Goal: Task Accomplishment & Management: Manage account settings

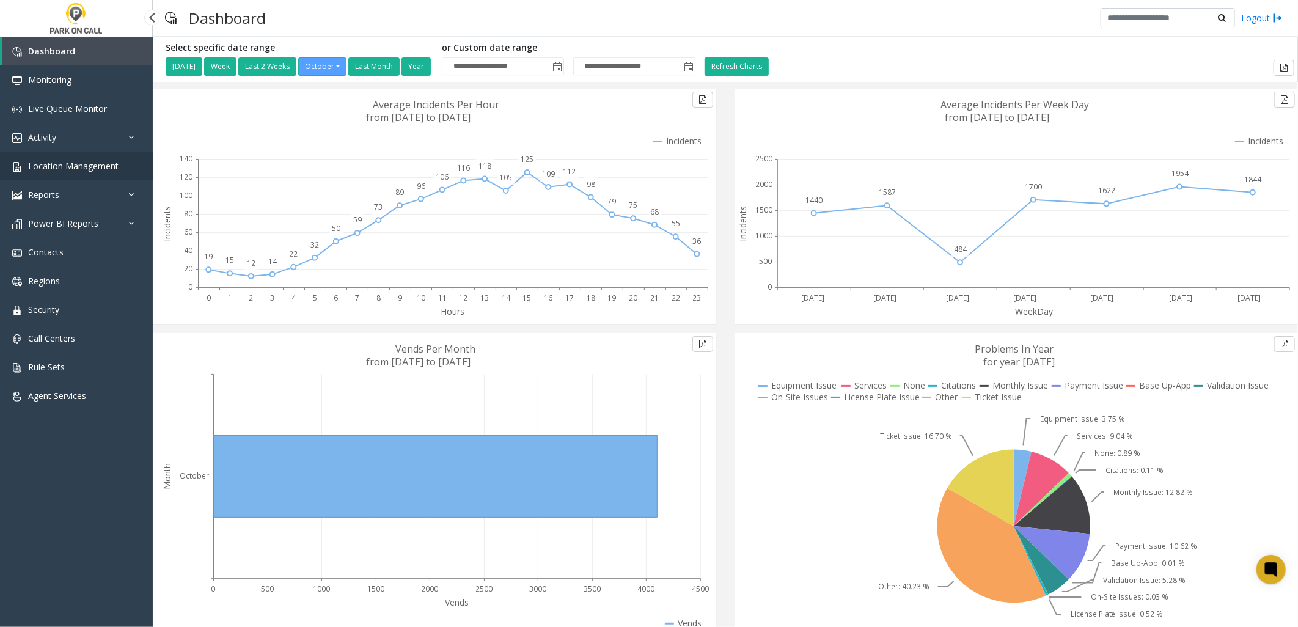
click at [68, 156] on link "Location Management" at bounding box center [76, 166] width 153 height 29
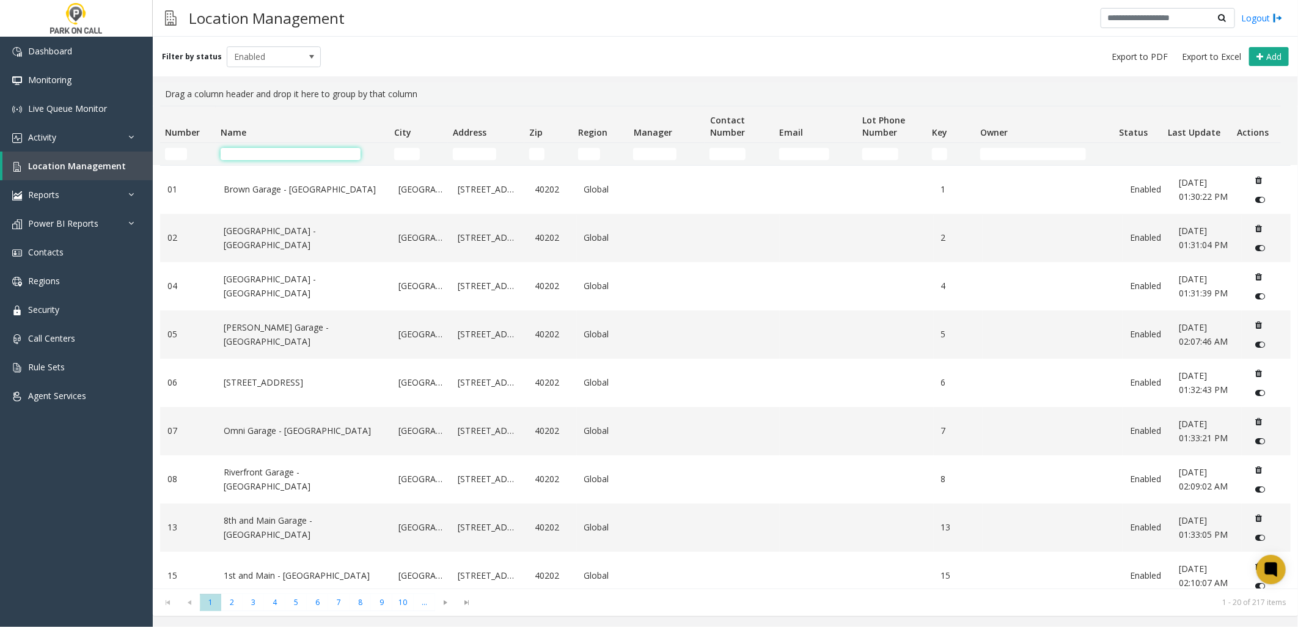
click at [307, 157] on input "Name Filter" at bounding box center [291, 154] width 140 height 12
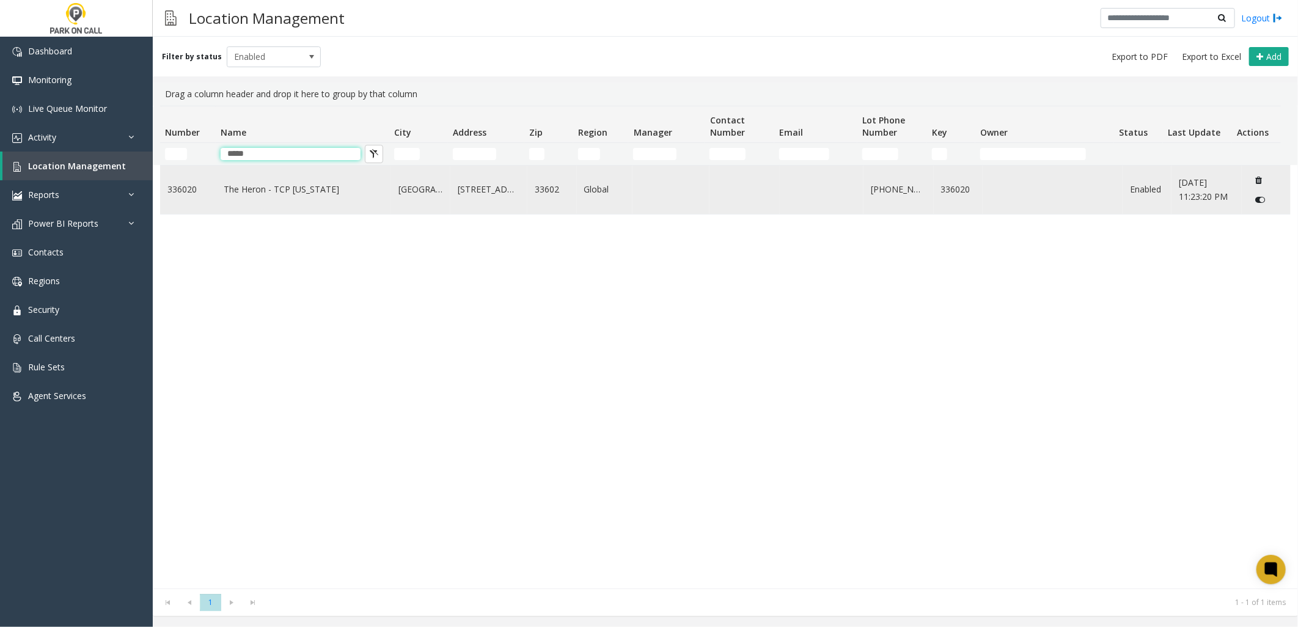
type input "*****"
click at [314, 185] on link "The Heron - TCP [US_STATE]" at bounding box center [304, 189] width 160 height 13
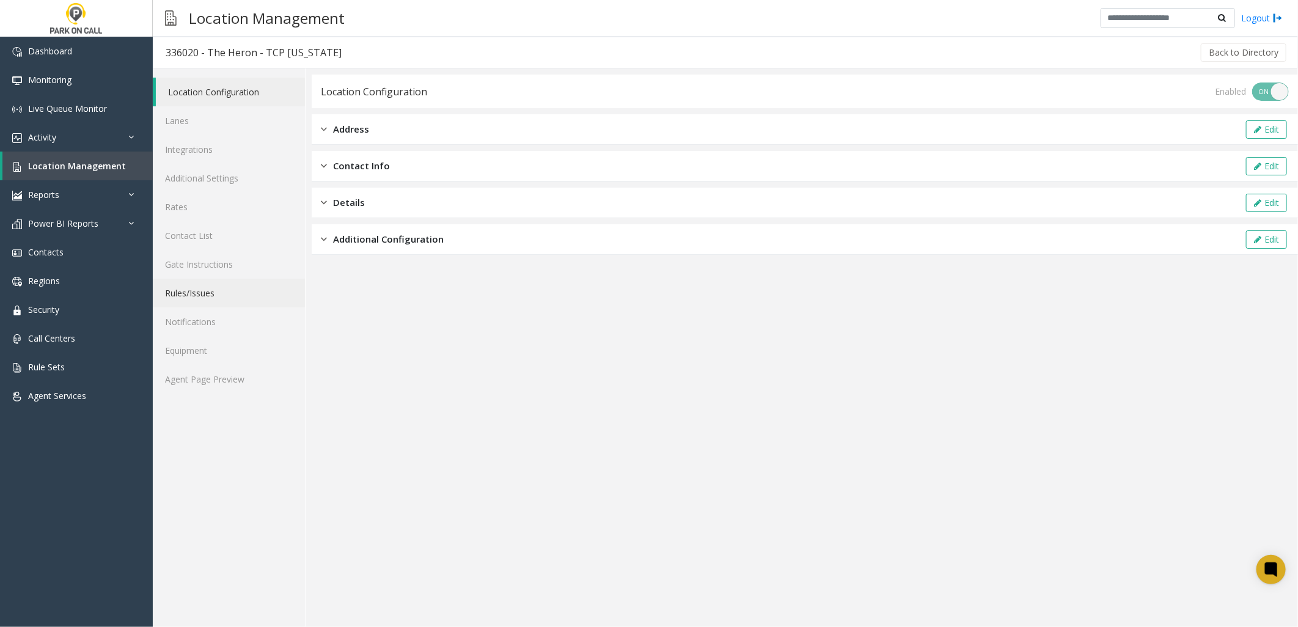
click at [208, 292] on link "Rules/Issues" at bounding box center [229, 293] width 152 height 29
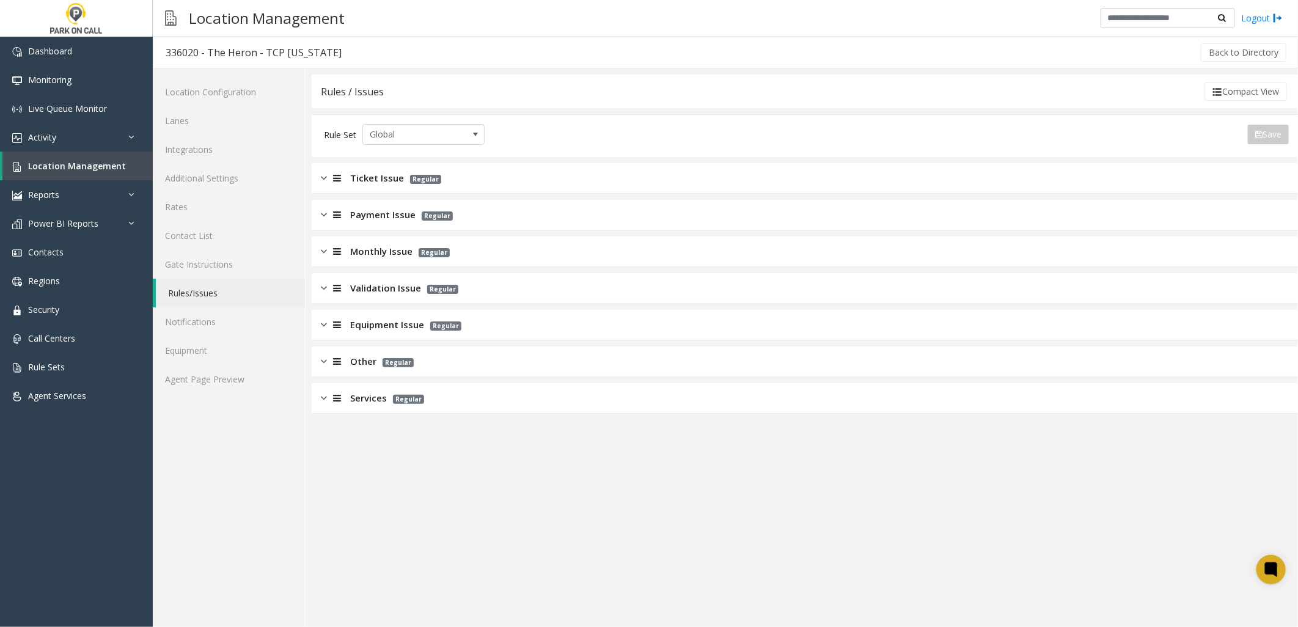
click at [381, 159] on div "Rules / Issues Compact View Rule Set Global Save Export to PDF Export to Excel …" at bounding box center [805, 244] width 986 height 339
click at [376, 176] on span "Ticket Issue" at bounding box center [377, 178] width 54 height 14
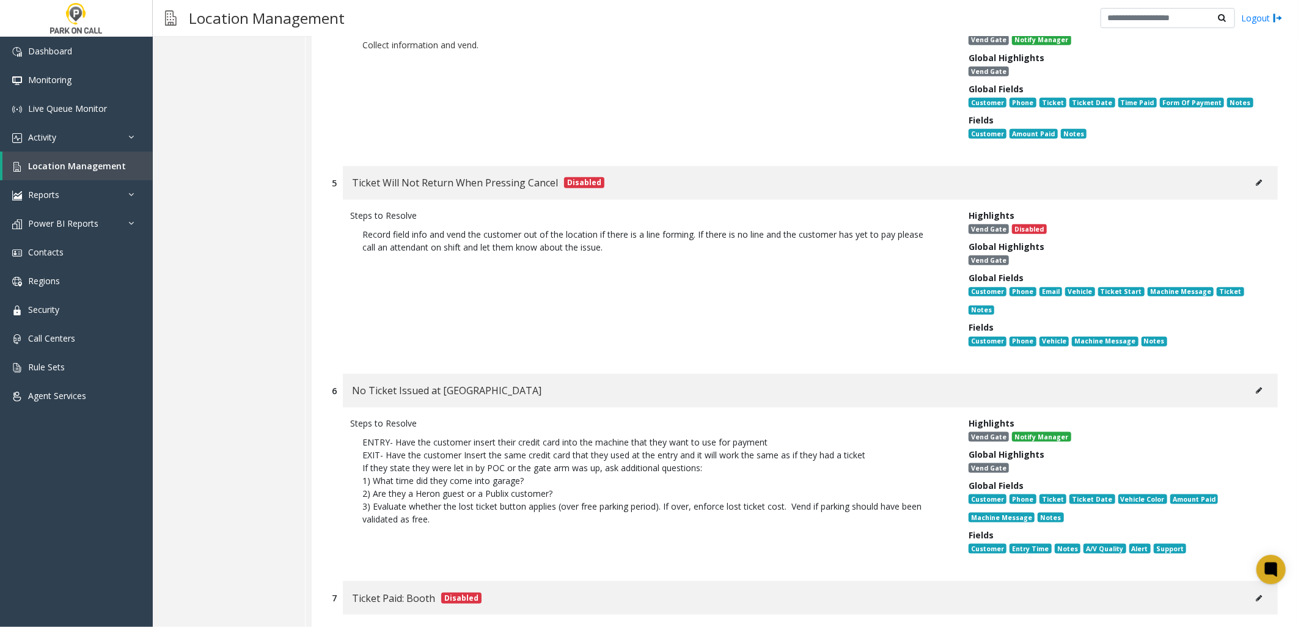
scroll to position [747, 0]
click at [479, 487] on p "2) Are they a Heron guest or a Publix customer?" at bounding box center [650, 493] width 576 height 13
click at [446, 474] on p "1) What time did they come into garage?" at bounding box center [650, 480] width 576 height 13
click at [59, 168] on span "Location Management" at bounding box center [77, 166] width 98 height 12
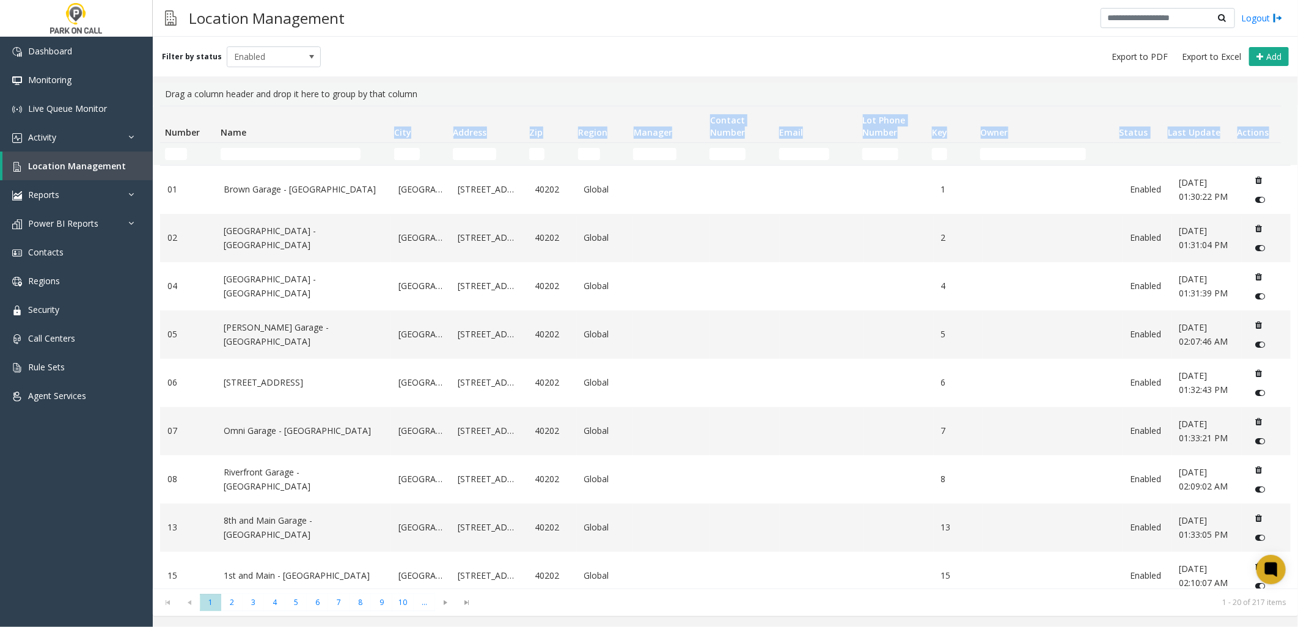
click at [292, 142] on thead "Number Name City Address Zip Region Manager Contact Number Email Lot Phone Numb…" at bounding box center [720, 135] width 1121 height 59
click at [296, 145] on td "Name Filter" at bounding box center [303, 154] width 174 height 22
click at [292, 155] on input "Name Filter" at bounding box center [291, 154] width 140 height 12
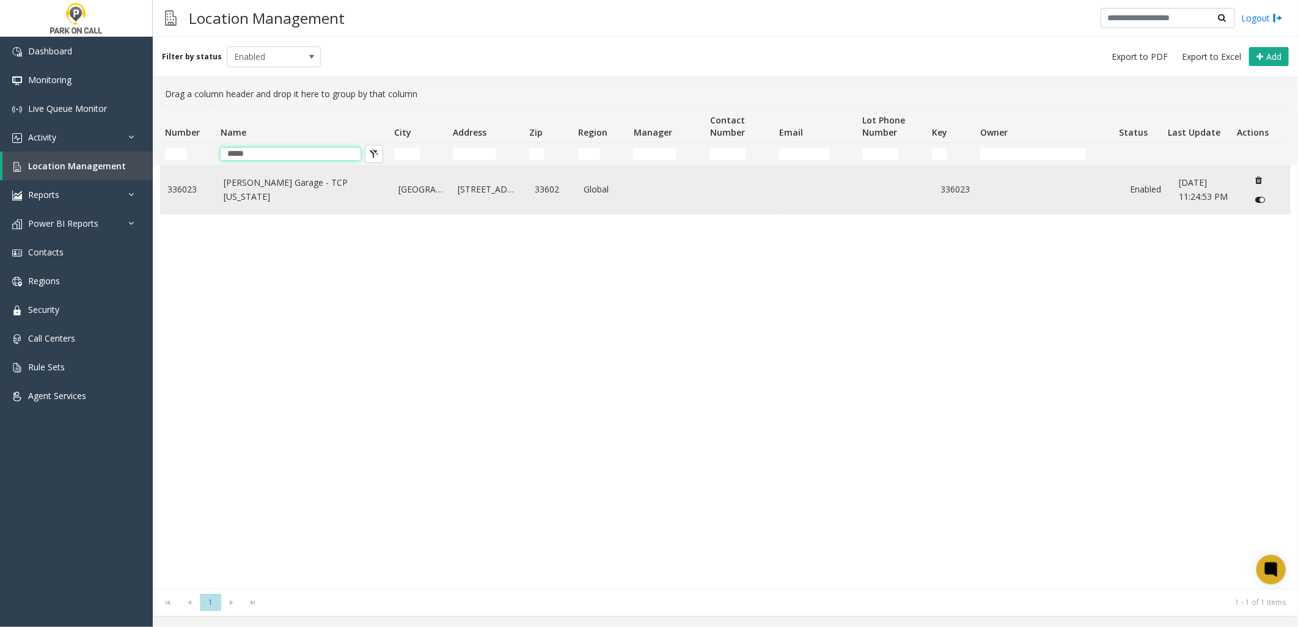
type input "*****"
click at [298, 193] on link "[PERSON_NAME] Garage - TCP [US_STATE]" at bounding box center [304, 190] width 160 height 28
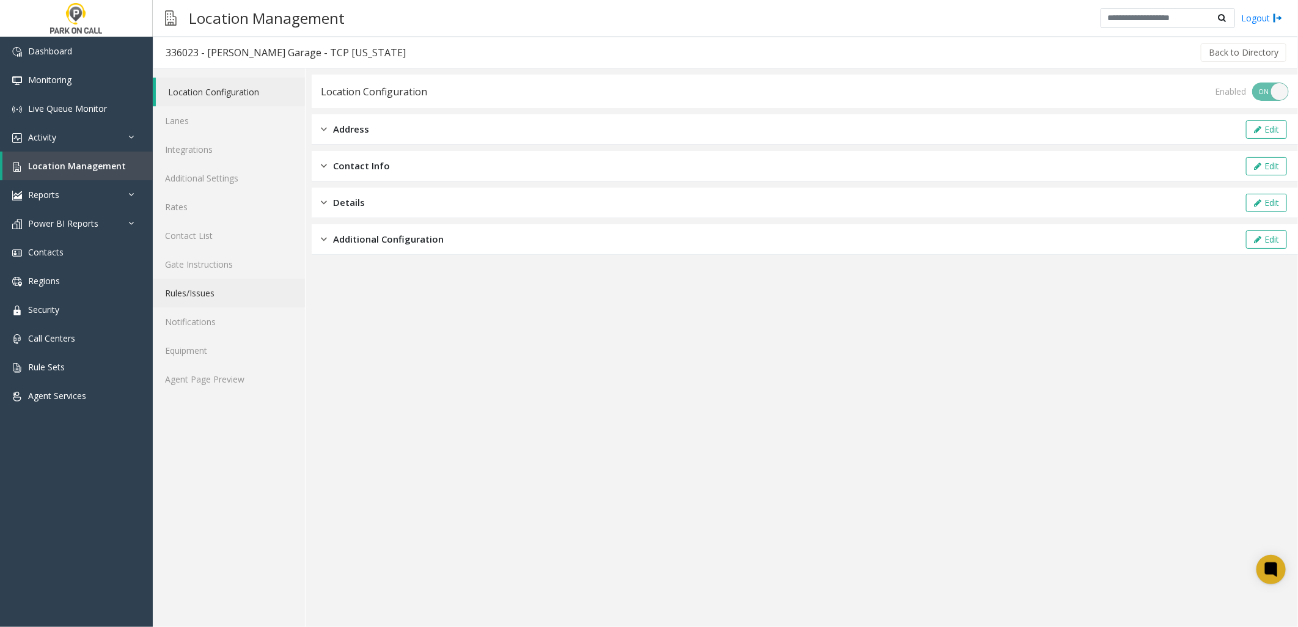
click at [226, 290] on link "Rules/Issues" at bounding box center [229, 293] width 152 height 29
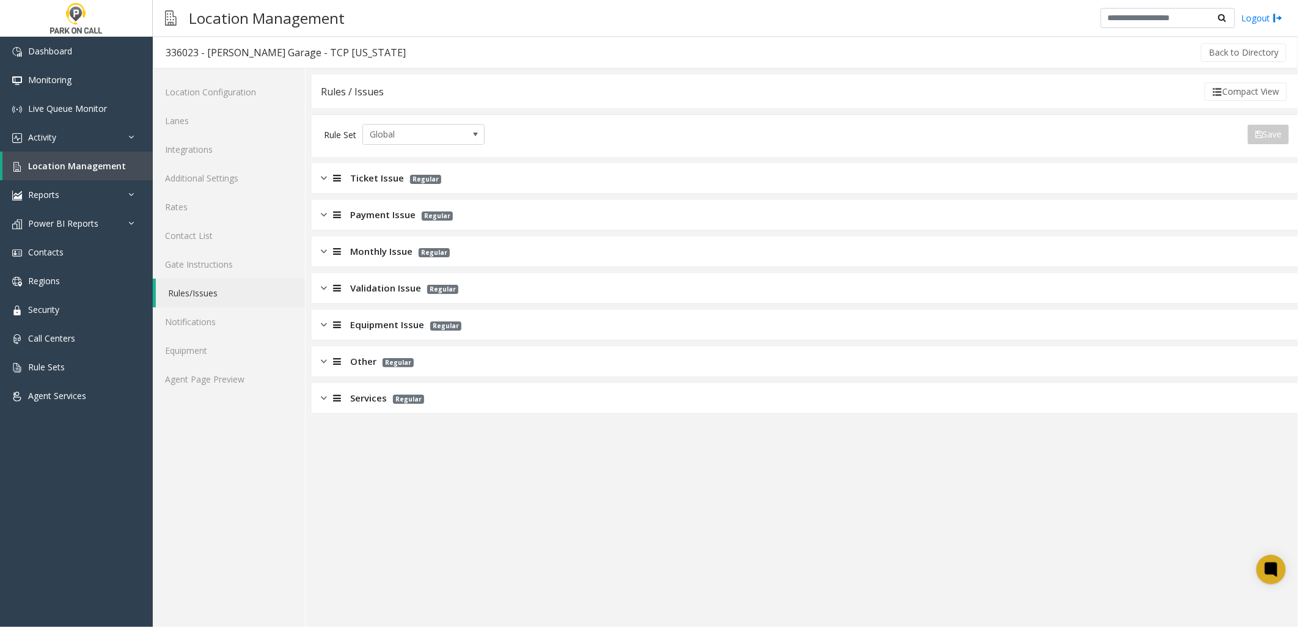
click at [373, 249] on span "Monthly Issue" at bounding box center [381, 251] width 62 height 14
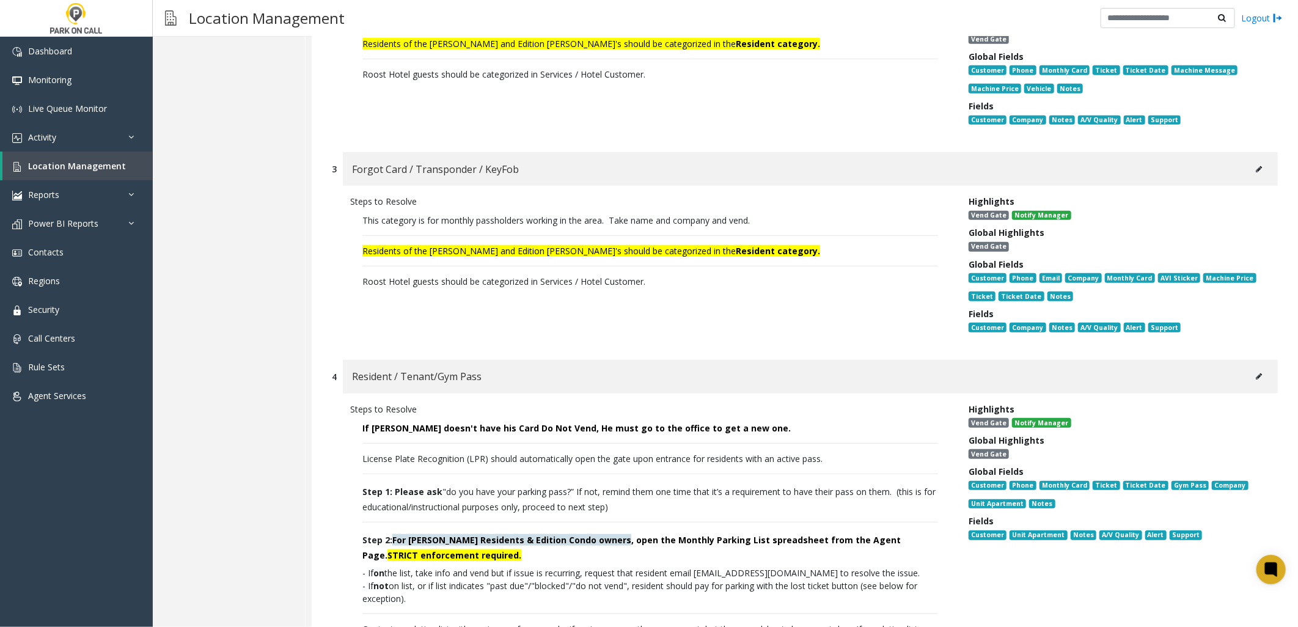
scroll to position [611, 0]
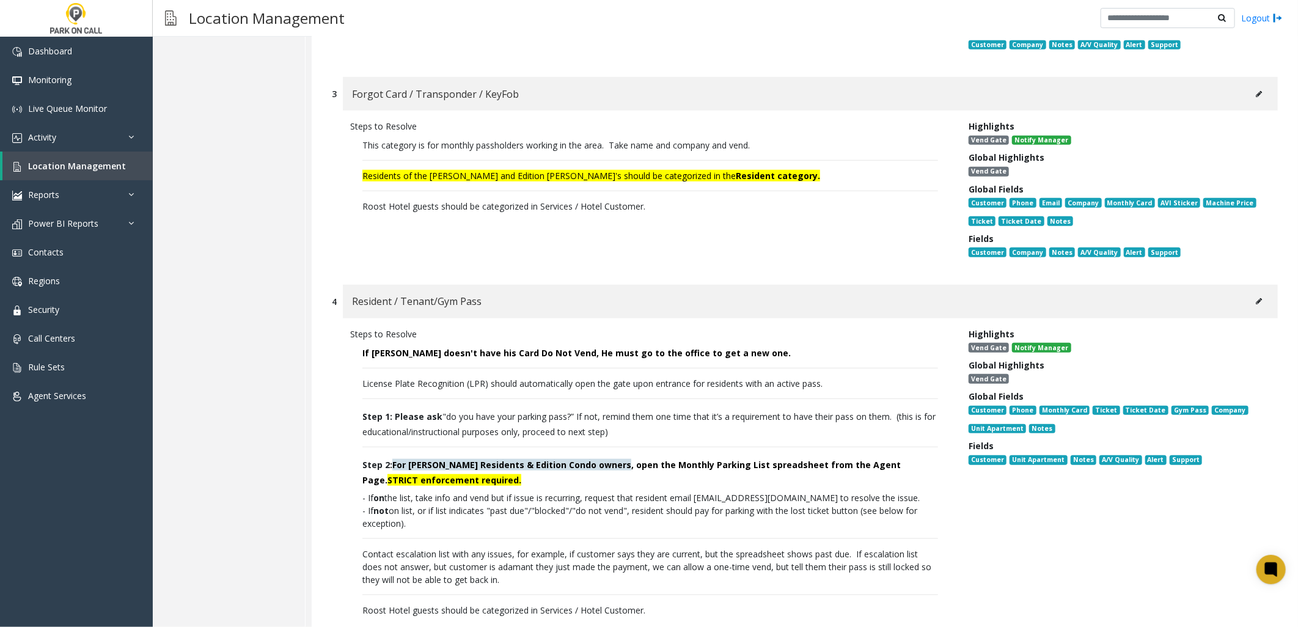
click at [515, 459] on span "For [PERSON_NAME] Residents & Edition Condo owners" at bounding box center [511, 465] width 239 height 12
click at [480, 459] on span "For [PERSON_NAME] Residents & Edition Condo owners" at bounding box center [511, 465] width 239 height 12
drag, startPoint x: 479, startPoint y: 454, endPoint x: 518, endPoint y: 446, distance: 39.9
click at [518, 459] on span "For [PERSON_NAME] Residents & Edition Condo owners , open the Monthly Parking L…" at bounding box center [631, 472] width 538 height 27
drag, startPoint x: 518, startPoint y: 446, endPoint x: 534, endPoint y: 450, distance: 16.9
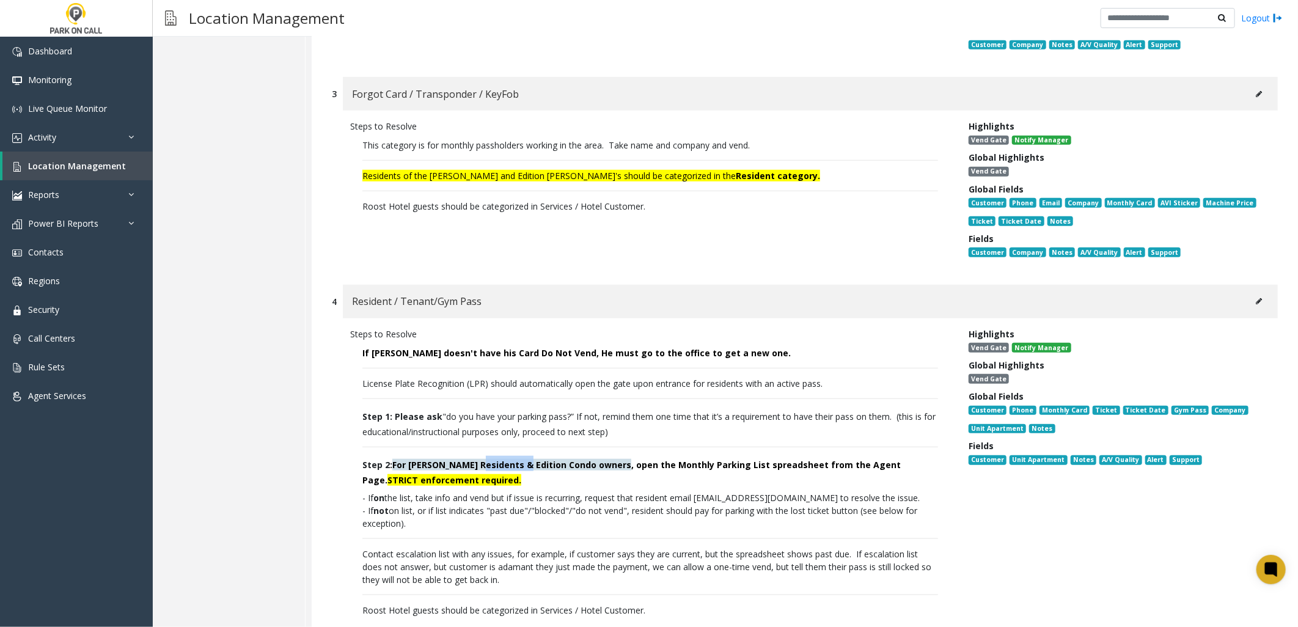
click at [518, 459] on span "For [PERSON_NAME] Residents & Edition Condo owners , open the Monthly Parking L…" at bounding box center [631, 472] width 538 height 27
drag, startPoint x: 547, startPoint y: 453, endPoint x: 489, endPoint y: 451, distance: 58.1
click at [489, 459] on span "For [PERSON_NAME] Residents & Edition Condo owners" at bounding box center [511, 465] width 239 height 12
drag, startPoint x: 489, startPoint y: 453, endPoint x: 542, endPoint y: 451, distance: 53.2
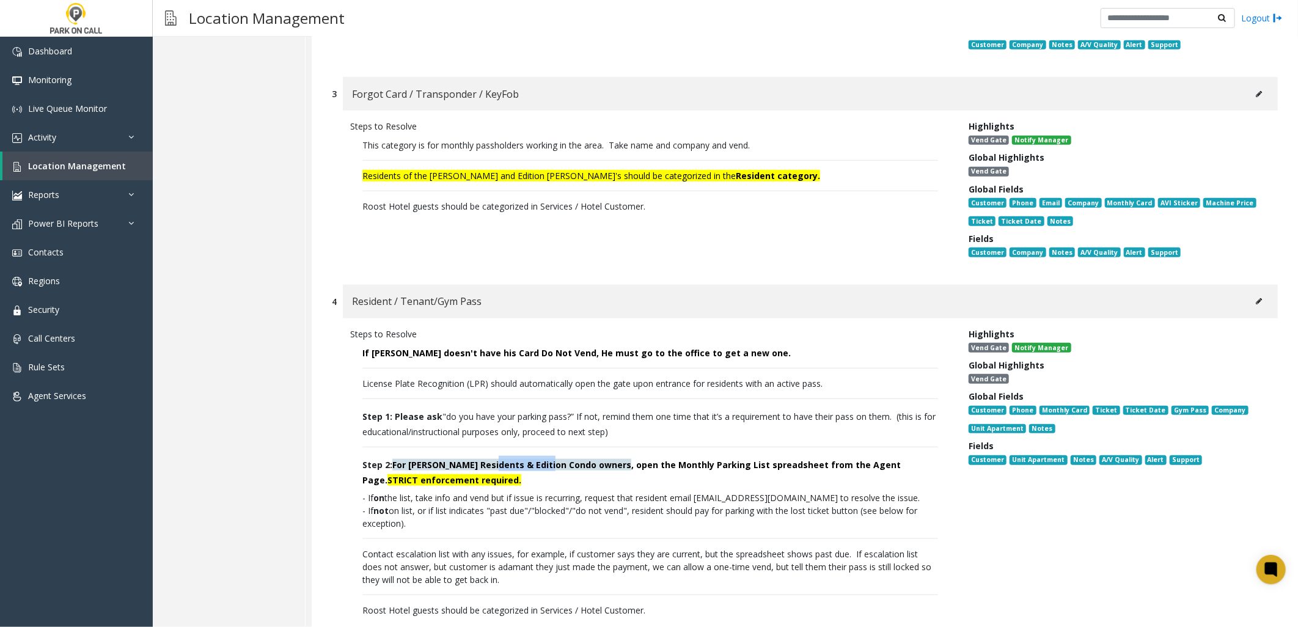
click at [542, 459] on span "For [PERSON_NAME] Residents & Edition Condo owners" at bounding box center [511, 465] width 239 height 12
drag, startPoint x: 547, startPoint y: 452, endPoint x: 490, endPoint y: 447, distance: 57.1
click at [490, 459] on span "For [PERSON_NAME] Residents & Edition Condo owners" at bounding box center [511, 465] width 239 height 12
click at [488, 459] on span "For [PERSON_NAME] Residents & Edition Condo owners" at bounding box center [511, 465] width 239 height 12
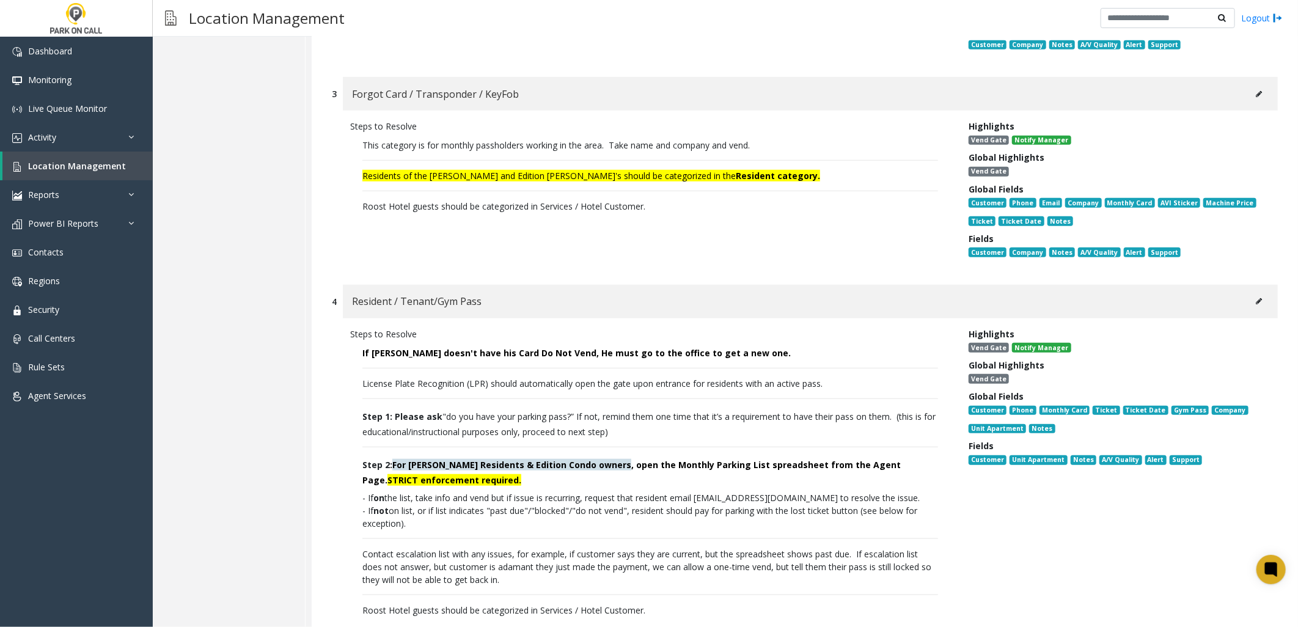
click at [491, 459] on span "For [PERSON_NAME] Residents & Edition Condo owners" at bounding box center [511, 465] width 239 height 12
click at [493, 459] on span "For [PERSON_NAME] Residents & Edition Condo owners" at bounding box center [511, 465] width 239 height 12
click at [489, 459] on span "For [PERSON_NAME] Residents & Edition Condo owners" at bounding box center [511, 465] width 239 height 12
click at [486, 459] on span "For [PERSON_NAME] Residents & Edition Condo owners" at bounding box center [511, 465] width 239 height 12
drag, startPoint x: 547, startPoint y: 452, endPoint x: 488, endPoint y: 454, distance: 59.3
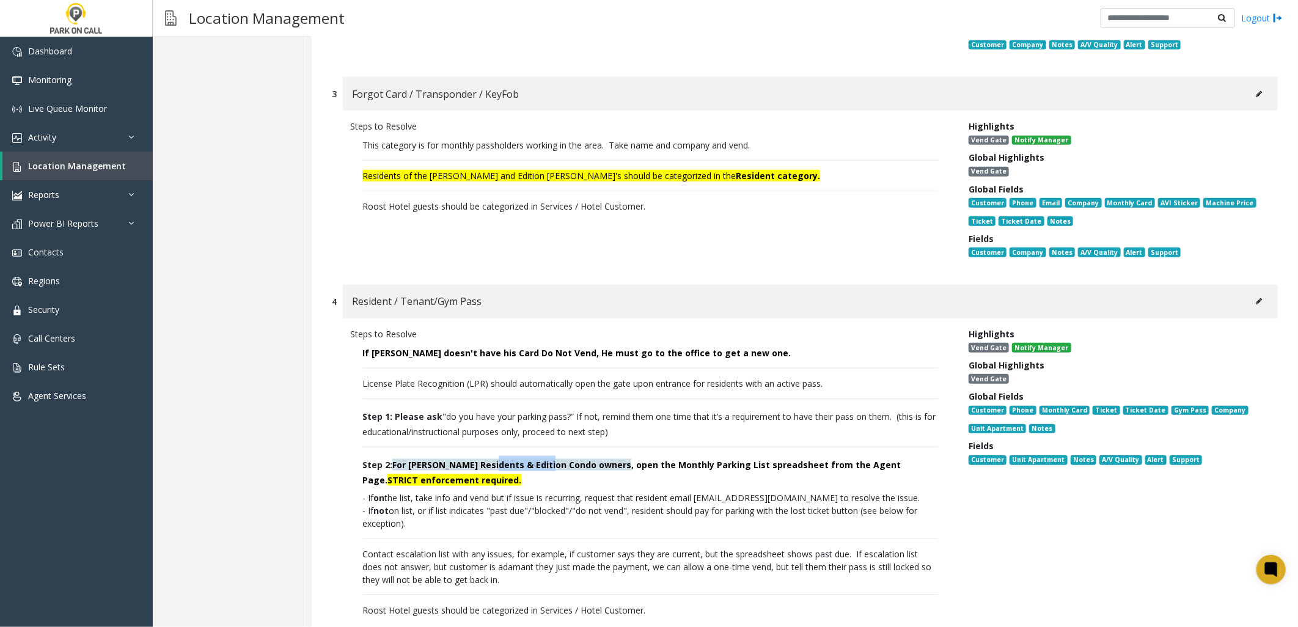
click at [488, 459] on span "For [PERSON_NAME] Residents & Edition Condo owners" at bounding box center [511, 465] width 239 height 12
click at [491, 459] on span "For [PERSON_NAME] Residents & Edition Condo owners" at bounding box center [511, 465] width 239 height 12
drag, startPoint x: 487, startPoint y: 453, endPoint x: 545, endPoint y: 446, distance: 57.8
click at [545, 459] on span "For [PERSON_NAME] Residents & Edition Condo owners , open the Monthly Parking L…" at bounding box center [631, 472] width 538 height 27
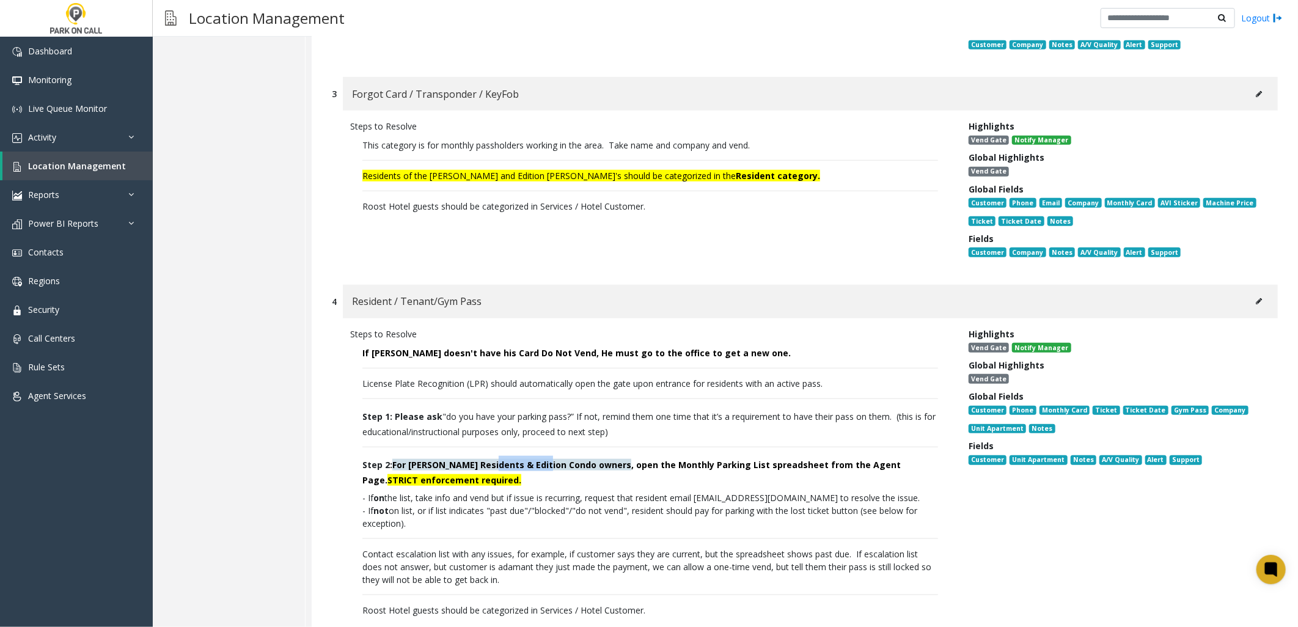
click at [545, 459] on span "For [PERSON_NAME] Residents & Edition Condo owners" at bounding box center [511, 465] width 239 height 12
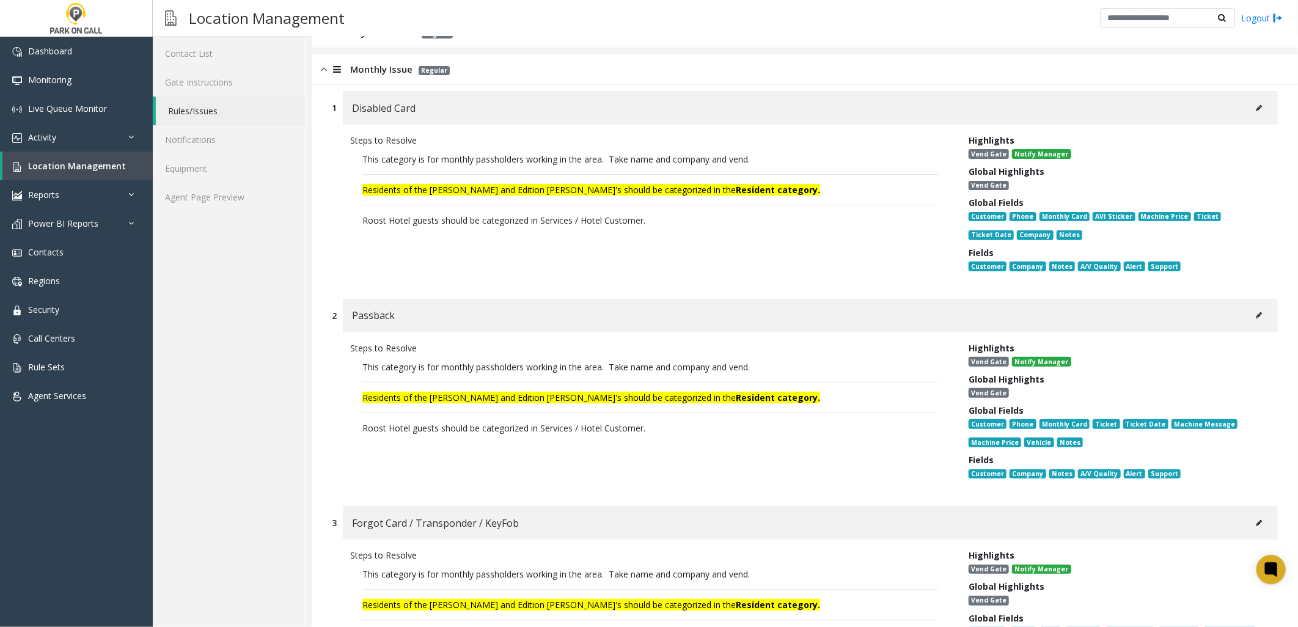
scroll to position [68, 0]
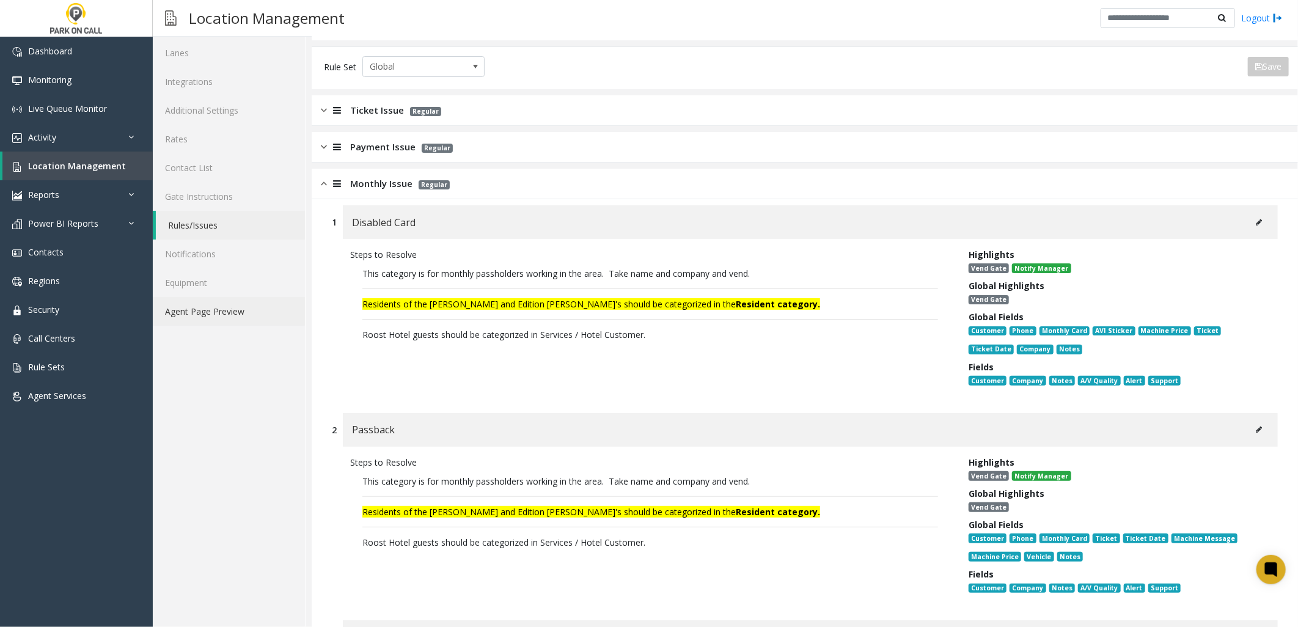
click at [231, 301] on link "Agent Page Preview" at bounding box center [229, 311] width 152 height 29
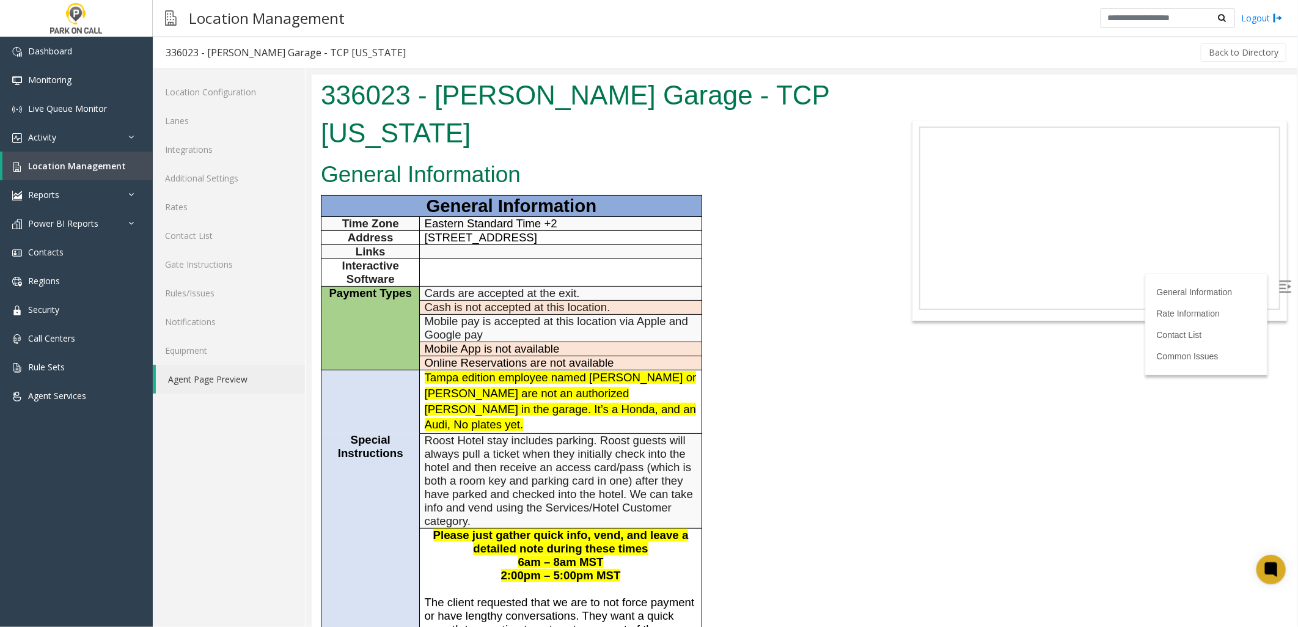
click at [614, 433] on span "Roost Hotel stay includes parking. Roost guests will always pull a ticket when …" at bounding box center [558, 480] width 268 height 94
click at [545, 158] on h2 "General Information" at bounding box center [598, 174] width 556 height 32
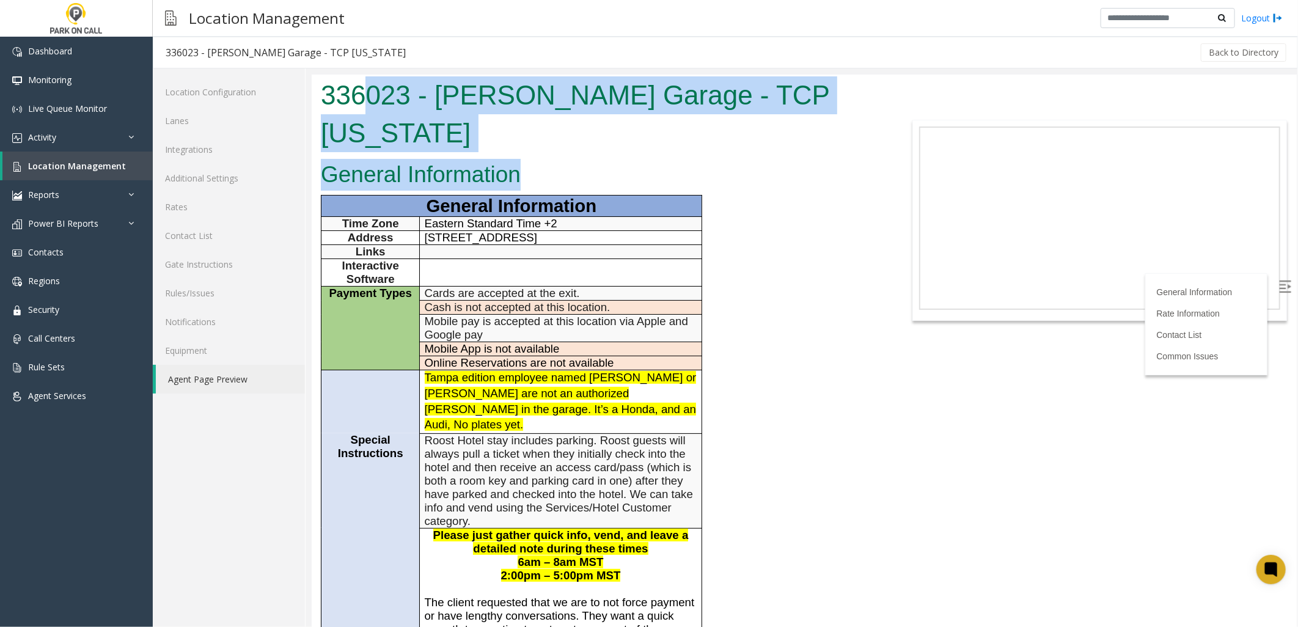
drag, startPoint x: 523, startPoint y: 139, endPoint x: 362, endPoint y: 94, distance: 167.0
click at [362, 94] on body "336023 - [PERSON_NAME] Garage - TCP [US_STATE] General Information General Info…" at bounding box center [803, 350] width 985 height 553
click at [364, 95] on h1 "336023 - [PERSON_NAME] Garage - TCP [US_STATE]" at bounding box center [598, 113] width 556 height 75
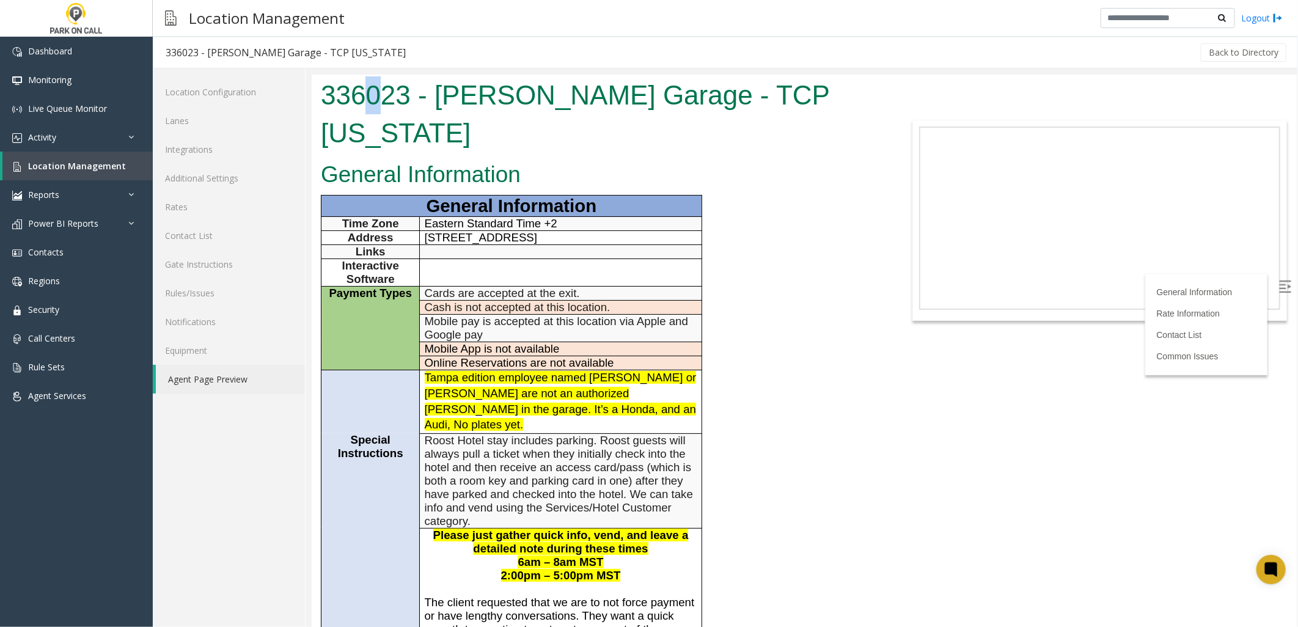
drag, startPoint x: 370, startPoint y: 99, endPoint x: 386, endPoint y: 95, distance: 16.5
click at [386, 95] on h1 "336023 - [PERSON_NAME] Garage - TCP [US_STATE]" at bounding box center [598, 113] width 556 height 75
drag, startPoint x: 386, startPoint y: 95, endPoint x: 411, endPoint y: 92, distance: 25.2
click at [411, 92] on h1 "336023 - [PERSON_NAME] Garage - TCP [US_STATE]" at bounding box center [598, 113] width 556 height 75
drag, startPoint x: 411, startPoint y: 92, endPoint x: 403, endPoint y: 95, distance: 8.3
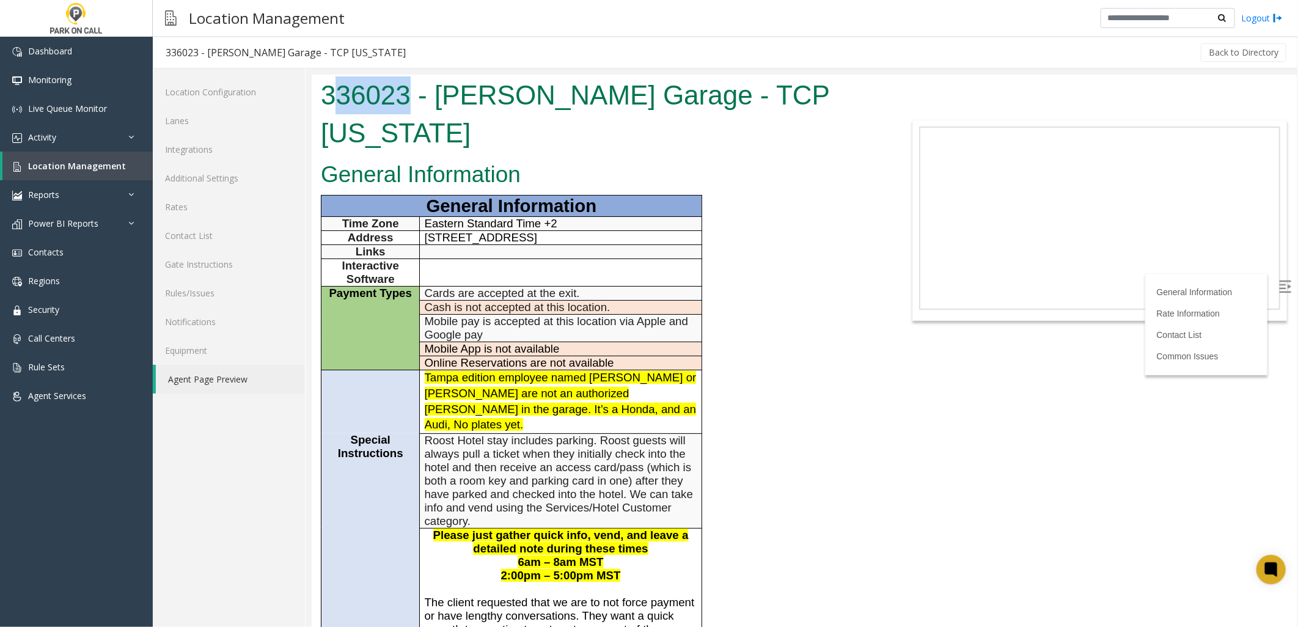
click at [411, 92] on h1 "336023 - [PERSON_NAME] Garage - TCP [US_STATE]" at bounding box center [598, 113] width 556 height 75
drag, startPoint x: 322, startPoint y: 92, endPoint x: 411, endPoint y: 88, distance: 89.3
click at [411, 88] on h1 "336023 - [PERSON_NAME] Garage - TCP [US_STATE]" at bounding box center [598, 113] width 556 height 75
click at [407, 90] on h1 "336023 - [PERSON_NAME] Garage - TCP [US_STATE]" at bounding box center [598, 113] width 556 height 75
drag, startPoint x: 406, startPoint y: 96, endPoint x: 310, endPoint y: 96, distance: 96.6
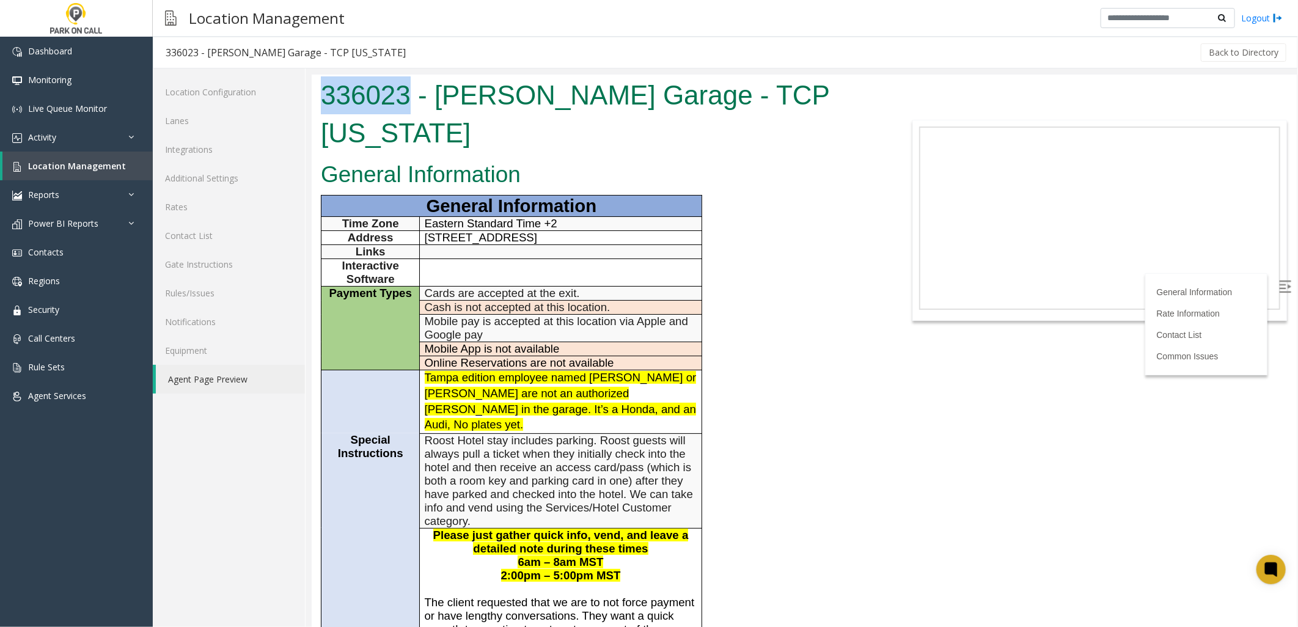
click at [311, 96] on html "336023 - [PERSON_NAME] Garage - TCP [US_STATE] General Information General Info…" at bounding box center [803, 350] width 985 height 553
drag, startPoint x: 310, startPoint y: 96, endPoint x: 325, endPoint y: 96, distance: 14.7
click at [325, 96] on h1 "336023 - [PERSON_NAME] Garage - TCP [US_STATE]" at bounding box center [598, 113] width 556 height 75
drag, startPoint x: 320, startPoint y: 94, endPoint x: 407, endPoint y: 93, distance: 87.4
click at [407, 93] on h1 "336023 - [PERSON_NAME] Garage - TCP [US_STATE]" at bounding box center [598, 113] width 556 height 75
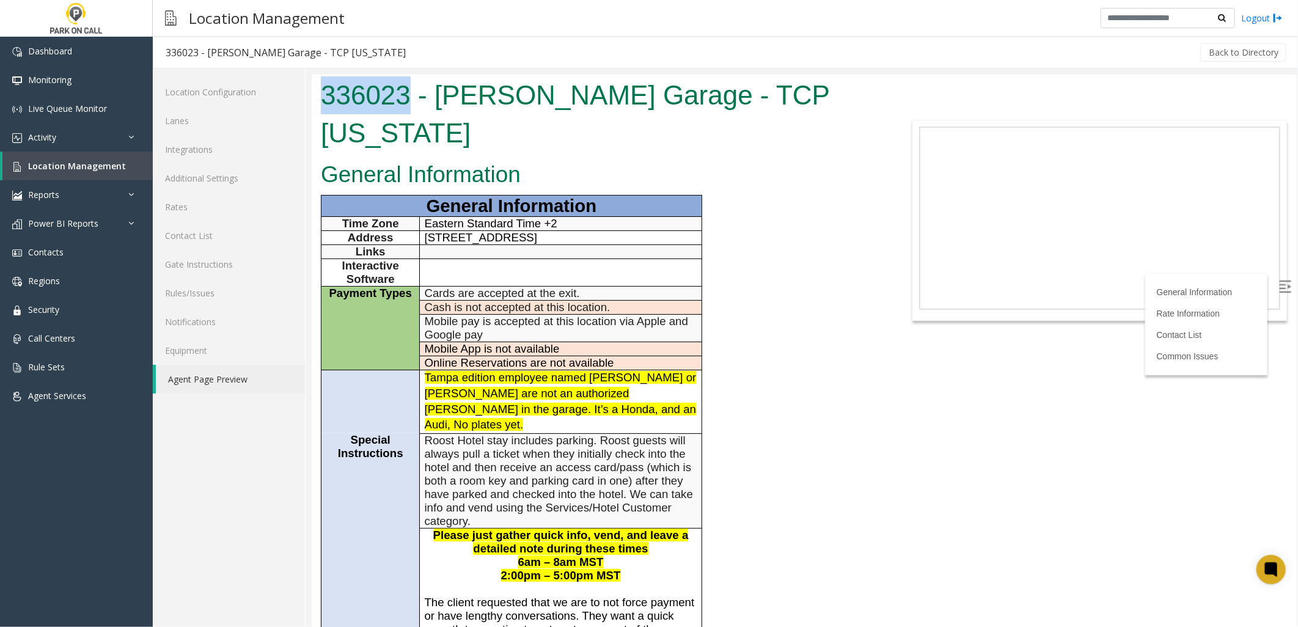
click at [406, 93] on h1 "336023 - [PERSON_NAME] Garage - TCP [US_STATE]" at bounding box center [598, 113] width 556 height 75
click at [409, 91] on h1 "336023 - [PERSON_NAME] Garage - TCP [US_STATE]" at bounding box center [598, 113] width 556 height 75
click at [745, 356] on div "General Information General Information Time Zone Eastern Standard Time +2 Addr…" at bounding box center [598, 636] width 575 height 960
click at [573, 370] on font "Tampa edition employee named [PERSON_NAME] or [PERSON_NAME] are not an authoriz…" at bounding box center [560, 400] width 272 height 60
click at [540, 370] on font "Tampa edition employee named [PERSON_NAME] or [PERSON_NAME] are not an authoriz…" at bounding box center [560, 400] width 272 height 60
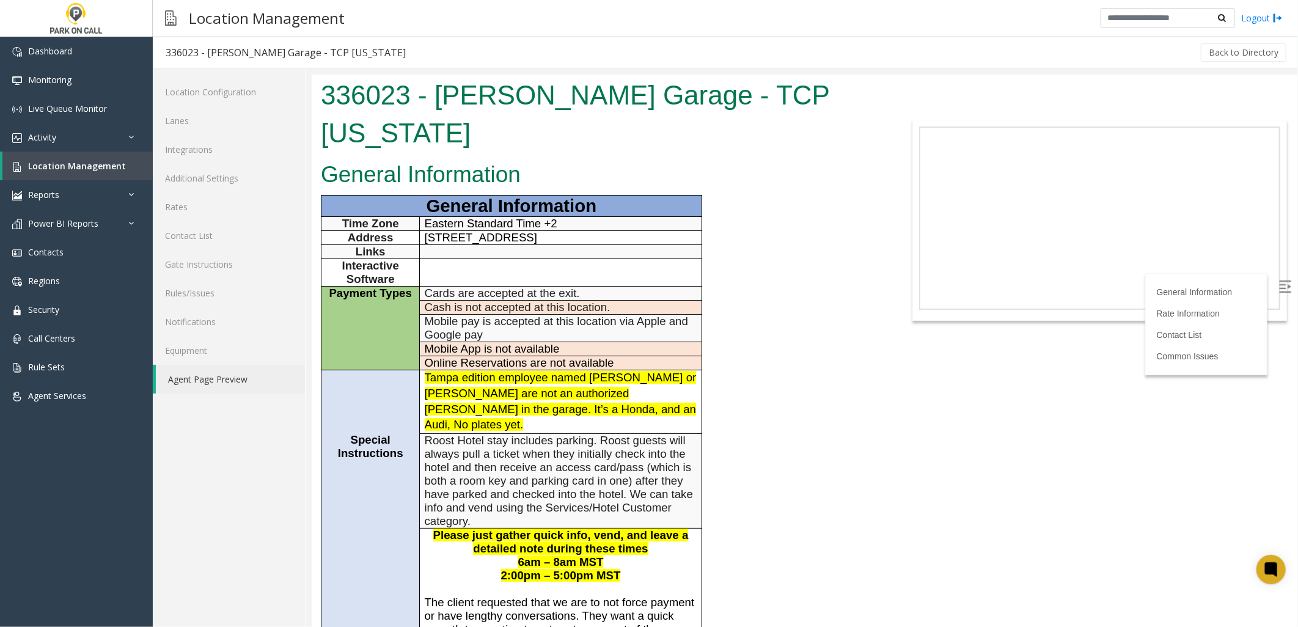
click at [533, 370] on font "Tampa edition employee named [PERSON_NAME] or [PERSON_NAME] are not an authoriz…" at bounding box center [560, 400] width 272 height 60
click at [741, 378] on div "General Information General Information Time Zone Eastern Standard Time +2 Addr…" at bounding box center [598, 636] width 575 height 960
click at [542, 370] on font "Tampa edition employee named [PERSON_NAME] or [PERSON_NAME] are not an authoriz…" at bounding box center [560, 400] width 272 height 60
click at [541, 370] on font "Tampa edition employee named [PERSON_NAME] or [PERSON_NAME] are not an authoriz…" at bounding box center [560, 400] width 272 height 60
drag, startPoint x: 541, startPoint y: 359, endPoint x: 513, endPoint y: 144, distance: 216.9
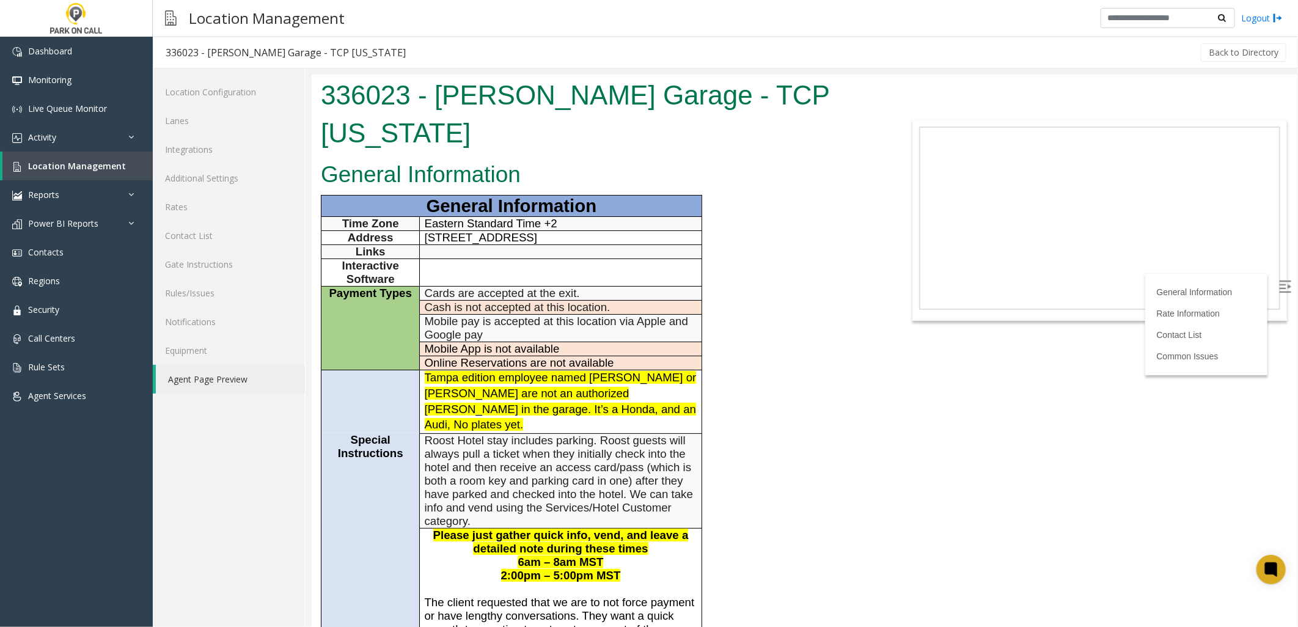
click at [513, 158] on h2 "General Information" at bounding box center [598, 174] width 556 height 32
drag, startPoint x: 483, startPoint y: 78, endPoint x: 472, endPoint y: 85, distance: 12.9
click at [481, 78] on h1 "336023 - [PERSON_NAME] Garage - TCP [US_STATE]" at bounding box center [598, 113] width 556 height 75
click at [468, 89] on h1 "336023 - [PERSON_NAME] Garage - TCP [US_STATE]" at bounding box center [598, 113] width 556 height 75
click at [505, 370] on p "Tampa edition employee named [PERSON_NAME] or [PERSON_NAME] are not an authoriz…" at bounding box center [560, 401] width 273 height 62
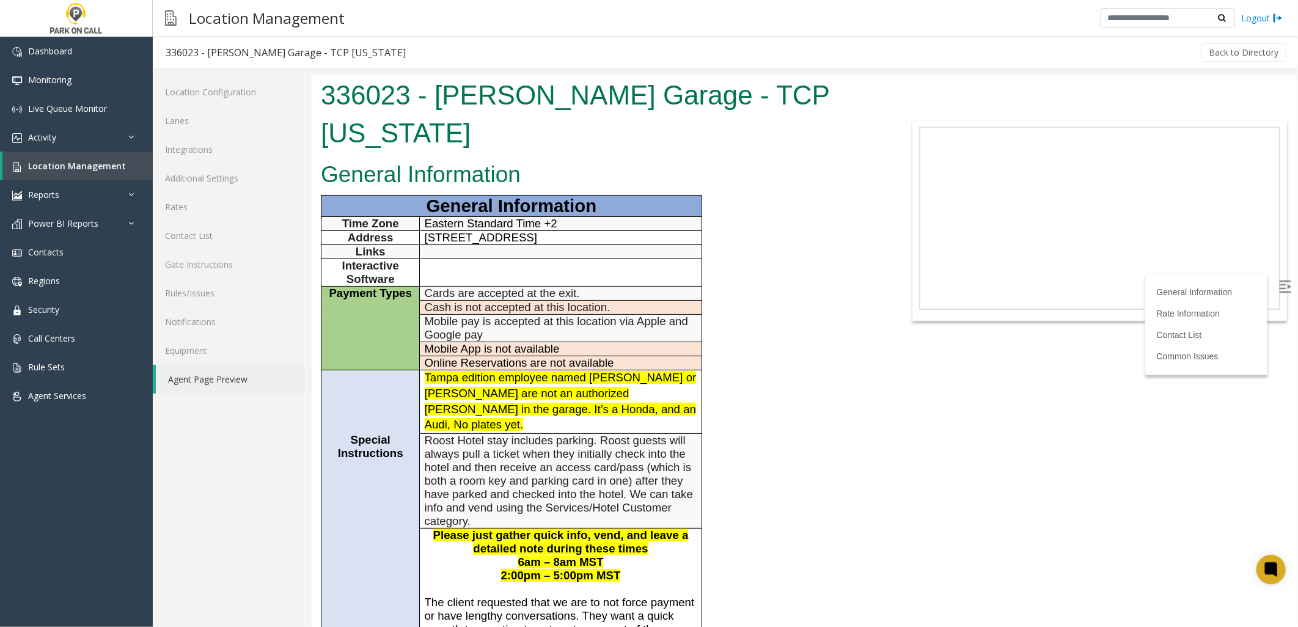
click at [502, 370] on font "Tampa edition employee named [PERSON_NAME] or [PERSON_NAME] are not an authoriz…" at bounding box center [560, 400] width 272 height 60
click at [722, 508] on div "General Information General Information Time Zone Eastern Standard Time +2 Addr…" at bounding box center [598, 636] width 575 height 960
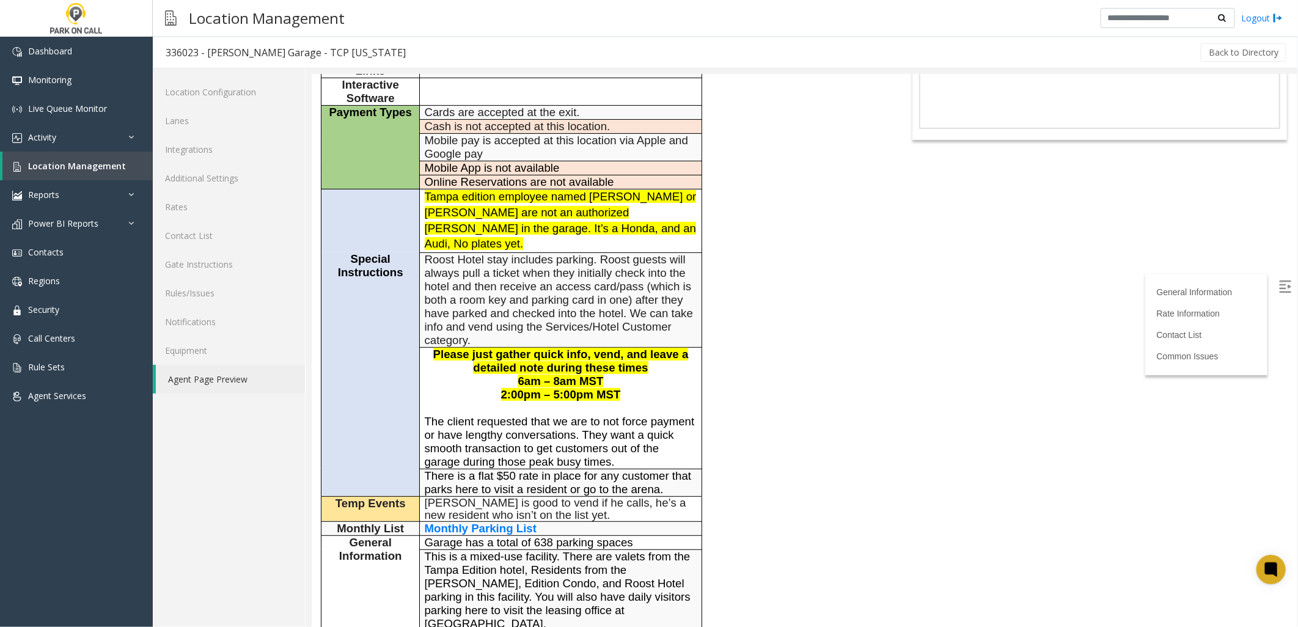
scroll to position [204, 0]
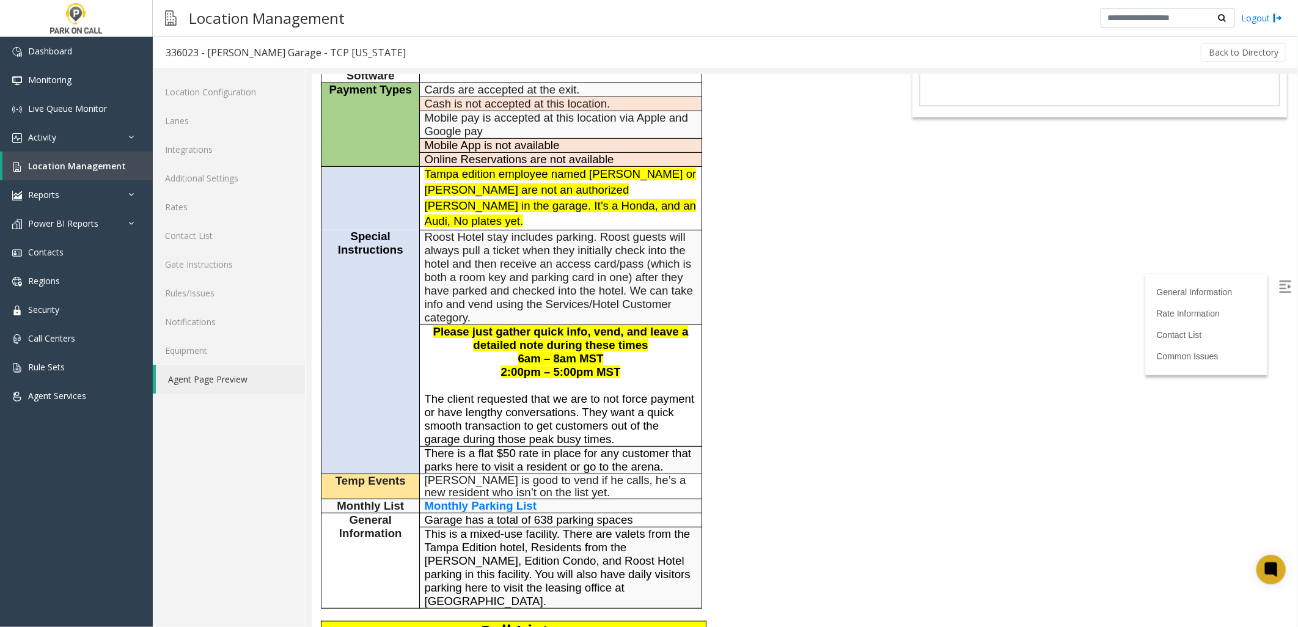
click at [746, 403] on div "General Information General Information Time Zone Eastern Standard Time +2 Addr…" at bounding box center [598, 432] width 575 height 960
click at [579, 473] on span "[PERSON_NAME] is good to vend if he calls, he’s a new resident who isn’t on the…" at bounding box center [555, 485] width 262 height 25
click at [488, 499] on span "Monthly Parking List" at bounding box center [480, 505] width 112 height 13
click at [743, 189] on div "General Information General Information Time Zone Eastern Standard Time +2 Addr…" at bounding box center [598, 432] width 575 height 960
click at [736, 197] on div "General Information General Information Time Zone Eastern Standard Time +2 Addr…" at bounding box center [598, 432] width 575 height 960
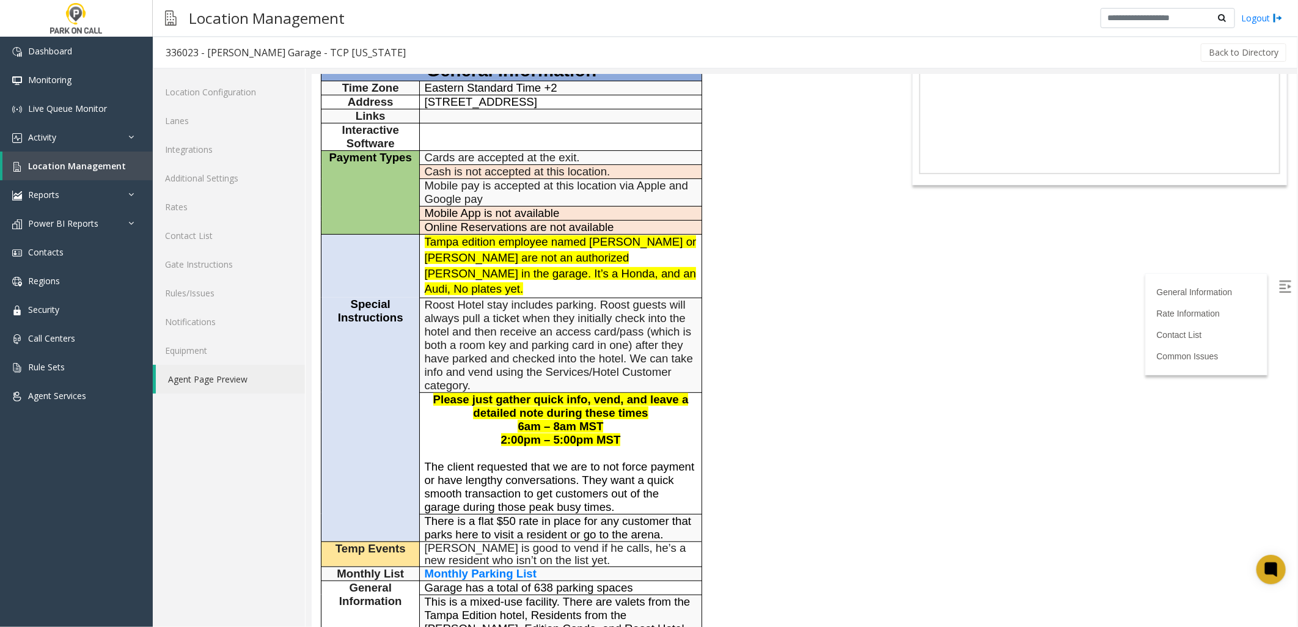
scroll to position [68, 0]
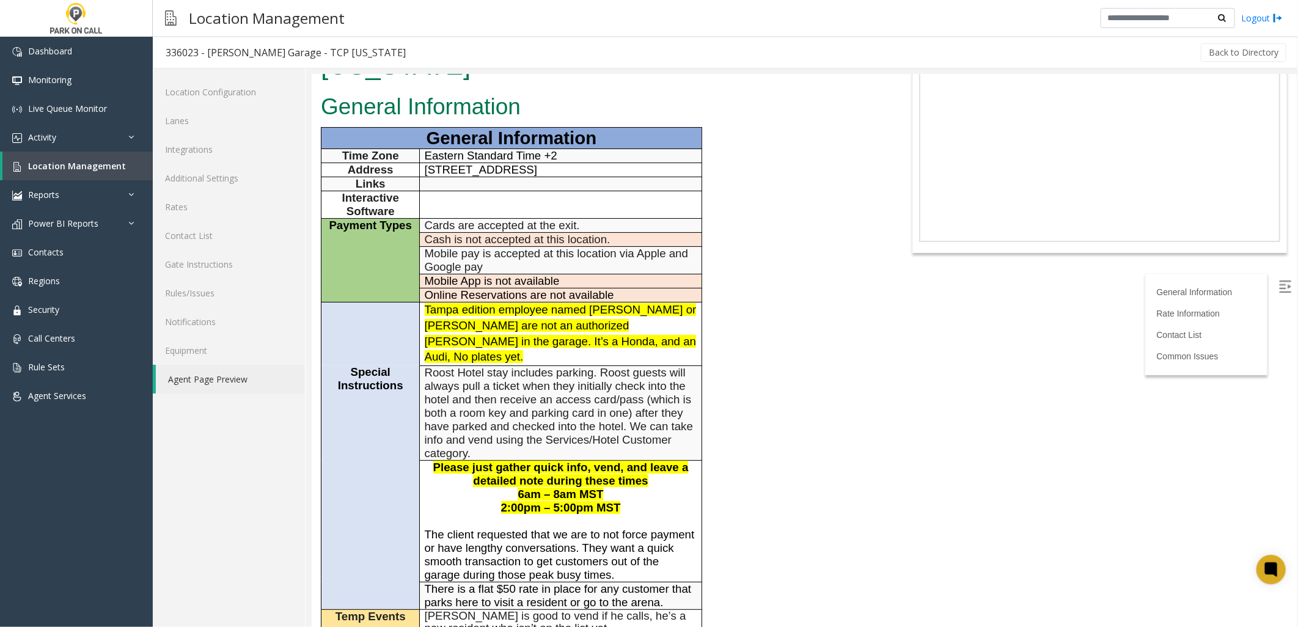
click at [564, 460] on span "Please just gather quick info, vend, and leave a detailed note during these tim…" at bounding box center [560, 473] width 255 height 26
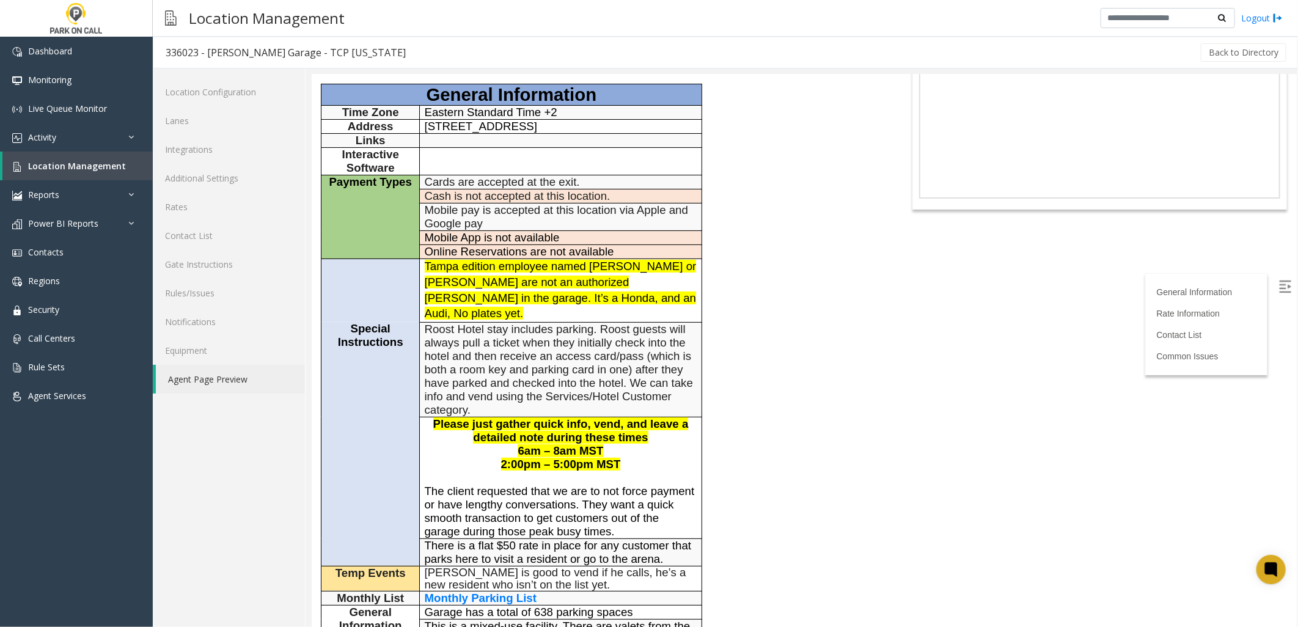
scroll to position [136, 0]
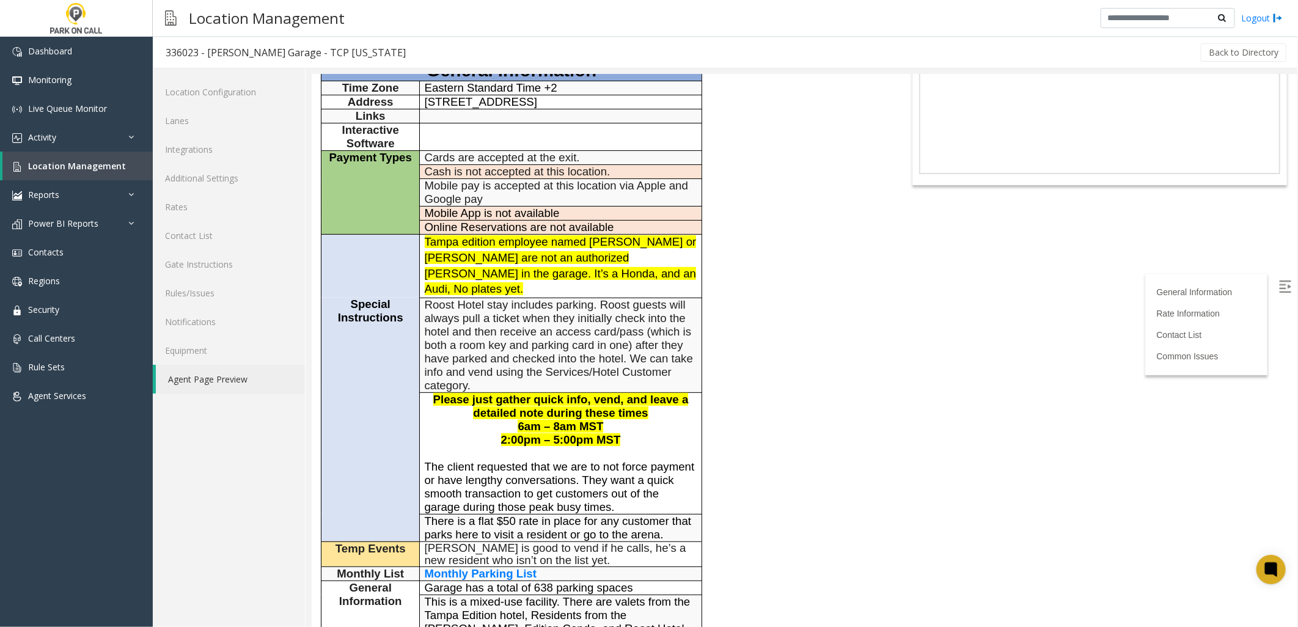
click at [479, 460] on span "The client requested that we are to not force payment or have lengthy conversat…" at bounding box center [559, 486] width 270 height 53
click at [483, 460] on span "The client requested that we are to not force payment or have lengthy conversat…" at bounding box center [559, 486] width 270 height 53
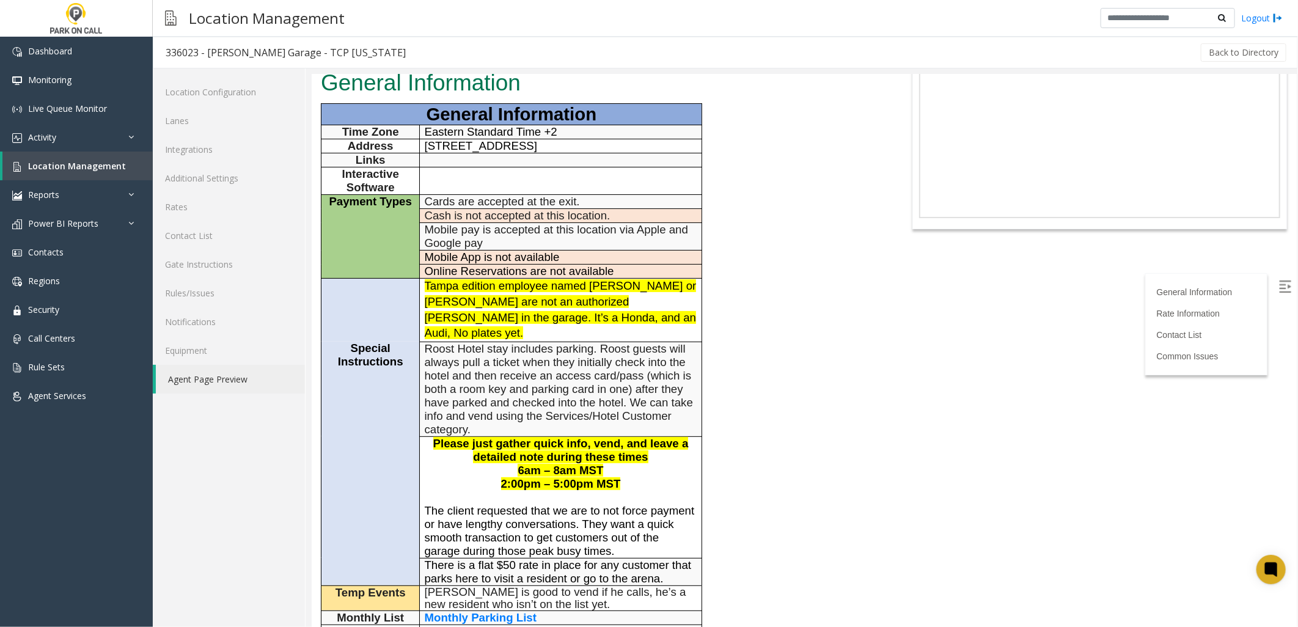
scroll to position [68, 0]
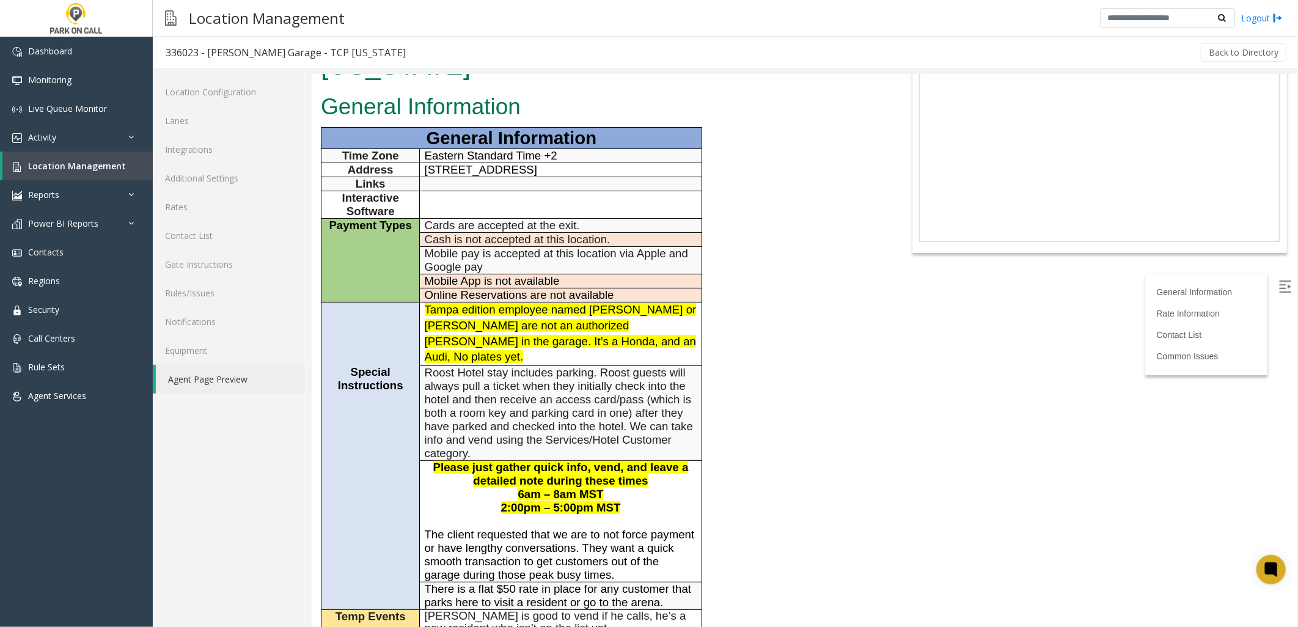
click at [587, 487] on span "6am – 8am MST 2:00pm – 5:00pm MST" at bounding box center [561, 500] width 120 height 26
click at [621, 487] on p "6am – 8am MST 2:00pm – 5:00pm MST" at bounding box center [560, 500] width 273 height 27
click at [81, 161] on span "Location Management" at bounding box center [77, 166] width 98 height 12
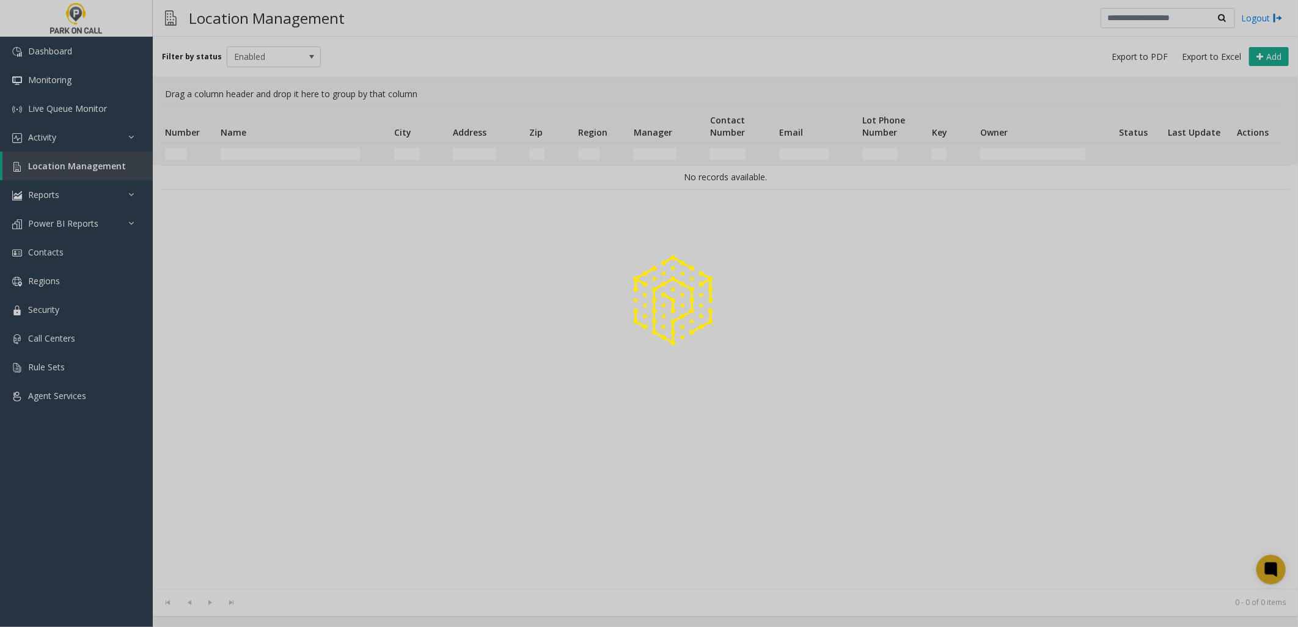
click at [325, 154] on div at bounding box center [649, 313] width 1298 height 627
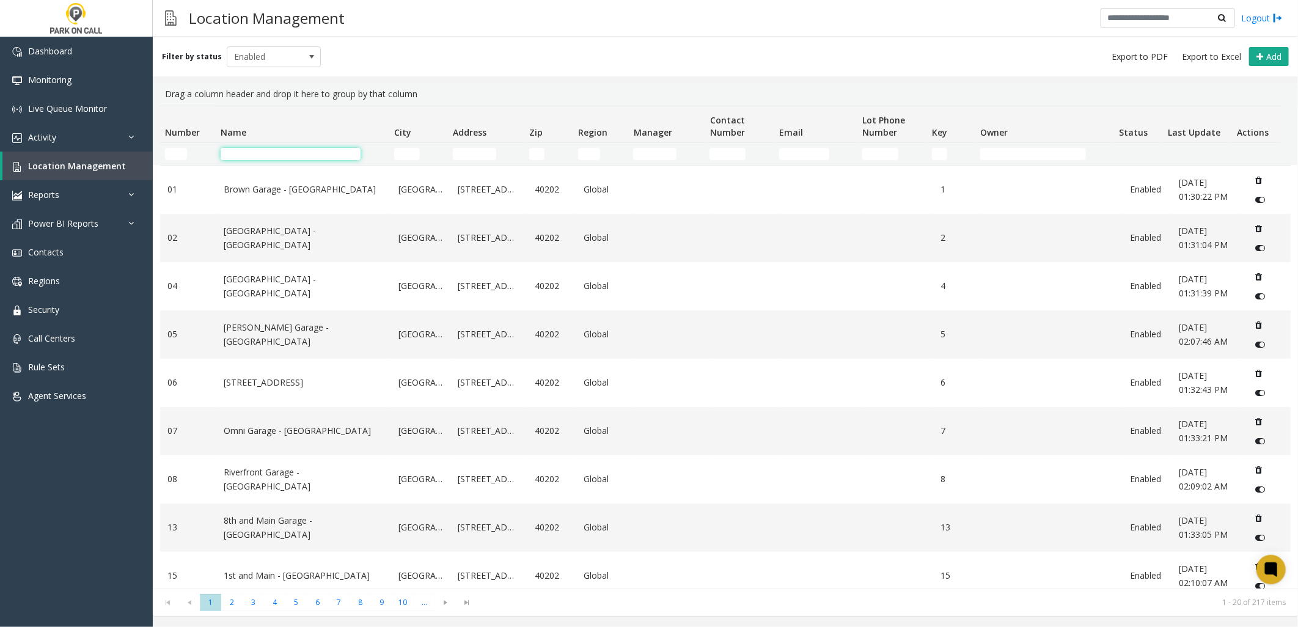
click at [286, 150] on input "Name Filter" at bounding box center [291, 154] width 140 height 12
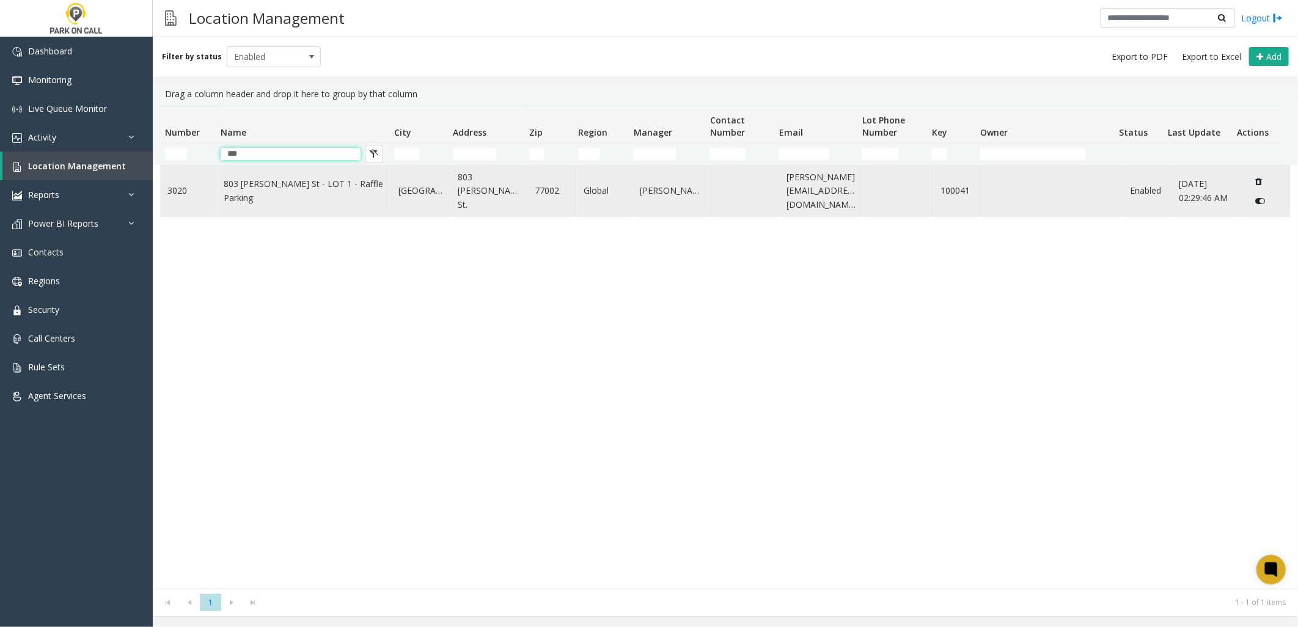
type input "***"
click at [279, 179] on td "803 [PERSON_NAME] St - LOT 1 - Raffle Parking" at bounding box center [303, 191] width 175 height 51
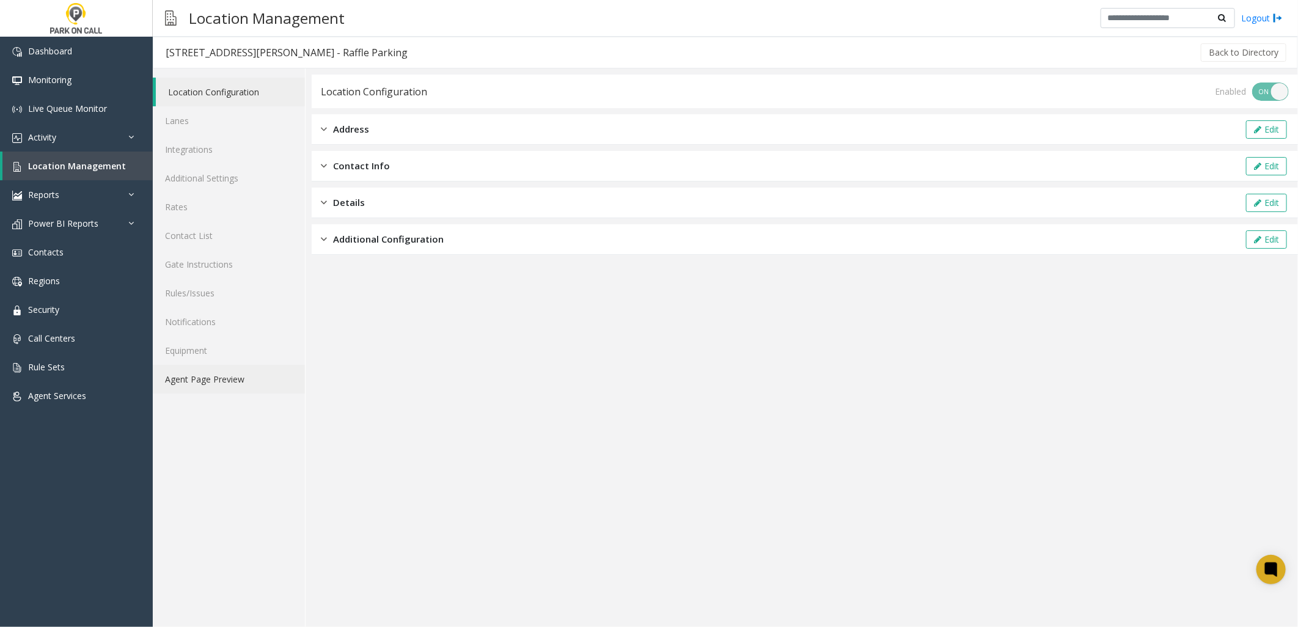
click at [237, 372] on link "Agent Page Preview" at bounding box center [229, 379] width 152 height 29
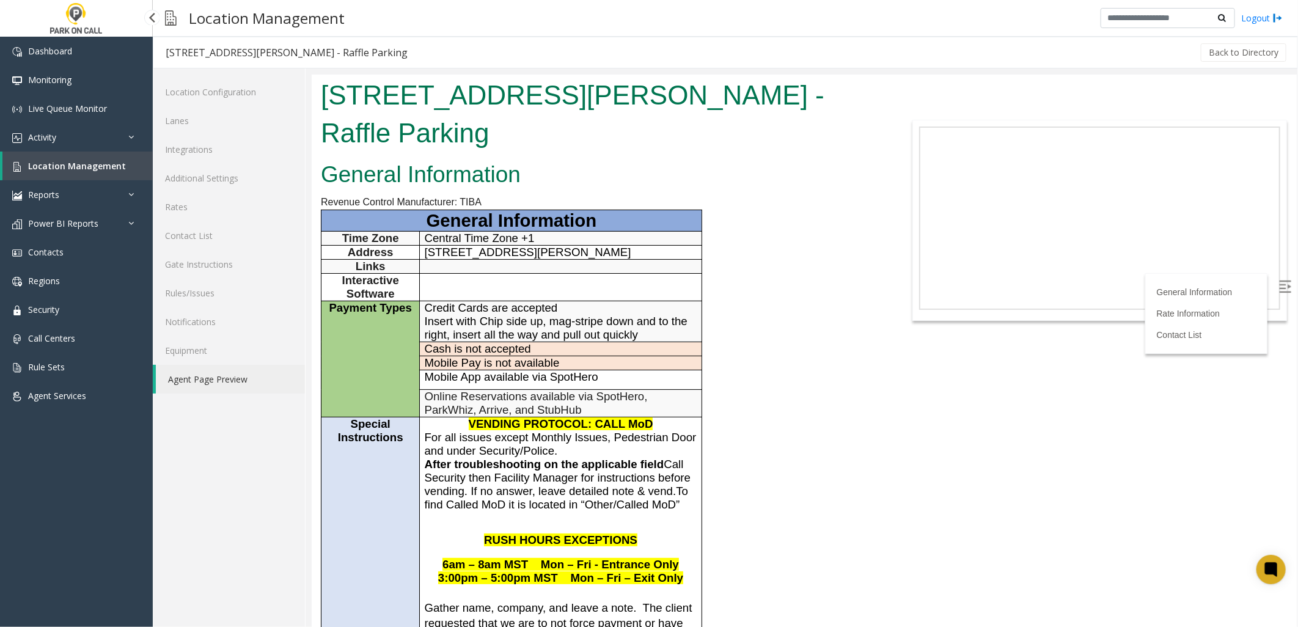
click at [58, 171] on link "Location Management" at bounding box center [77, 166] width 150 height 29
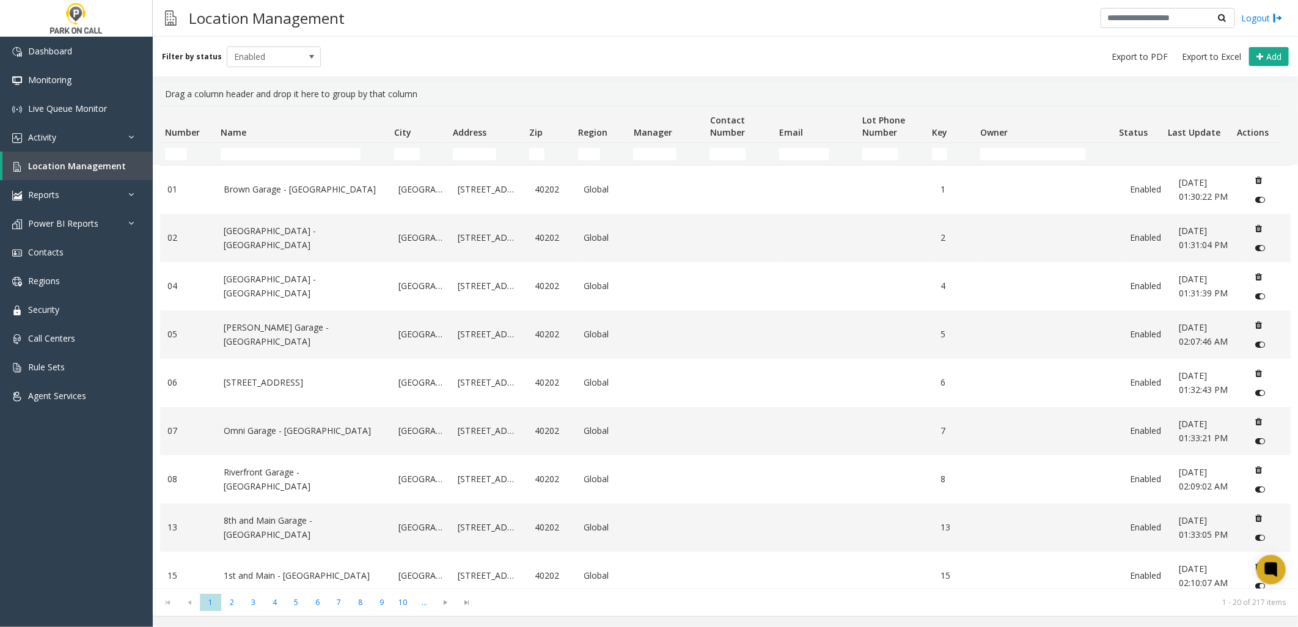
click at [257, 162] on td "Name Filter" at bounding box center [303, 154] width 174 height 22
click at [270, 155] on input "Name Filter" at bounding box center [291, 154] width 140 height 12
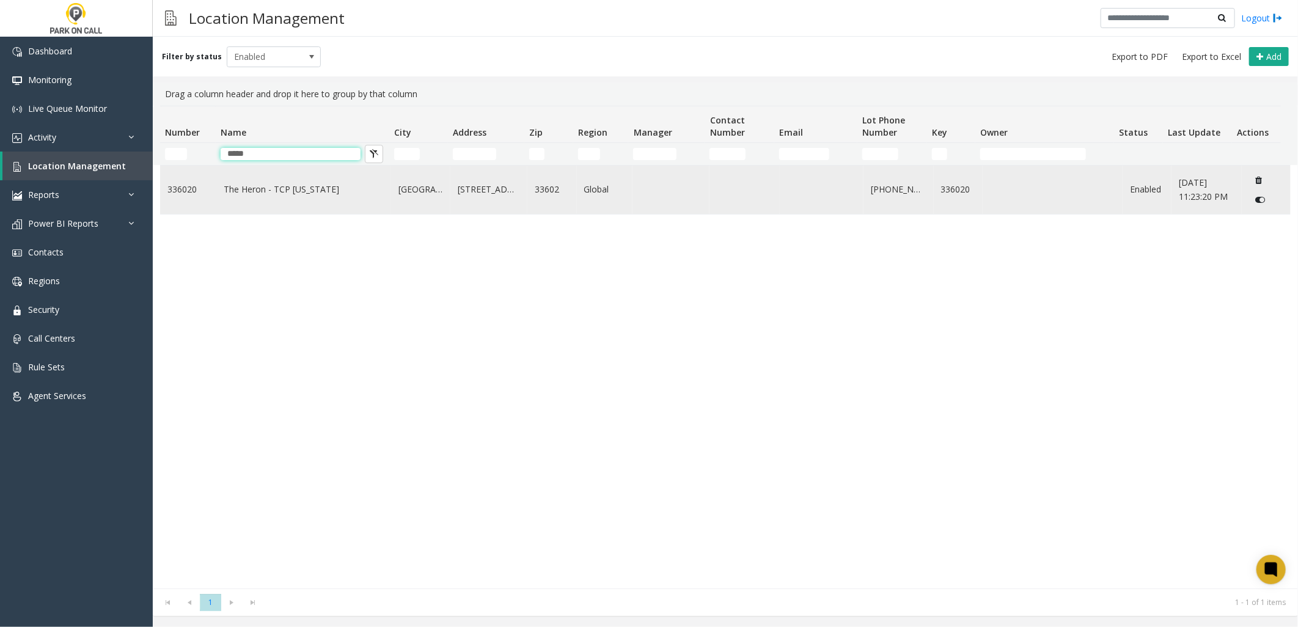
type input "*****"
click at [269, 185] on link "The Heron - TCP [US_STATE]" at bounding box center [304, 189] width 160 height 13
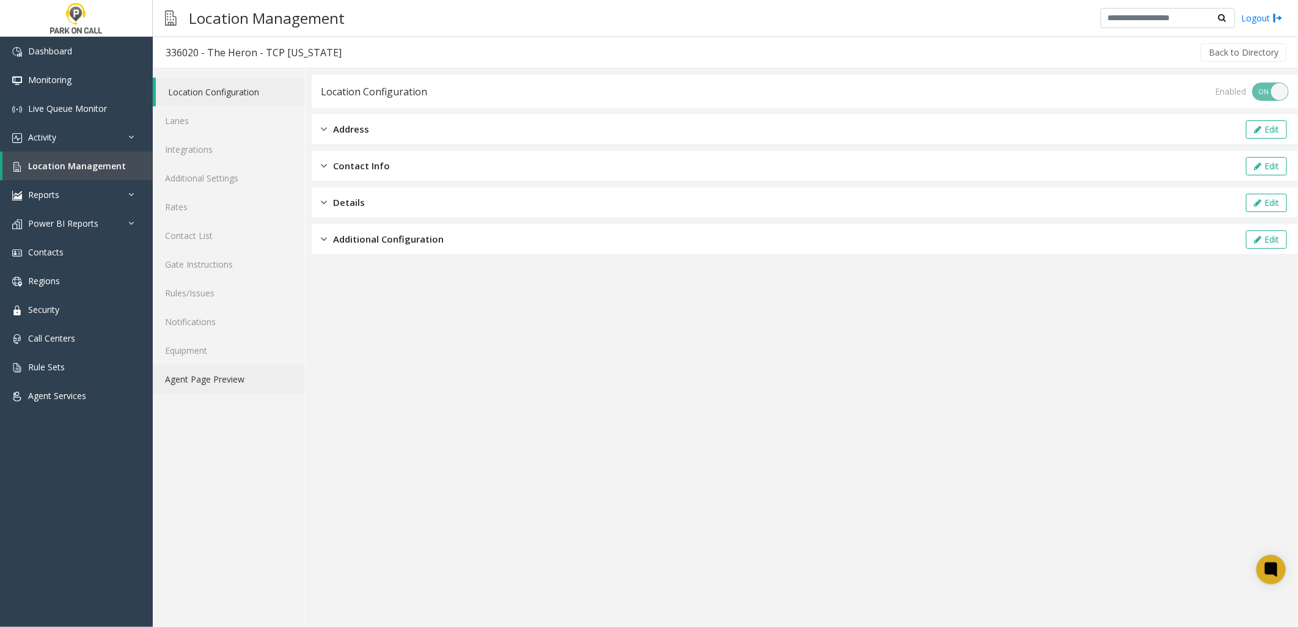
click at [209, 373] on link "Agent Page Preview" at bounding box center [229, 379] width 152 height 29
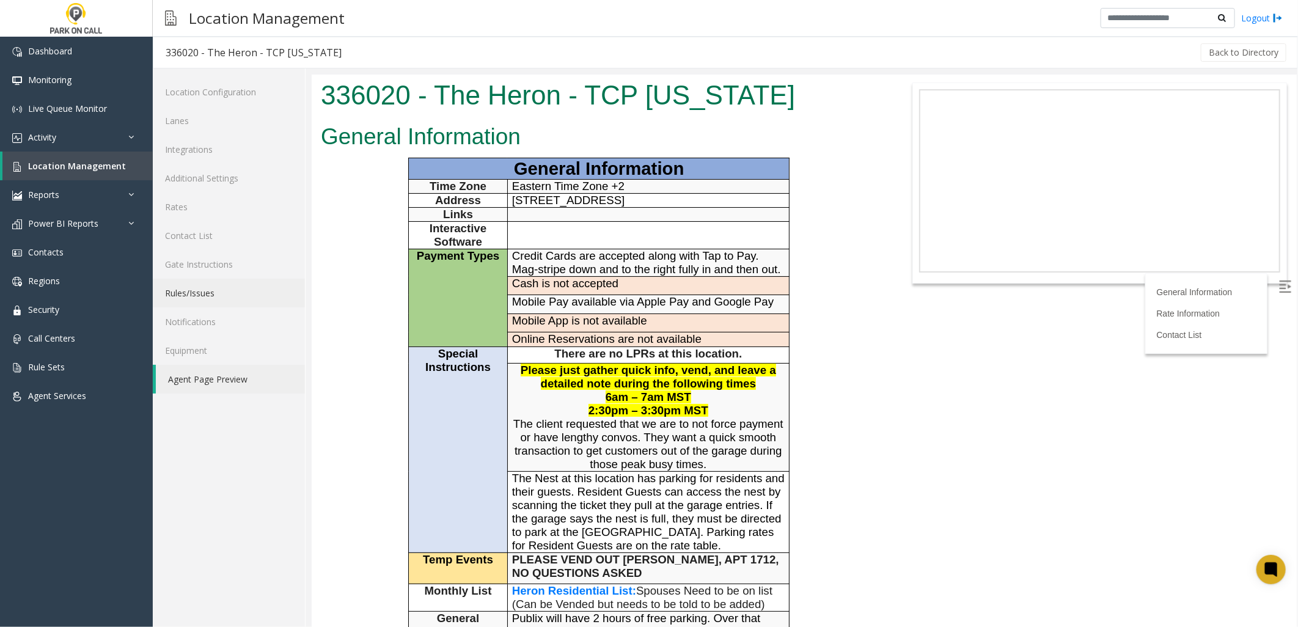
click at [241, 296] on link "Rules/Issues" at bounding box center [229, 293] width 152 height 29
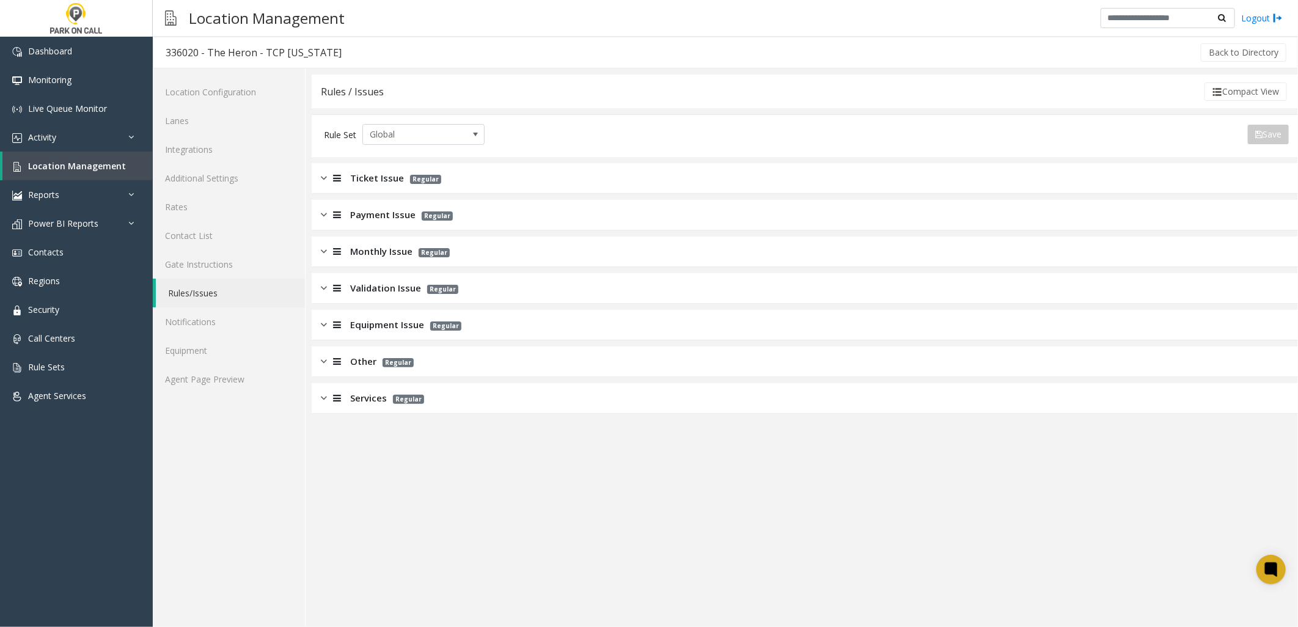
click at [383, 180] on span "Ticket Issue" at bounding box center [377, 178] width 54 height 14
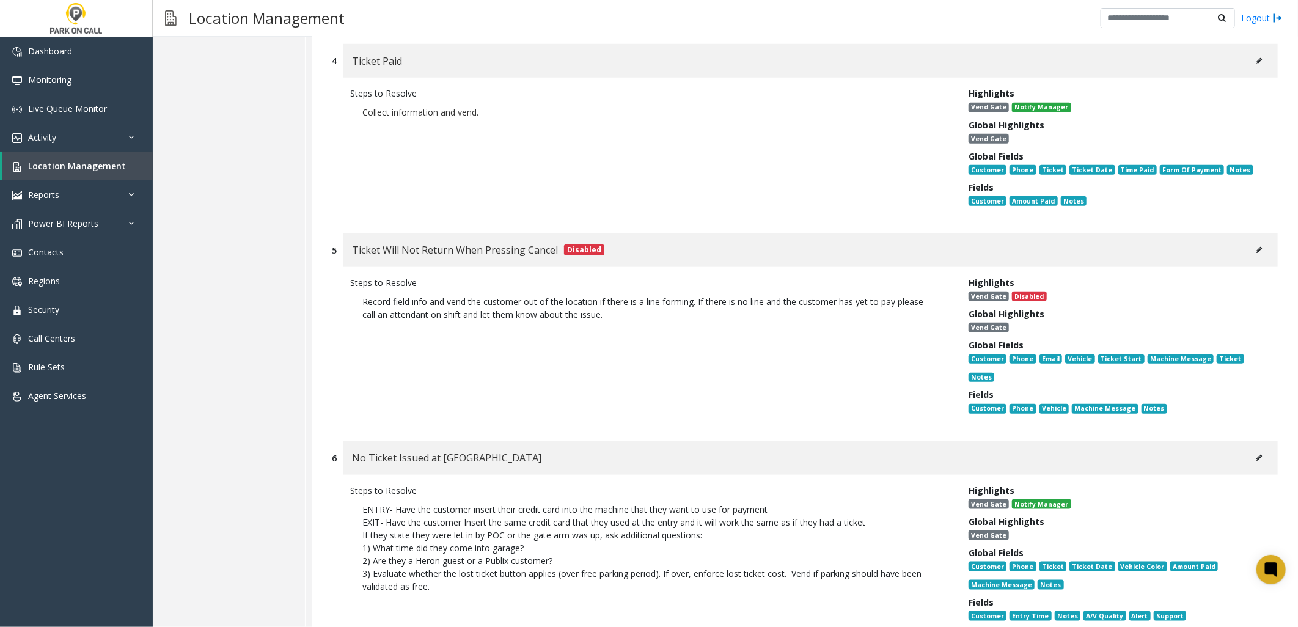
scroll to position [747, 0]
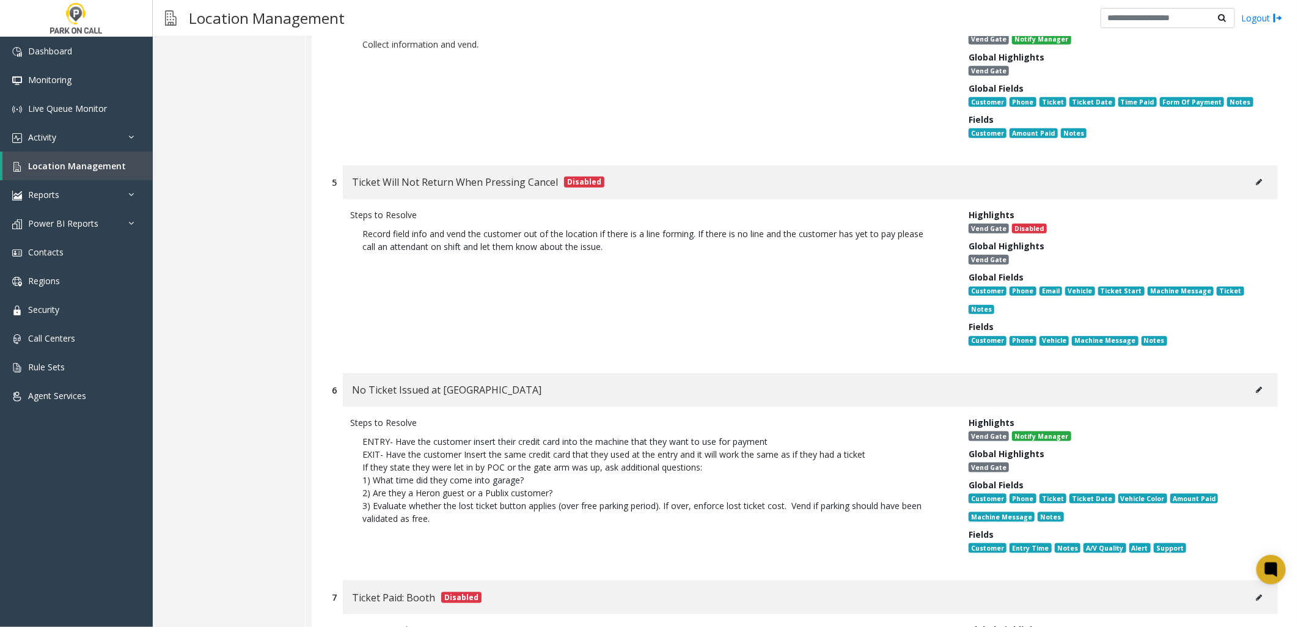
click at [1249, 381] on button at bounding box center [1259, 390] width 20 height 18
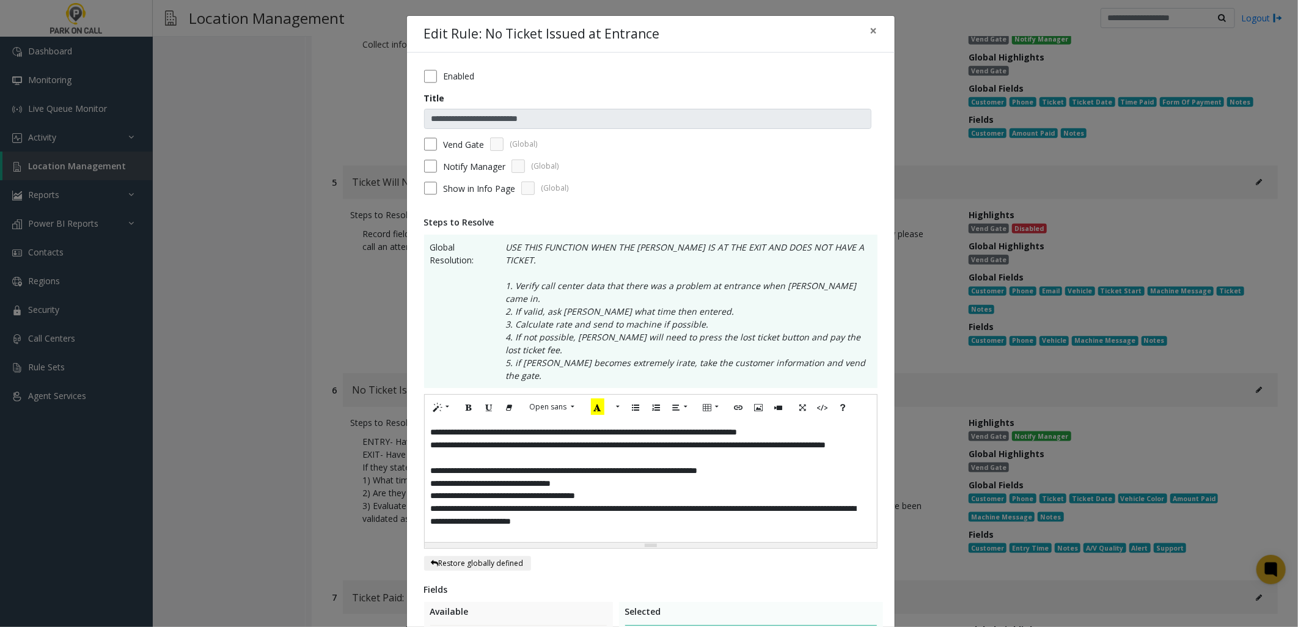
click at [852, 426] on p "**********" at bounding box center [651, 432] width 440 height 13
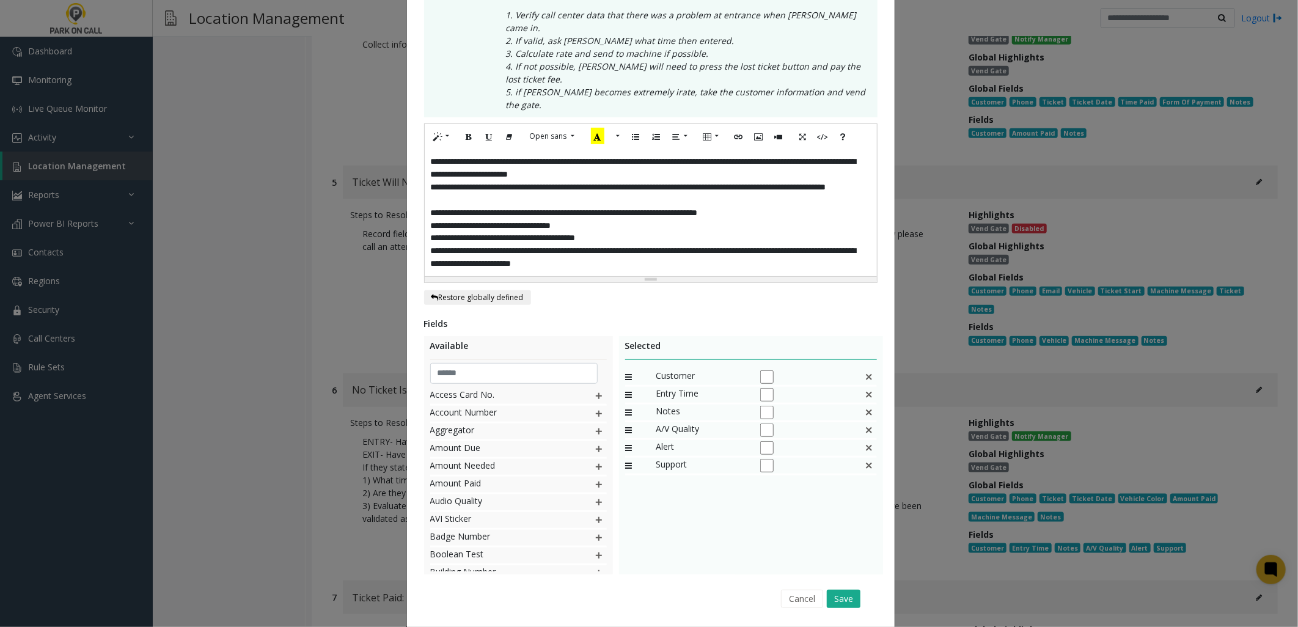
scroll to position [272, 0]
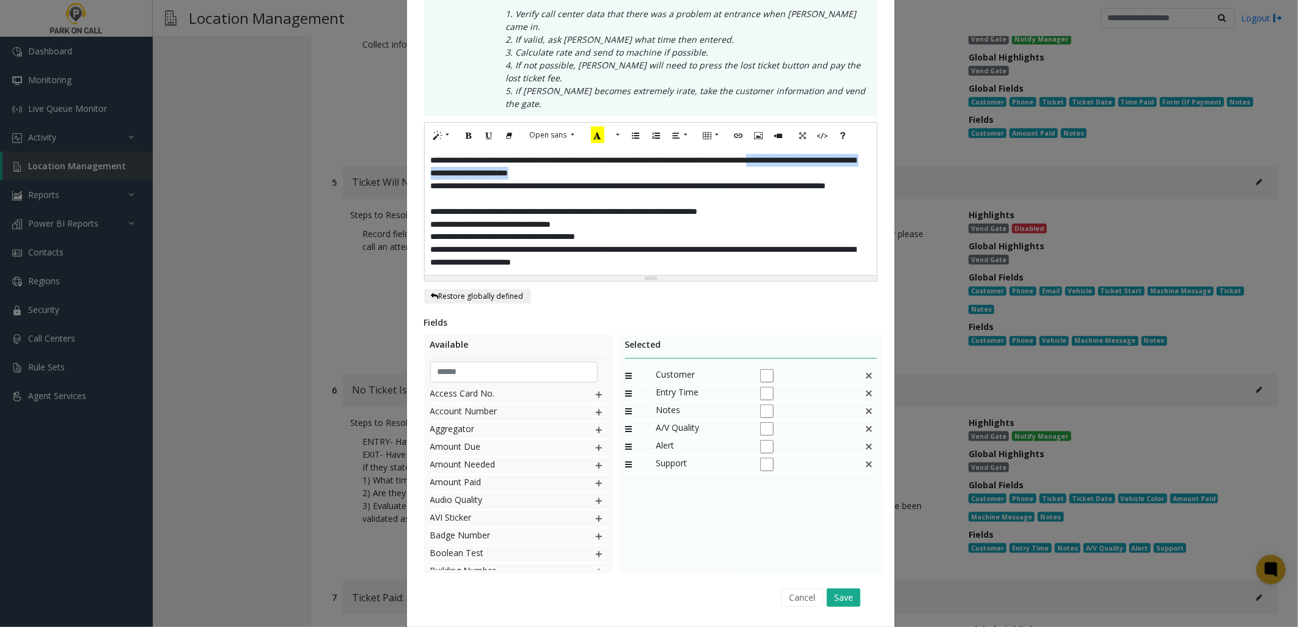
drag, startPoint x: 661, startPoint y: 134, endPoint x: 838, endPoint y: 120, distance: 177.2
click at [838, 154] on p "**********" at bounding box center [651, 167] width 440 height 26
click at [801, 589] on button "Cancel" at bounding box center [802, 598] width 42 height 18
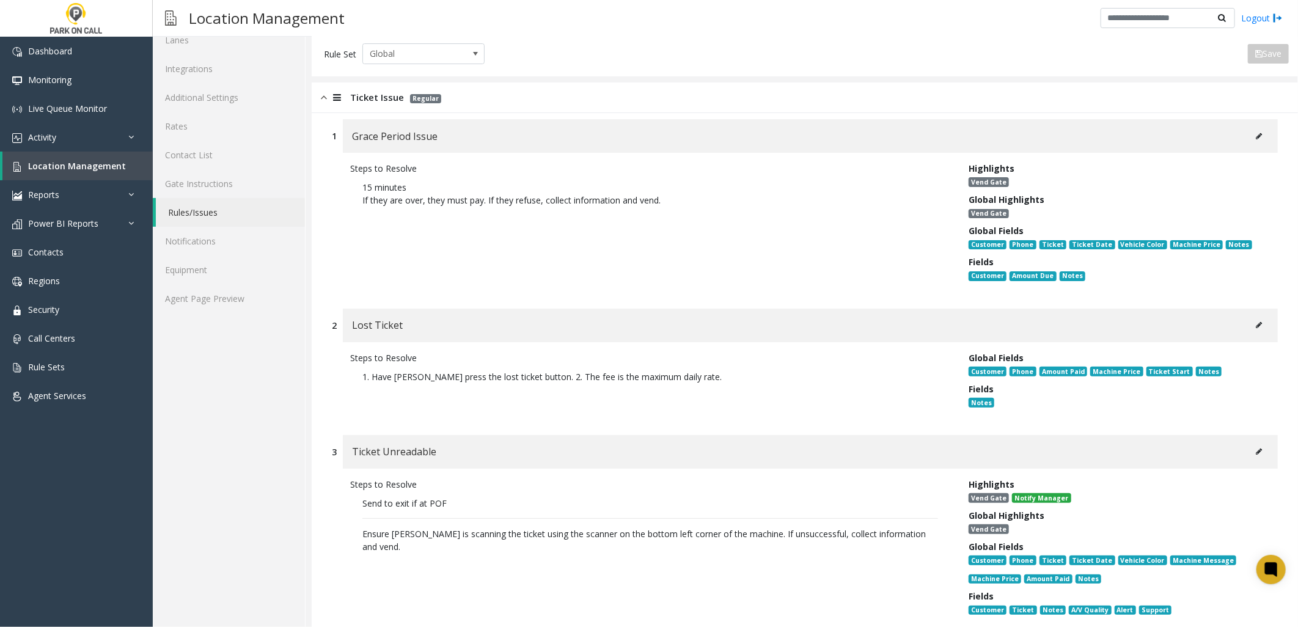
scroll to position [0, 0]
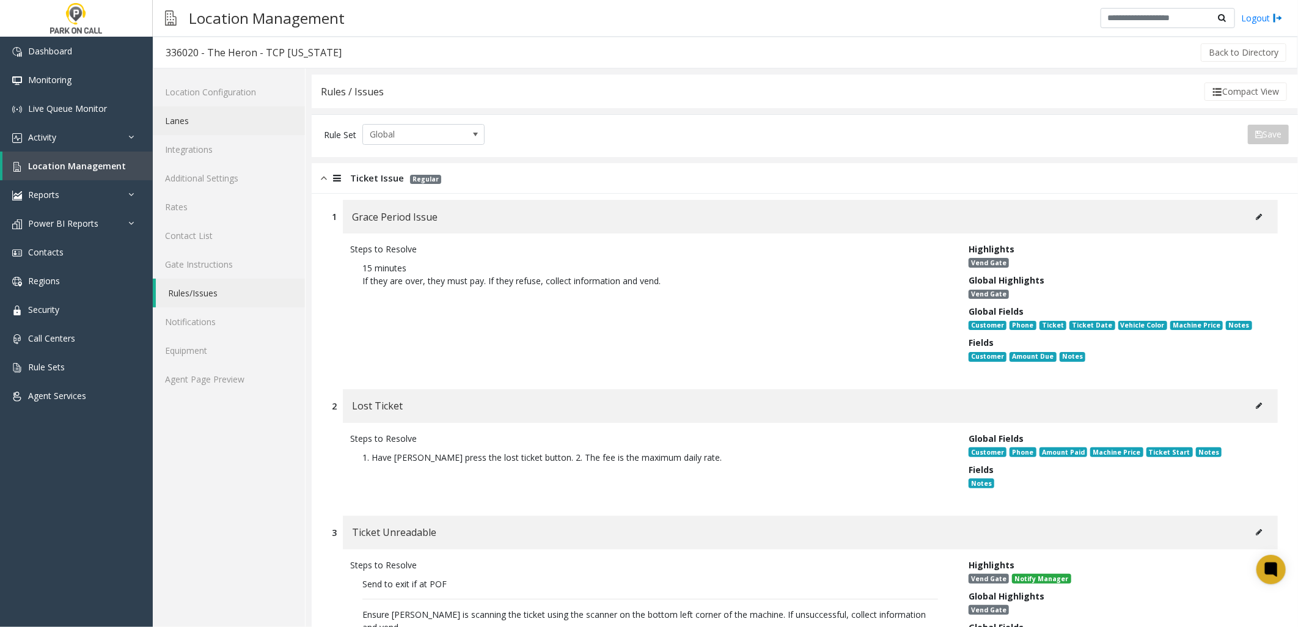
click at [216, 121] on link "Lanes" at bounding box center [229, 120] width 152 height 29
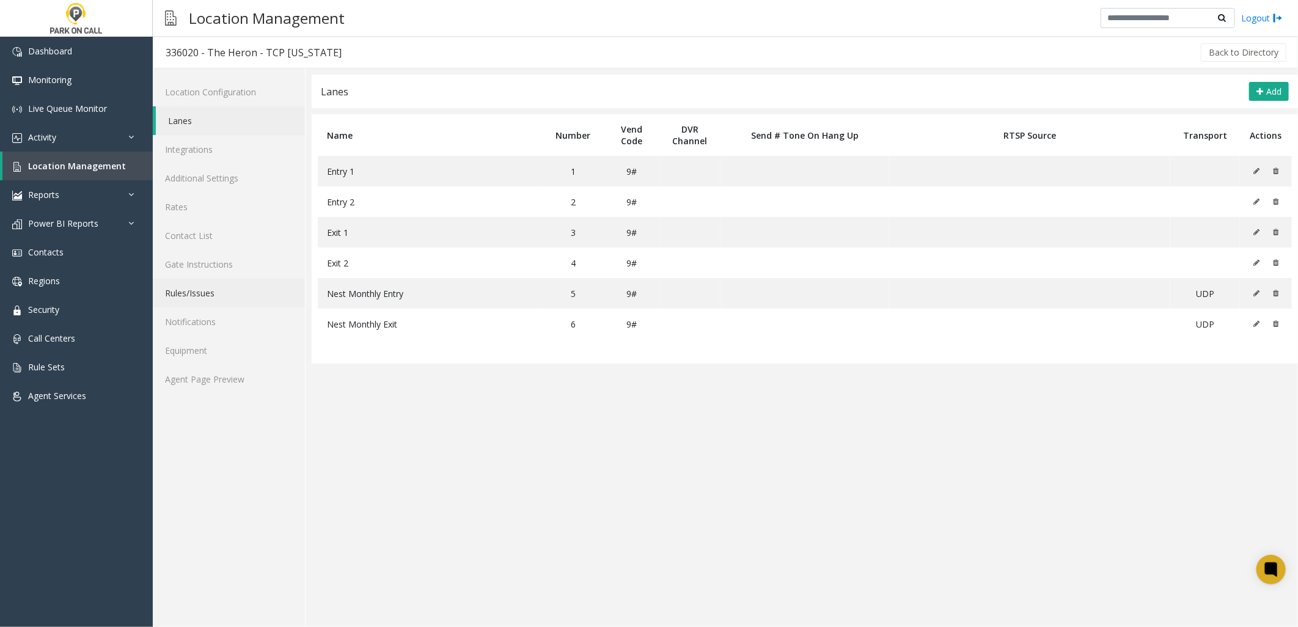
click at [228, 288] on link "Rules/Issues" at bounding box center [229, 293] width 152 height 29
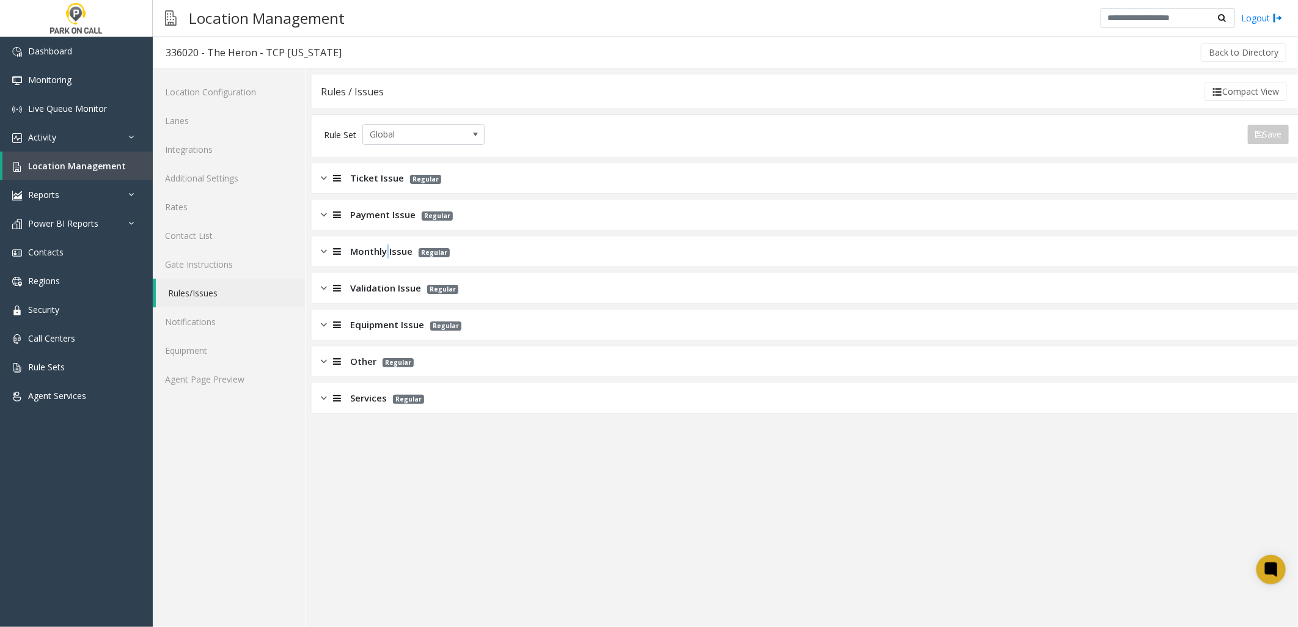
click at [387, 249] on span "Monthly Issue" at bounding box center [381, 251] width 62 height 14
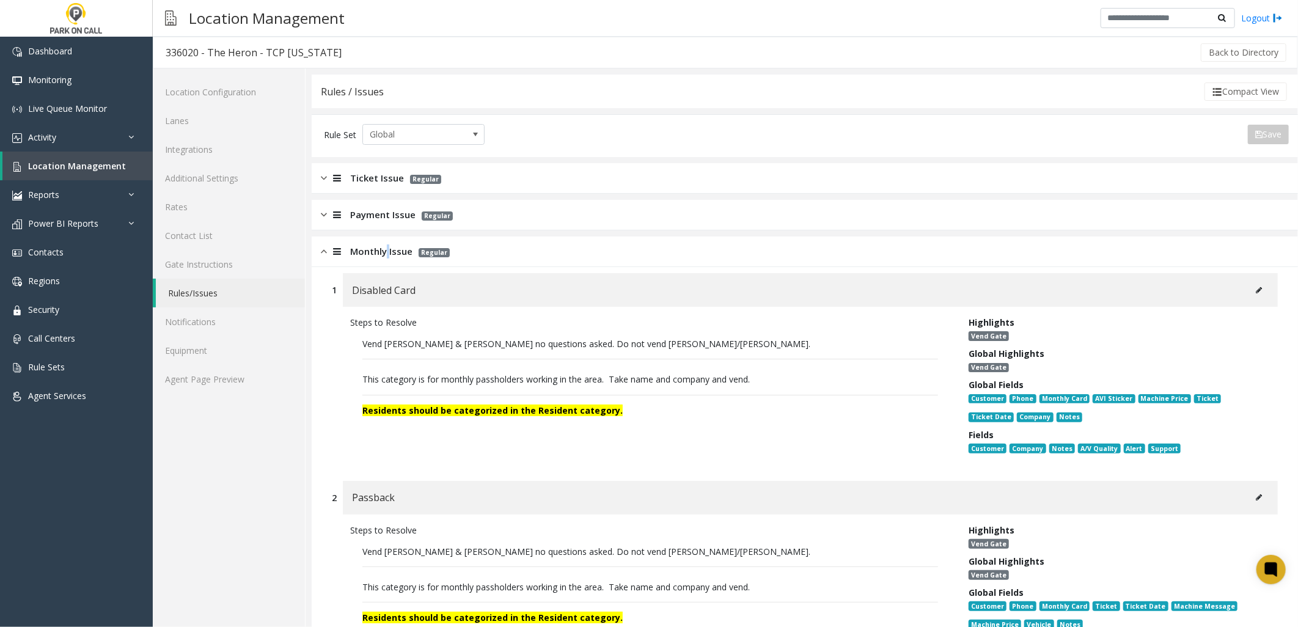
drag, startPoint x: 387, startPoint y: 257, endPoint x: 384, endPoint y: 247, distance: 10.4
click at [386, 252] on span "Monthly Issue" at bounding box center [381, 251] width 62 height 14
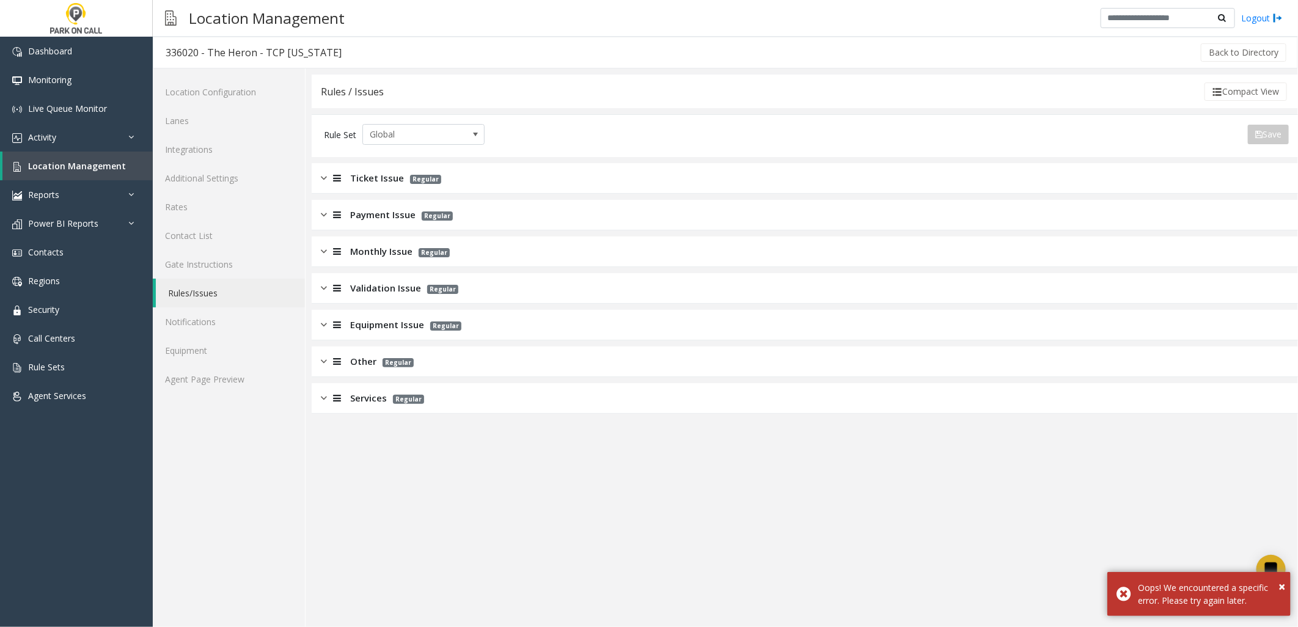
click at [389, 167] on div "Ticket Issue Regular" at bounding box center [805, 178] width 986 height 31
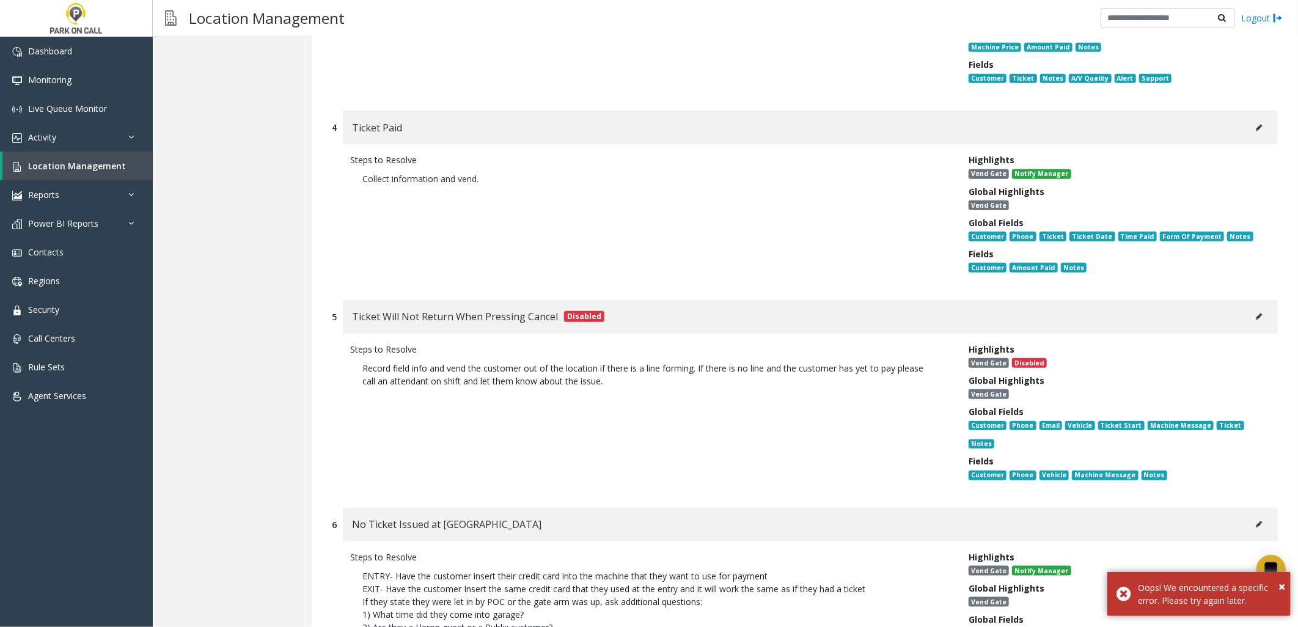
scroll to position [883, 0]
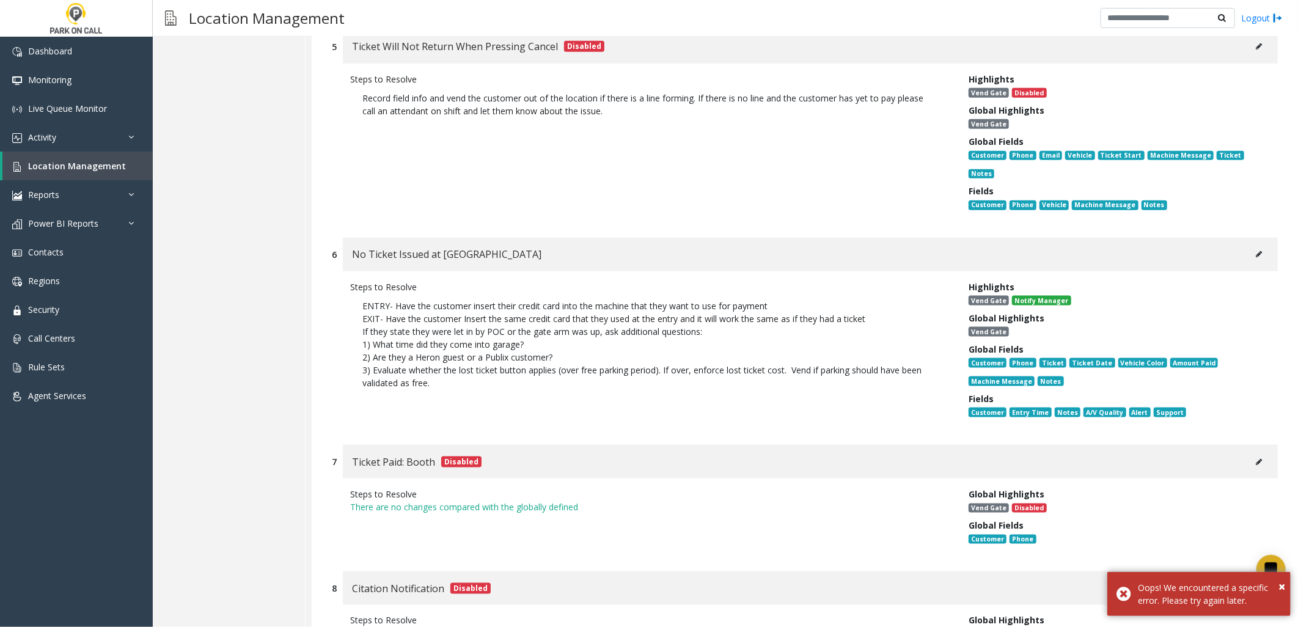
click at [1256, 251] on icon at bounding box center [1259, 254] width 6 height 7
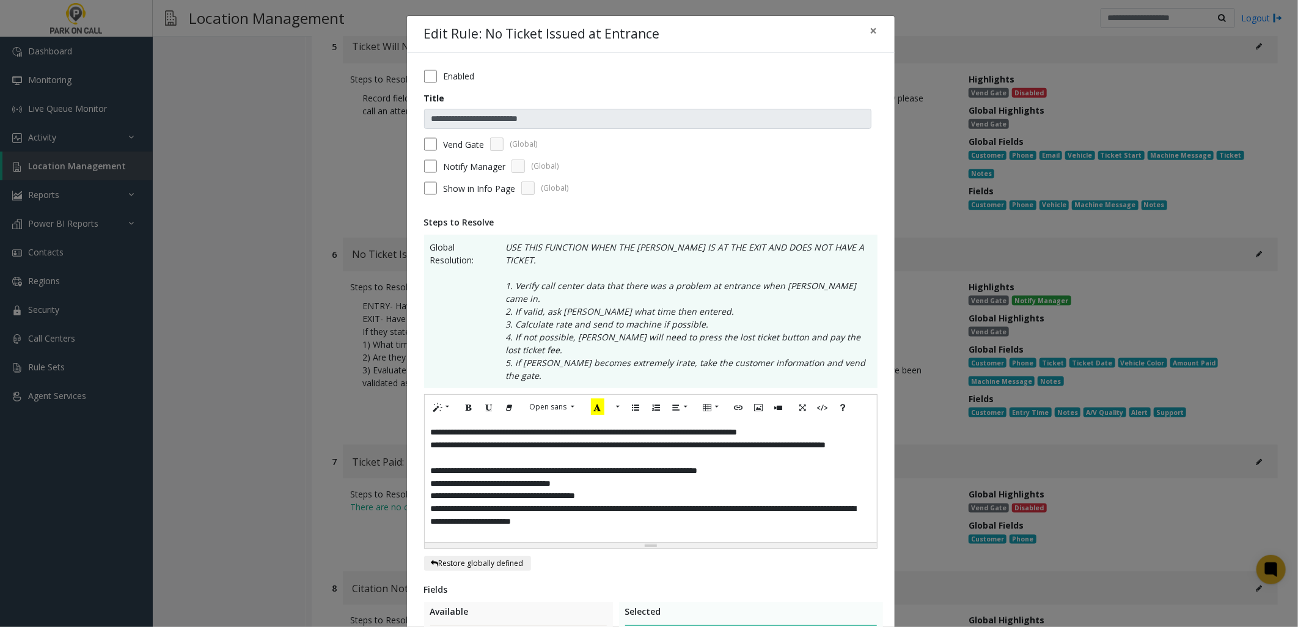
click at [845, 420] on div "**********" at bounding box center [651, 481] width 452 height 122
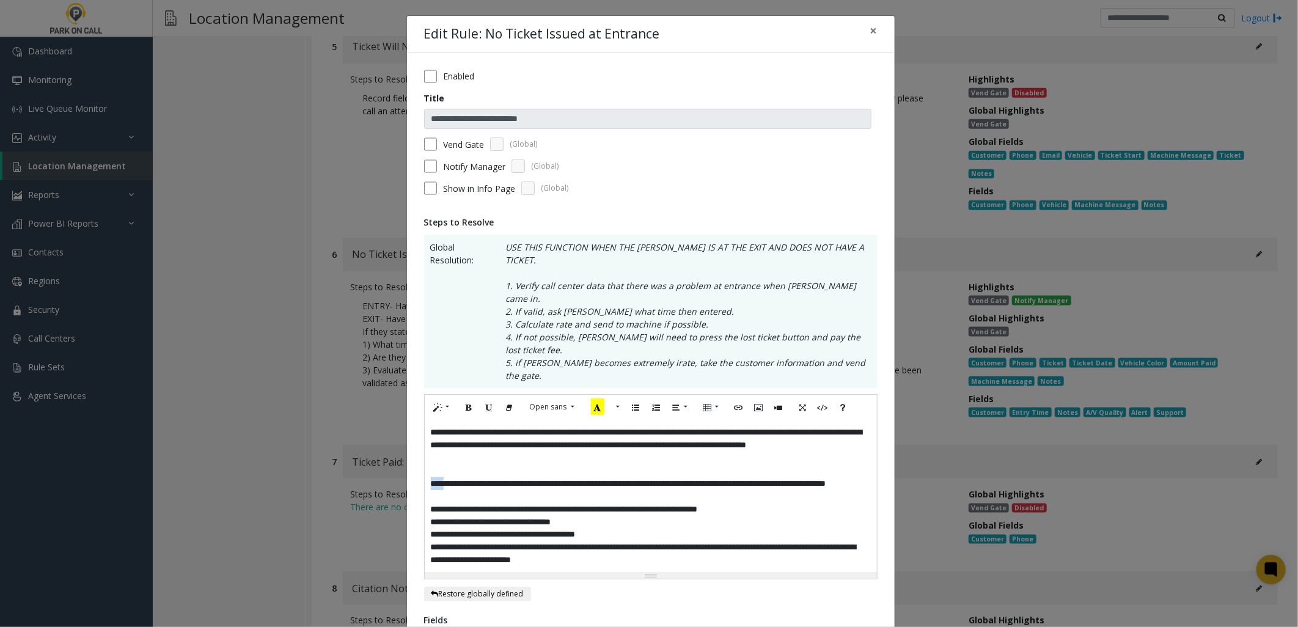
drag, startPoint x: 443, startPoint y: 443, endPoint x: 397, endPoint y: 444, distance: 45.2
click at [398, 443] on div "**********" at bounding box center [649, 313] width 1298 height 627
click at [466, 402] on icon "Bold (CTRL+B)" at bounding box center [469, 407] width 7 height 10
drag, startPoint x: 439, startPoint y: 392, endPoint x: 424, endPoint y: 387, distance: 16.0
click at [424, 394] on div "**********" at bounding box center [651, 486] width 454 height 185
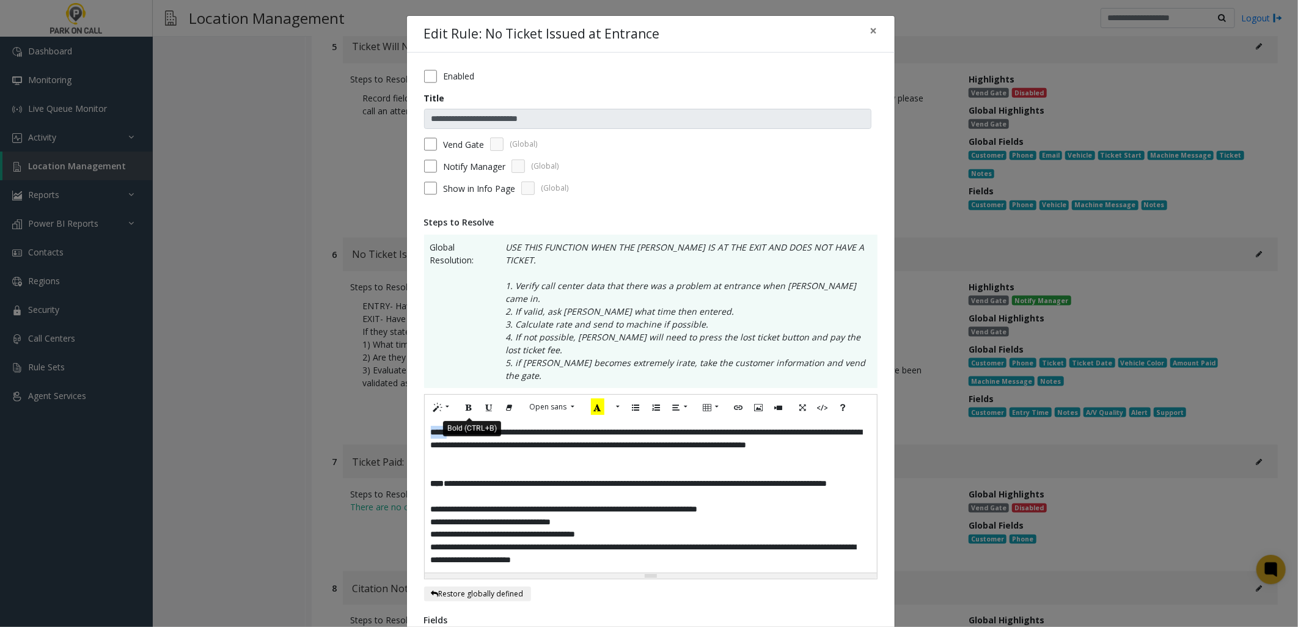
click at [468, 402] on icon "Bold (CTRL+B)" at bounding box center [469, 407] width 7 height 10
drag, startPoint x: 555, startPoint y: 450, endPoint x: 542, endPoint y: 447, distance: 13.2
click at [553, 477] on p "**********" at bounding box center [651, 490] width 440 height 26
click at [450, 477] on p "**********" at bounding box center [651, 490] width 440 height 26
click at [644, 477] on p "**********" at bounding box center [651, 490] width 440 height 26
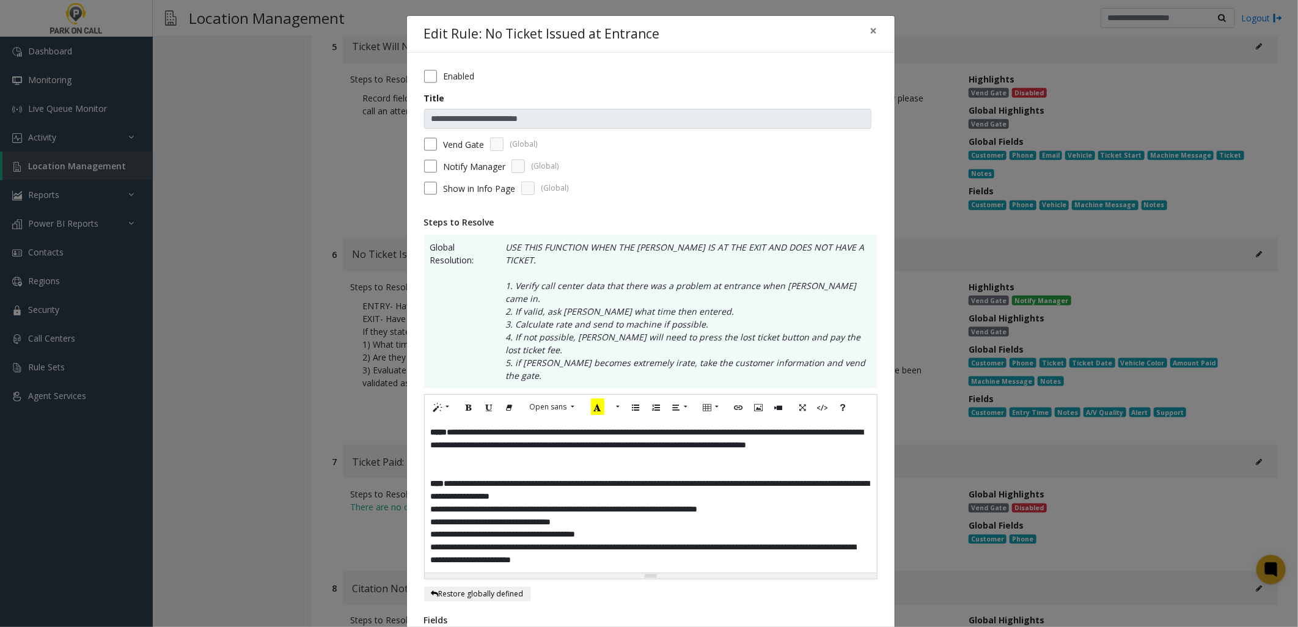
click at [448, 477] on p "**********" at bounding box center [651, 490] width 440 height 26
click at [449, 477] on p "**********" at bounding box center [651, 490] width 440 height 26
click at [431, 503] on p "**********" at bounding box center [651, 509] width 440 height 13
click at [585, 503] on p "**********" at bounding box center [651, 509] width 440 height 13
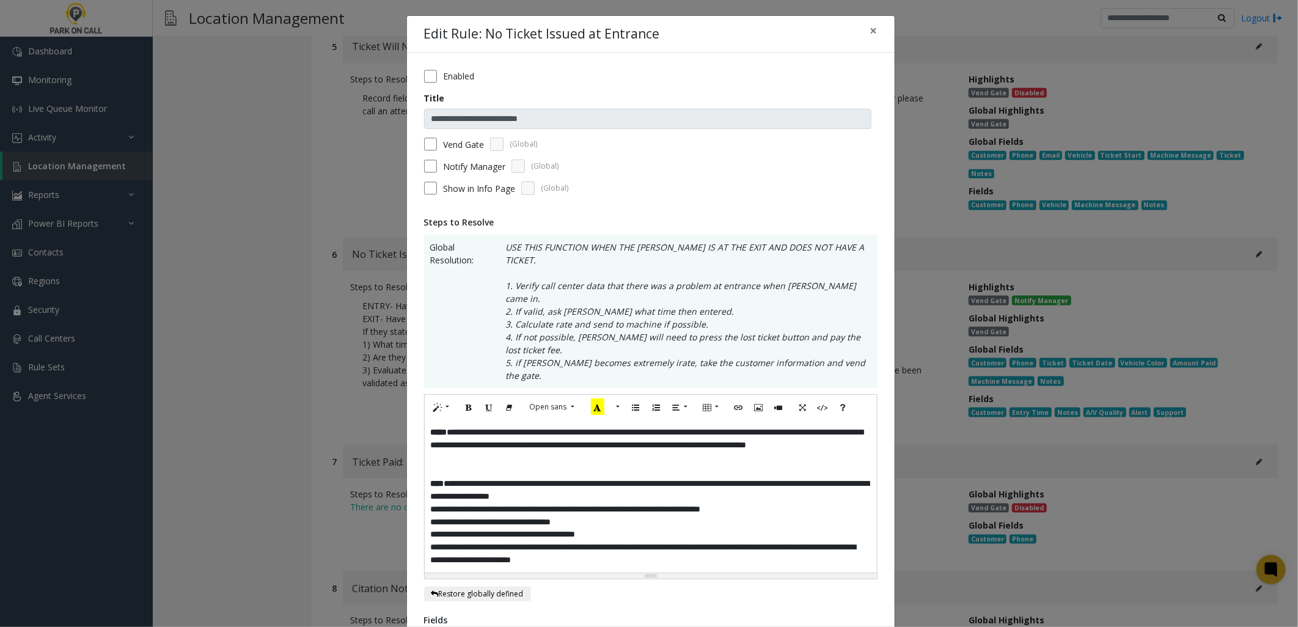
click at [675, 503] on p "**********" at bounding box center [651, 509] width 440 height 13
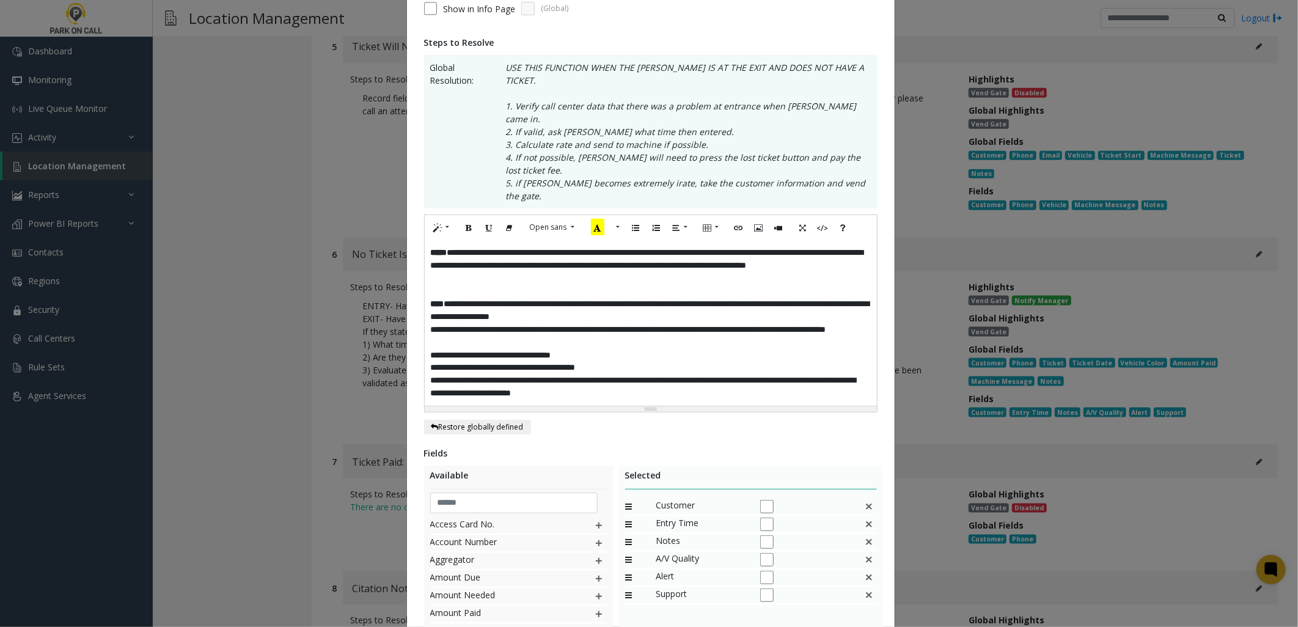
scroll to position [310, 0]
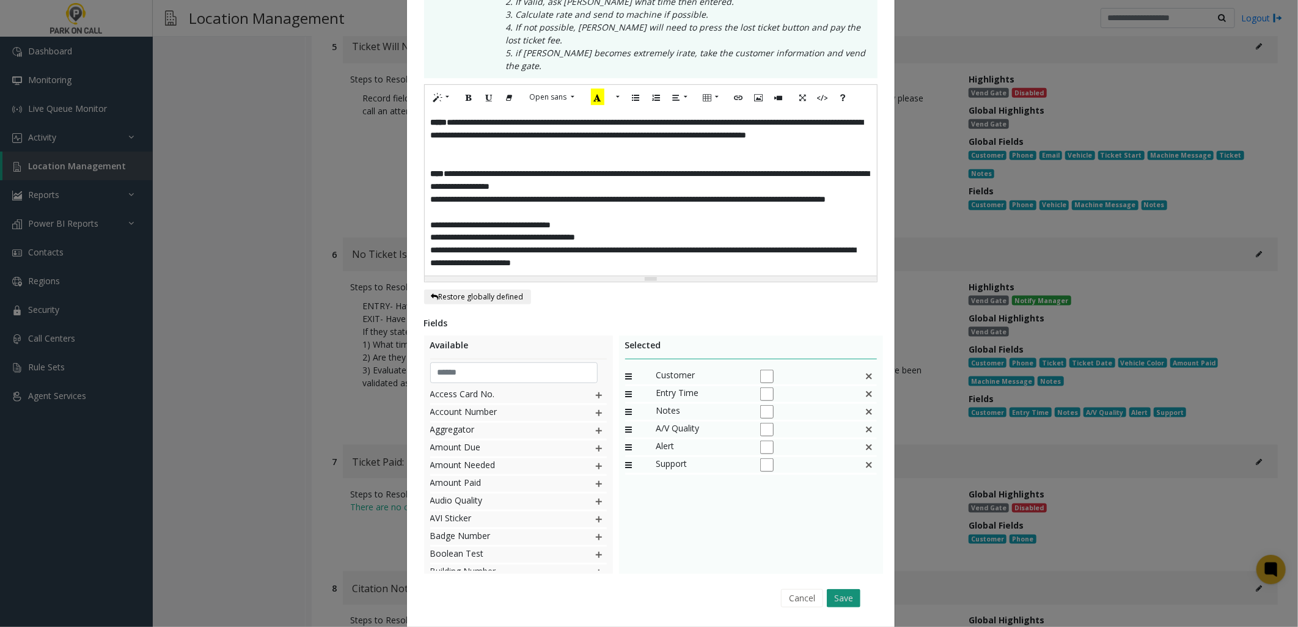
click at [834, 589] on button "Save" at bounding box center [844, 598] width 34 height 18
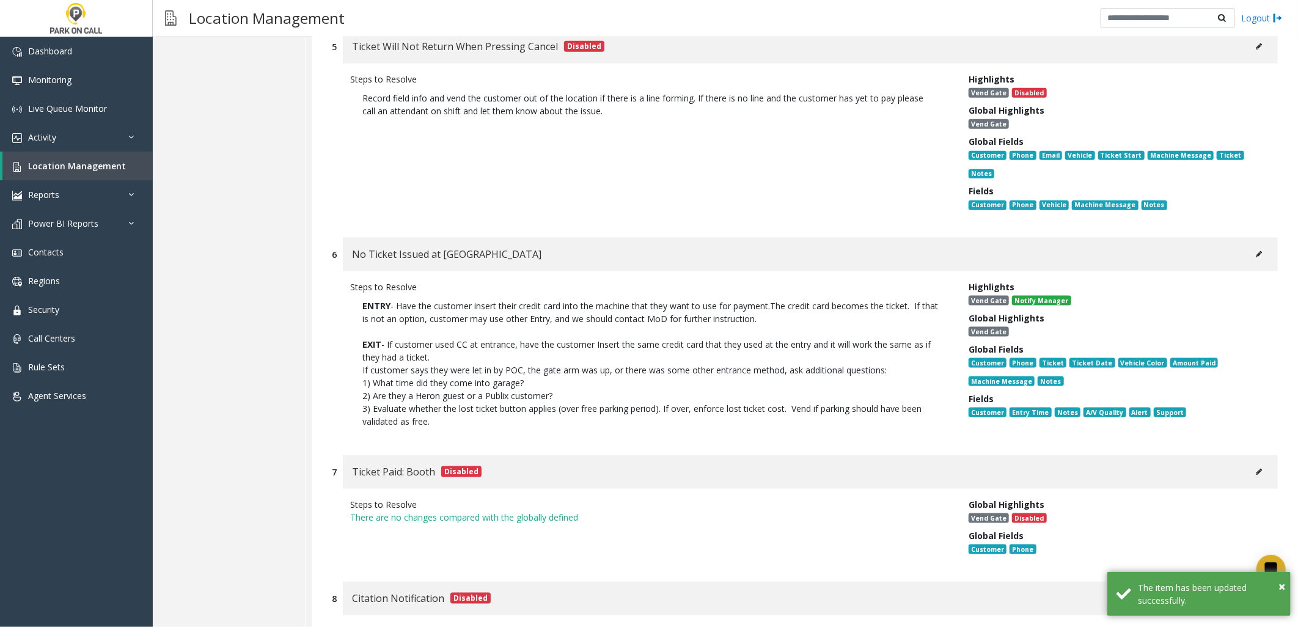
click at [303, 309] on div "Location Configuration Lanes Integrations Additional Settings Rates Contact Lis…" at bounding box center [229, 134] width 153 height 1897
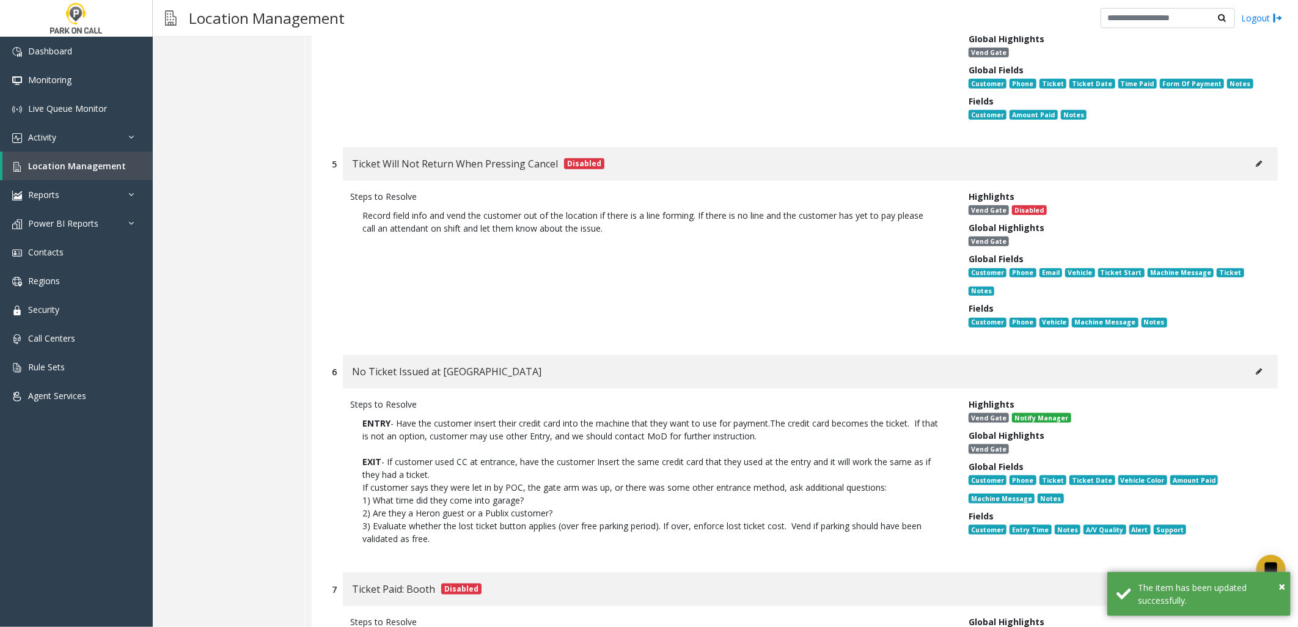
scroll to position [611, 0]
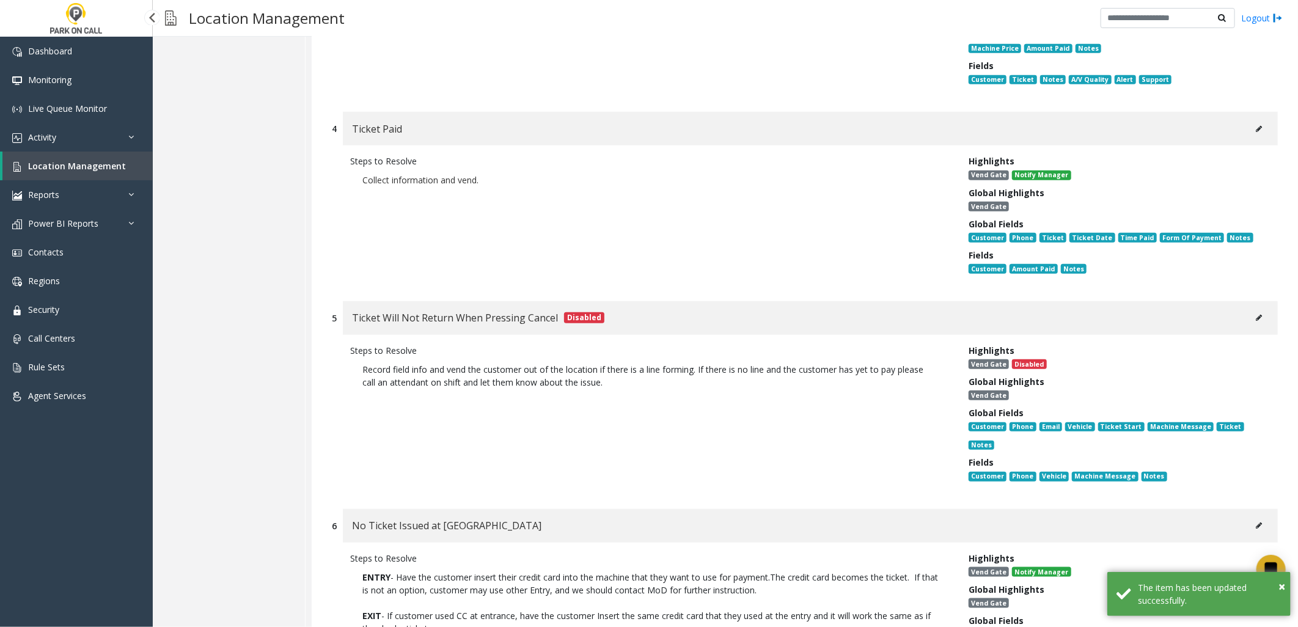
click at [95, 169] on span "Location Management" at bounding box center [77, 166] width 98 height 12
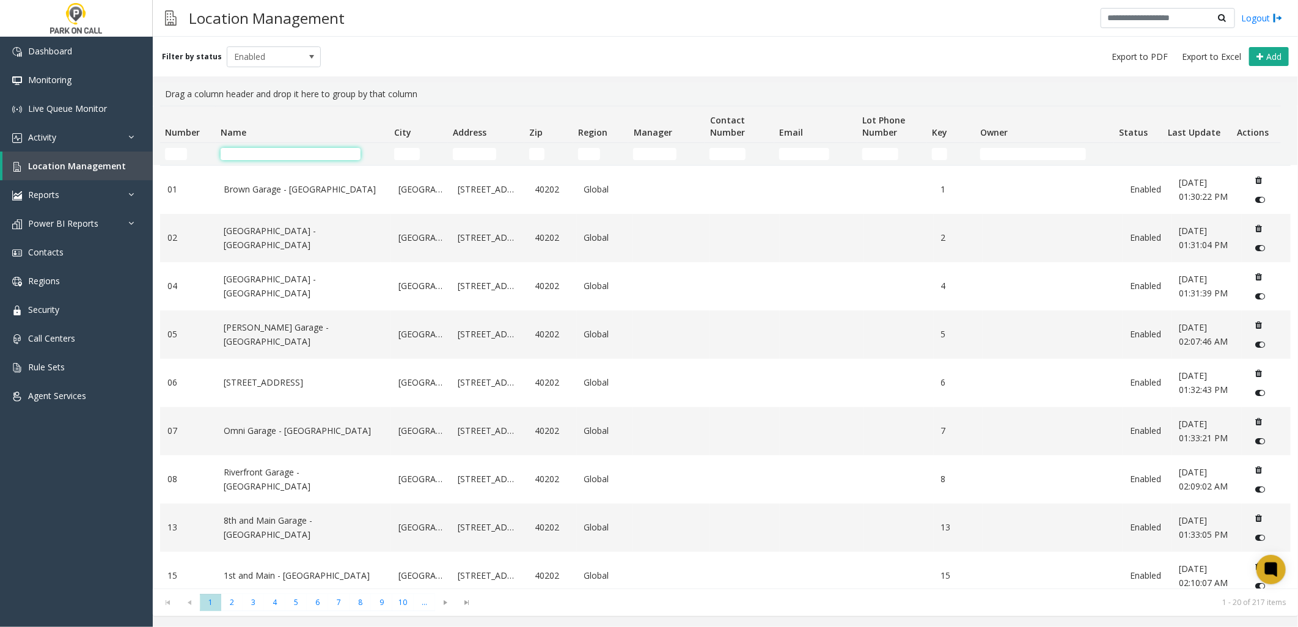
click at [300, 155] on input "Name Filter" at bounding box center [291, 154] width 140 height 12
type input "*****"
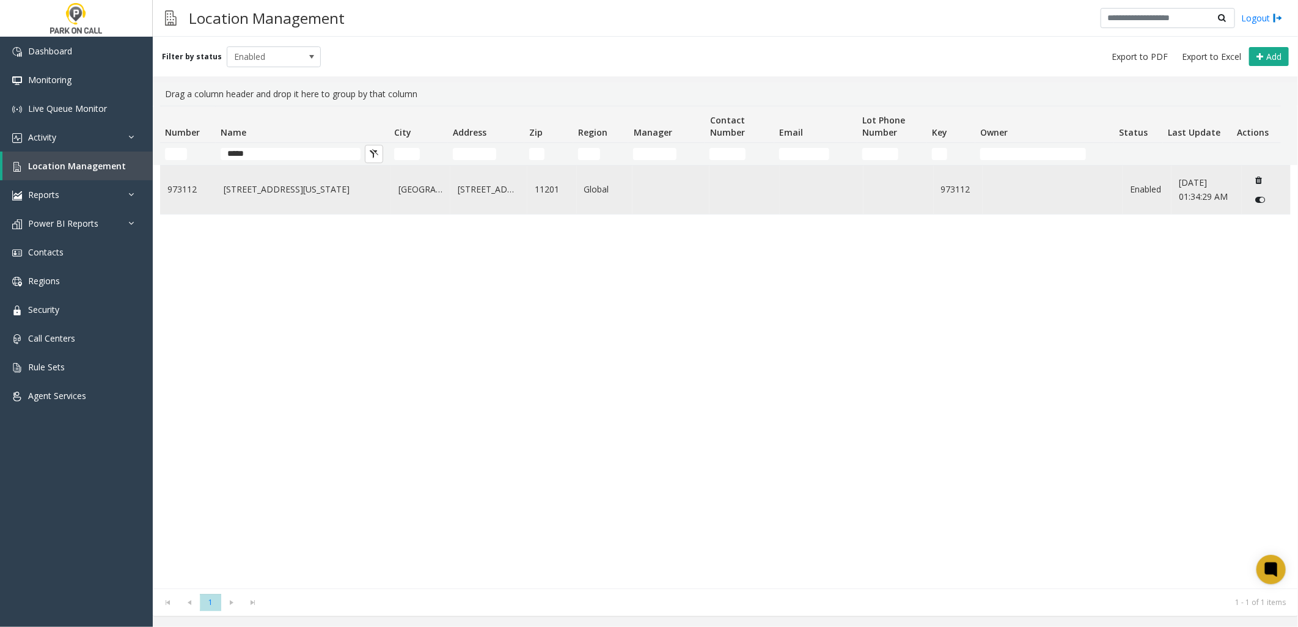
click at [280, 189] on link "[STREET_ADDRESS][US_STATE]" at bounding box center [304, 189] width 160 height 13
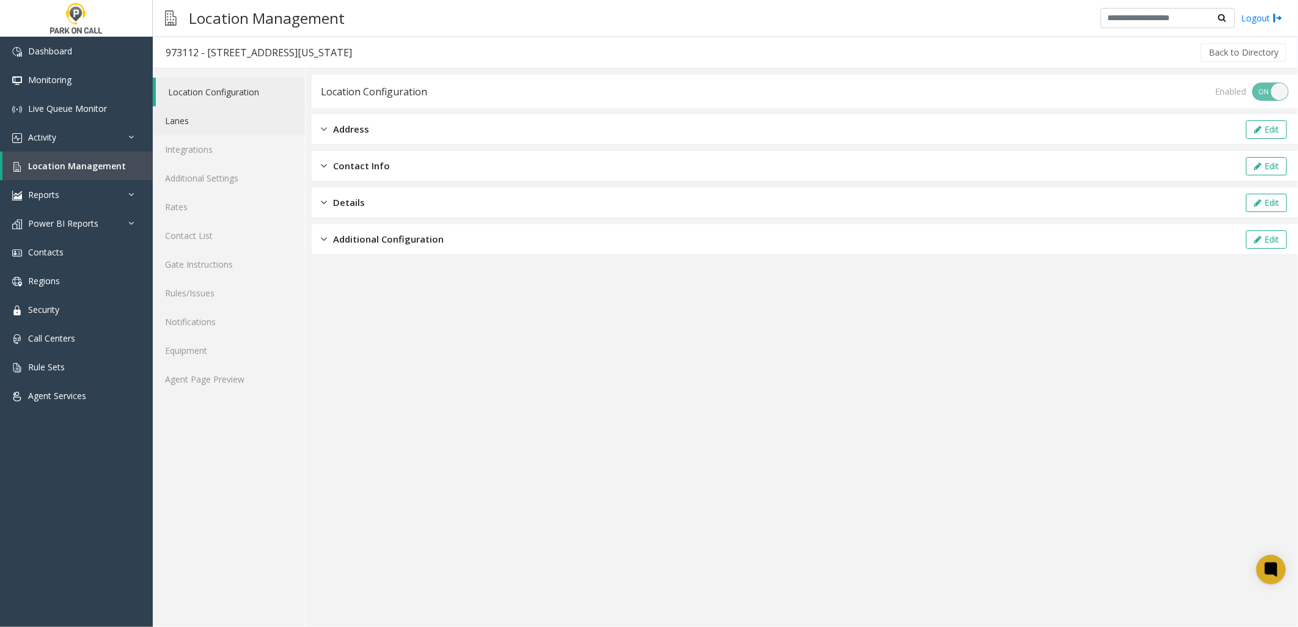
click at [176, 117] on link "Lanes" at bounding box center [229, 120] width 152 height 29
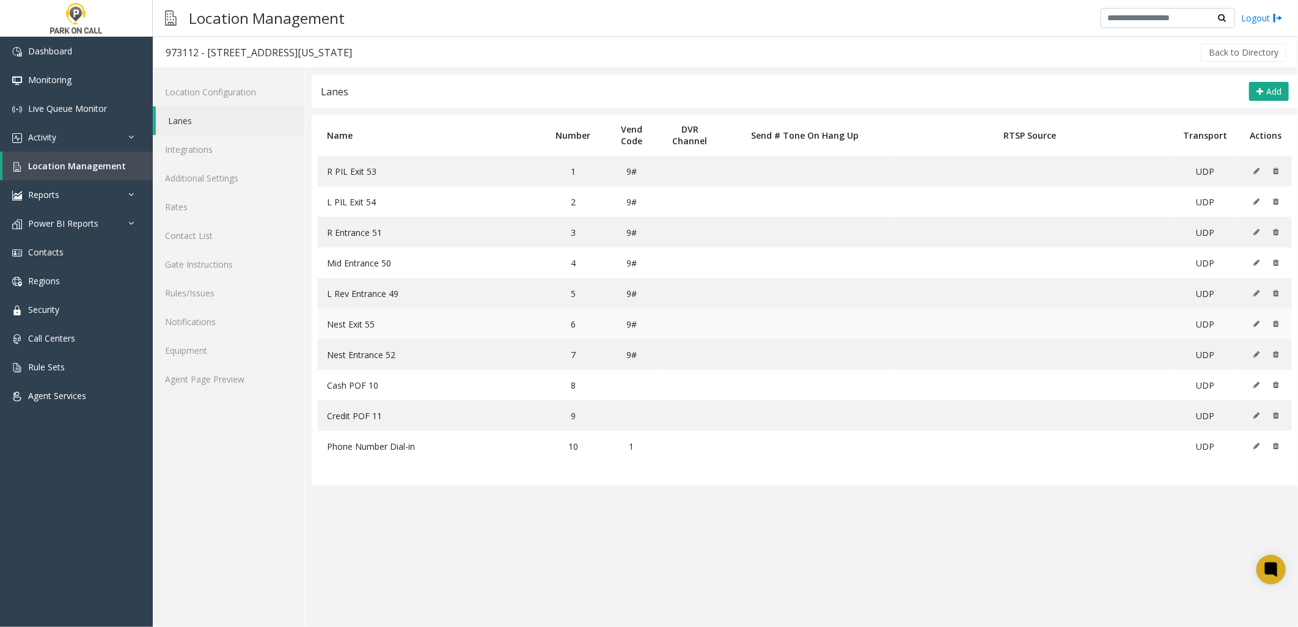
click at [351, 323] on span "Nest Exit 55" at bounding box center [351, 324] width 48 height 12
click at [249, 373] on link "Agent Page Preview" at bounding box center [229, 379] width 152 height 29
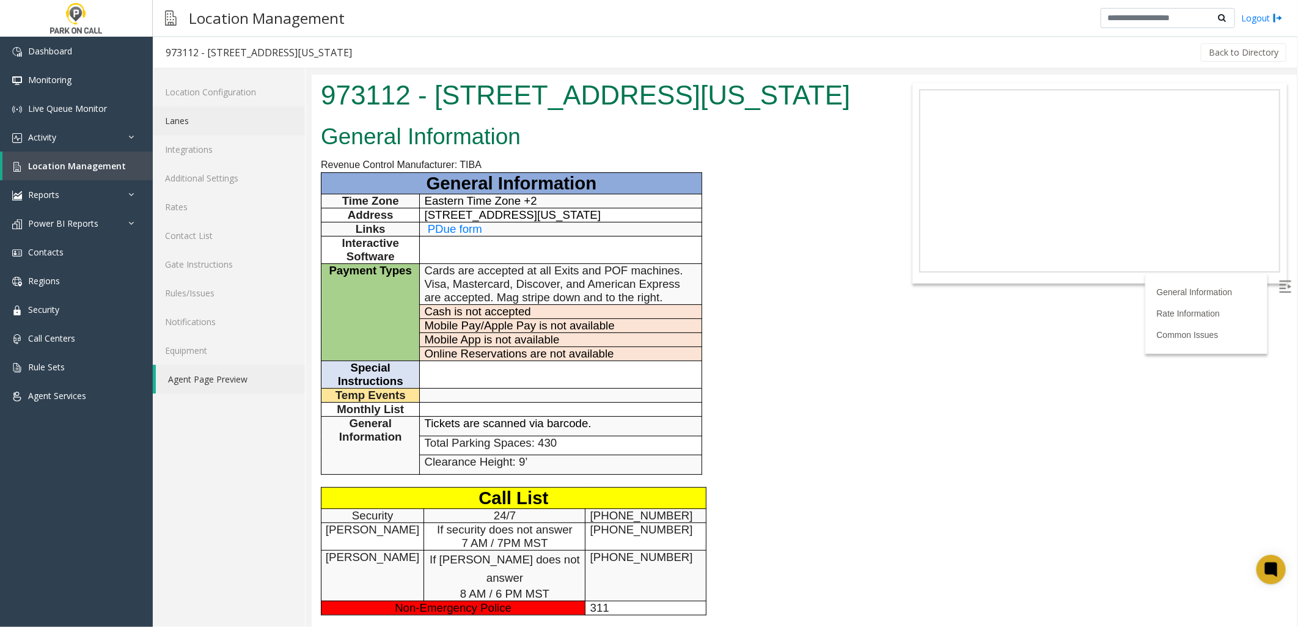
click at [220, 116] on link "Lanes" at bounding box center [229, 120] width 152 height 29
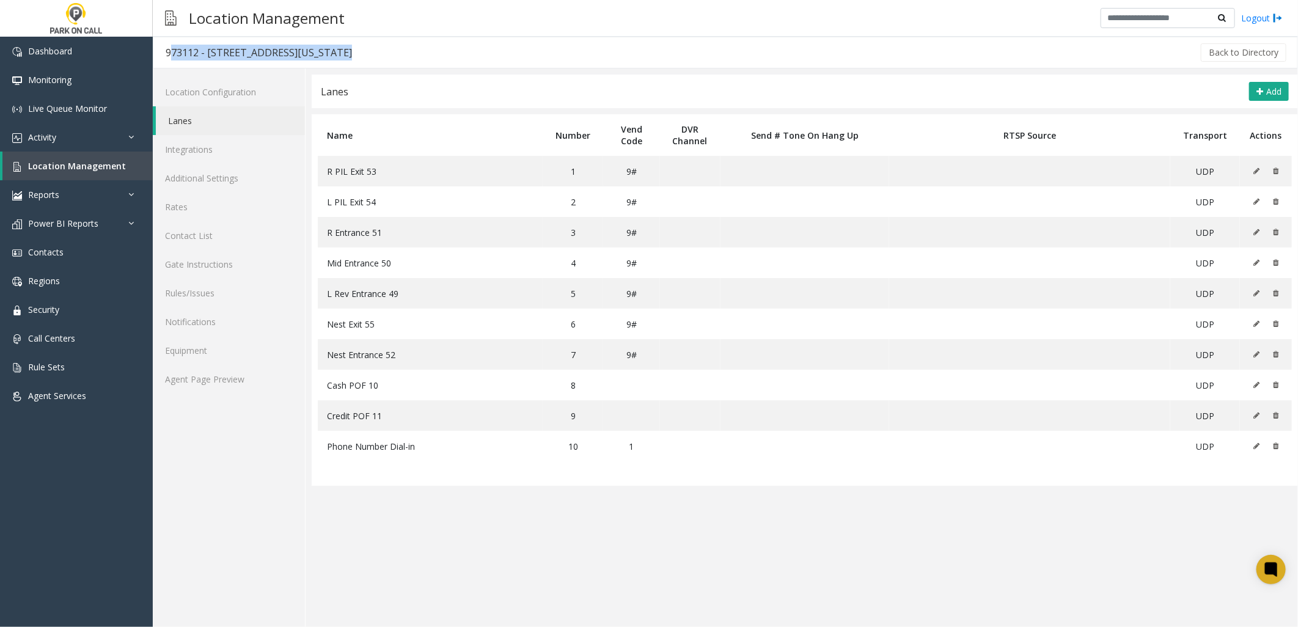
drag, startPoint x: 372, startPoint y: 59, endPoint x: 160, endPoint y: 56, distance: 212.1
click at [160, 56] on div "973112 - [STREET_ADDRESS][US_STATE] Back to Directory" at bounding box center [725, 53] width 1145 height 32
copy div "973112 - [STREET_ADDRESS][US_STATE]"
click at [99, 158] on link "Location Management" at bounding box center [77, 166] width 150 height 29
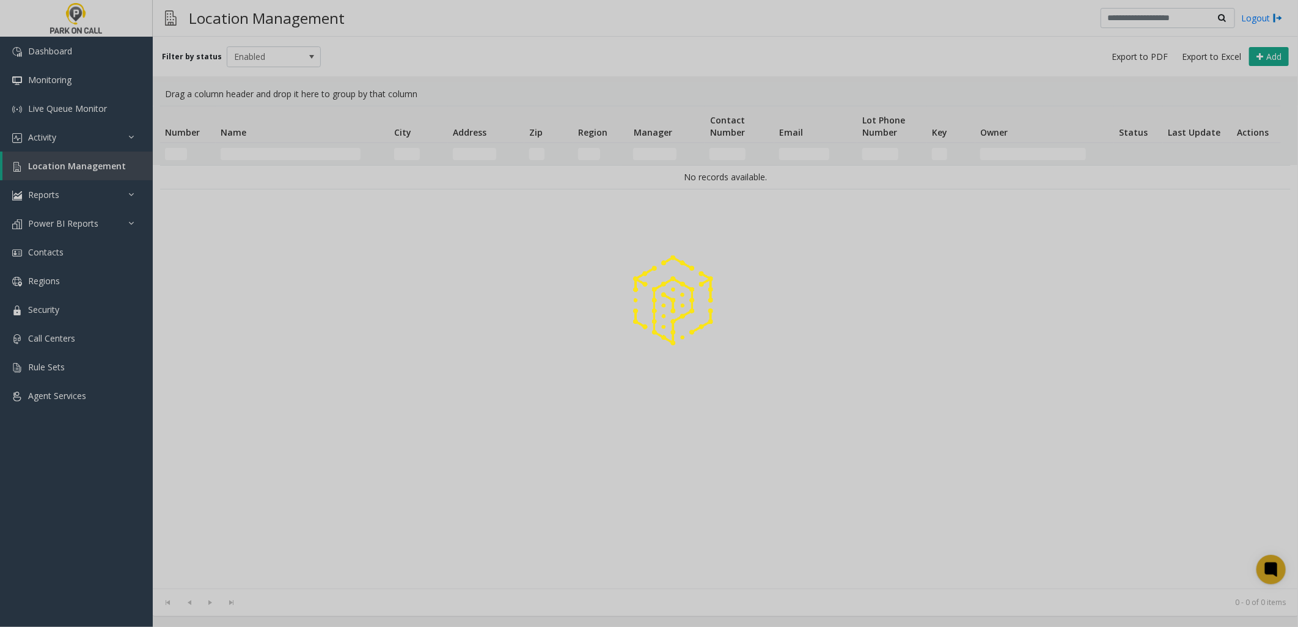
click at [269, 153] on div at bounding box center [649, 313] width 1298 height 627
click at [284, 150] on div at bounding box center [649, 313] width 1298 height 627
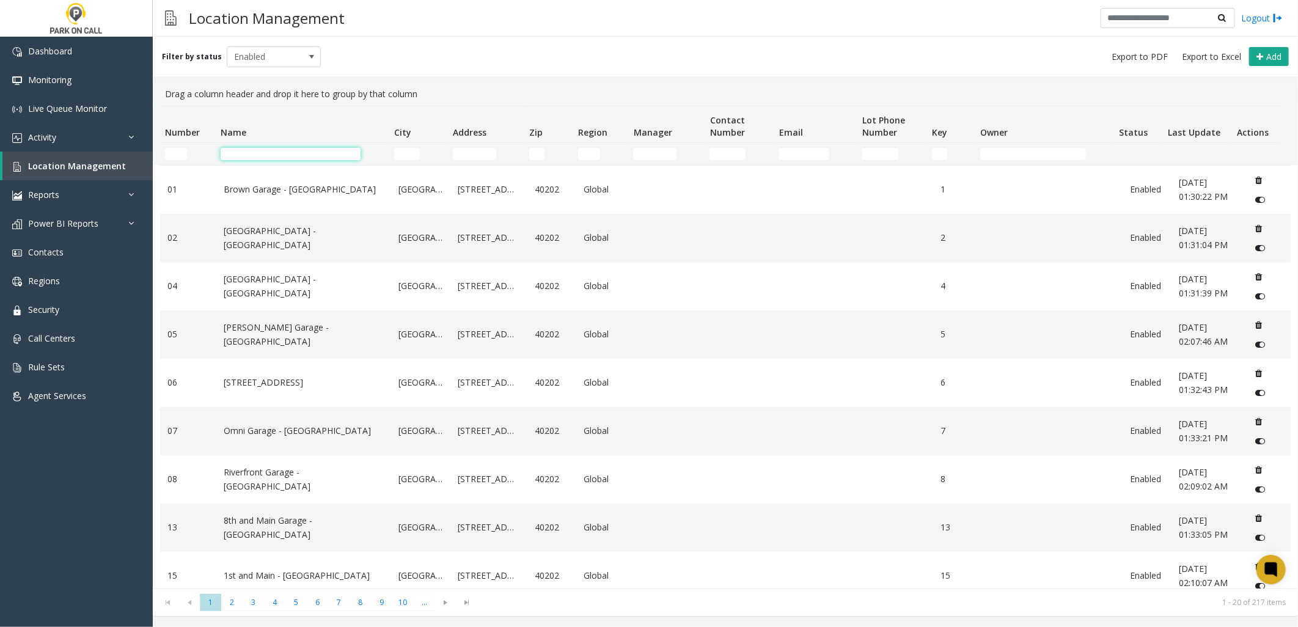
click at [286, 154] on input "Name Filter" at bounding box center [291, 154] width 140 height 12
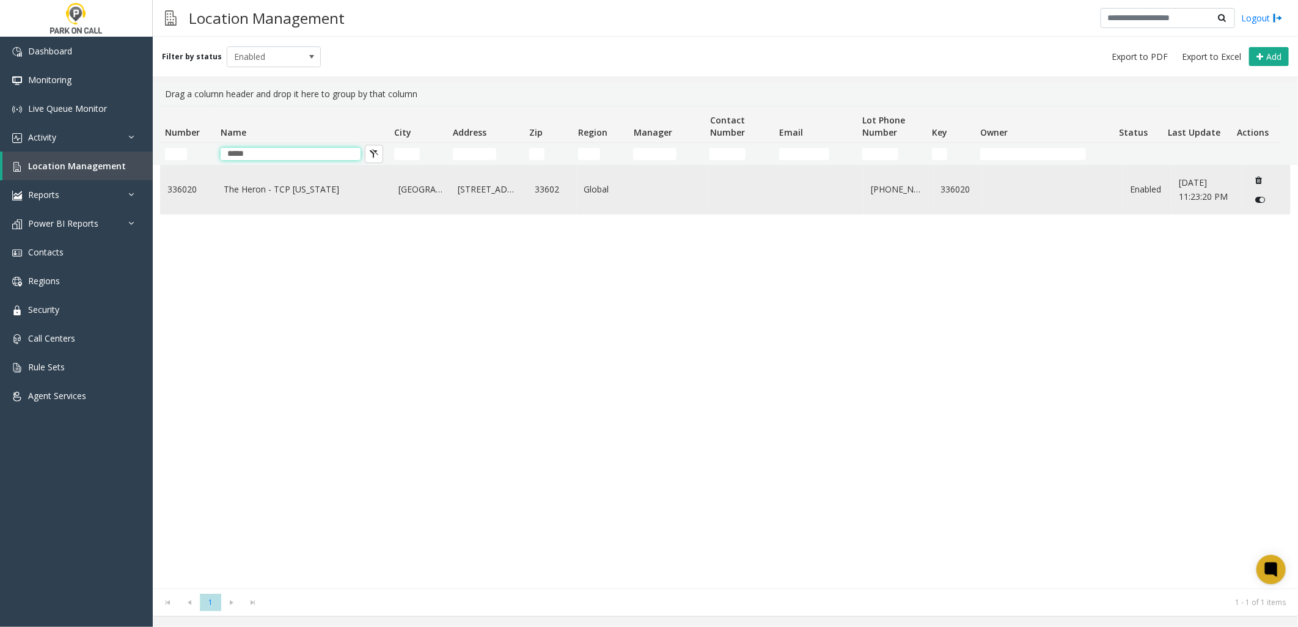
type input "*****"
click at [279, 178] on td "The Heron - TCP [US_STATE]" at bounding box center [303, 190] width 175 height 48
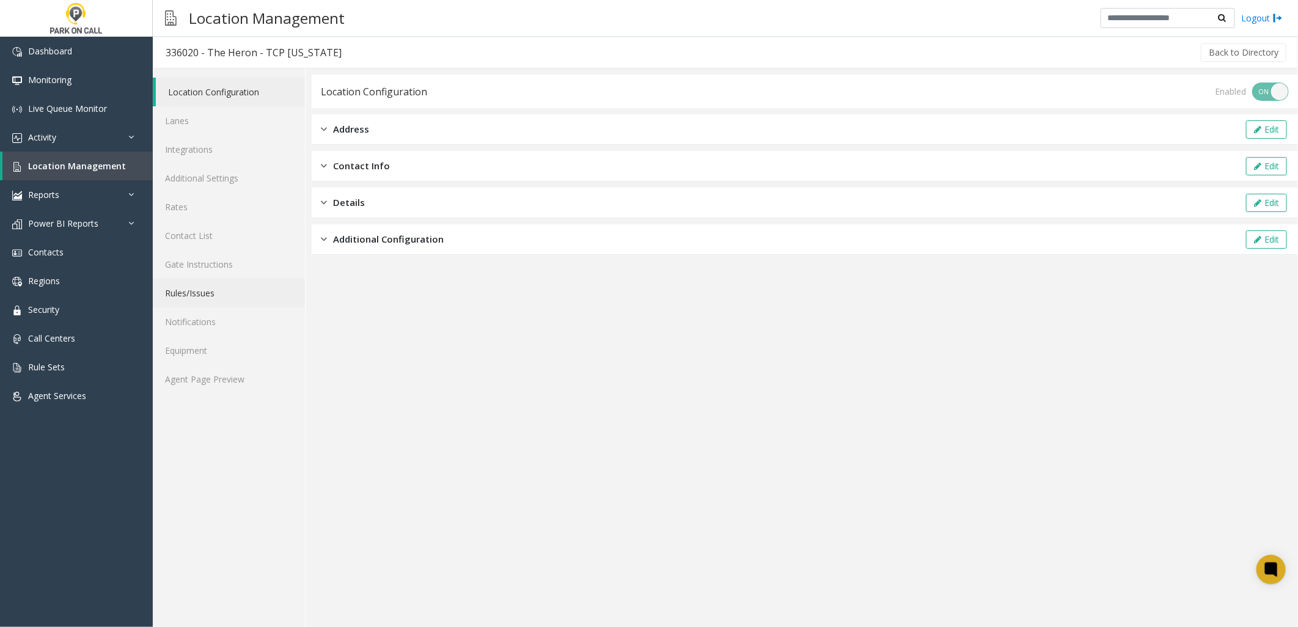
click at [200, 295] on link "Rules/Issues" at bounding box center [229, 293] width 152 height 29
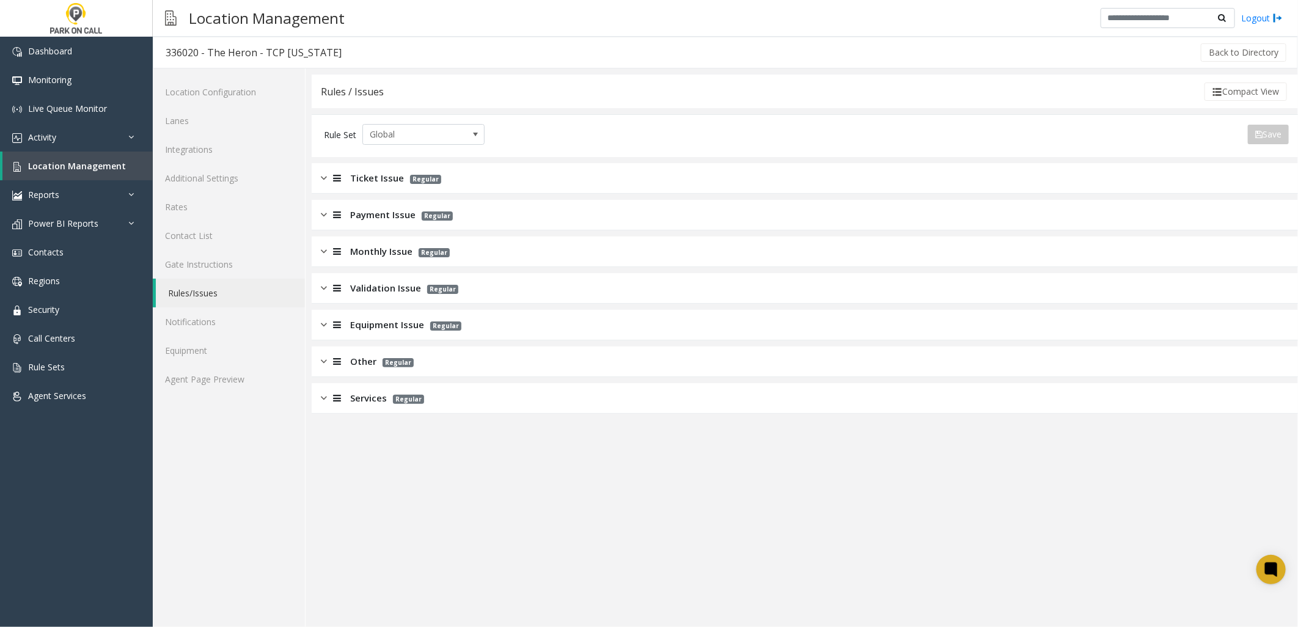
click at [372, 182] on span "Ticket Issue" at bounding box center [377, 178] width 54 height 14
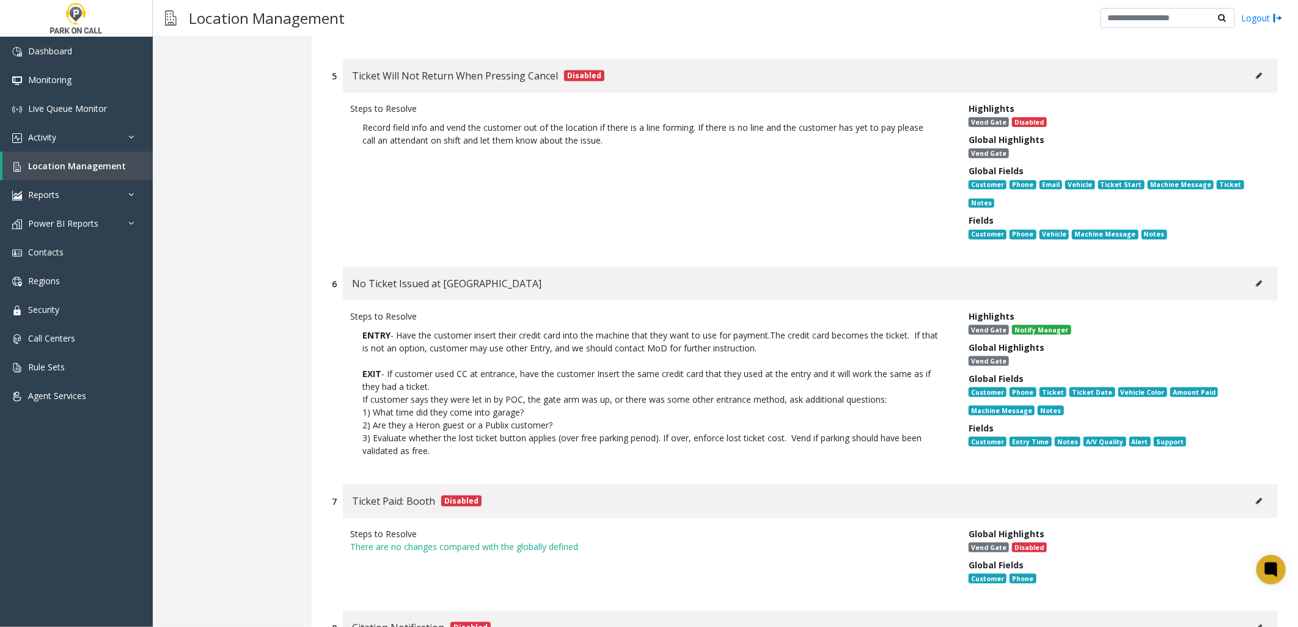
scroll to position [883, 0]
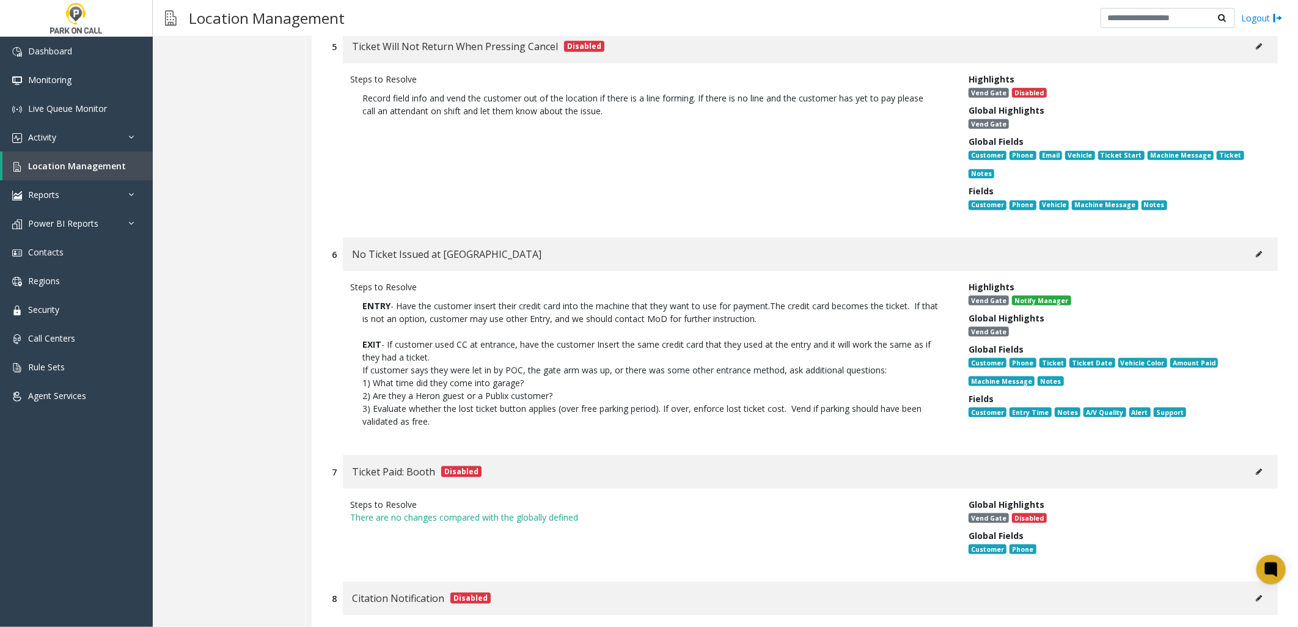
click at [1249, 245] on button at bounding box center [1259, 254] width 20 height 18
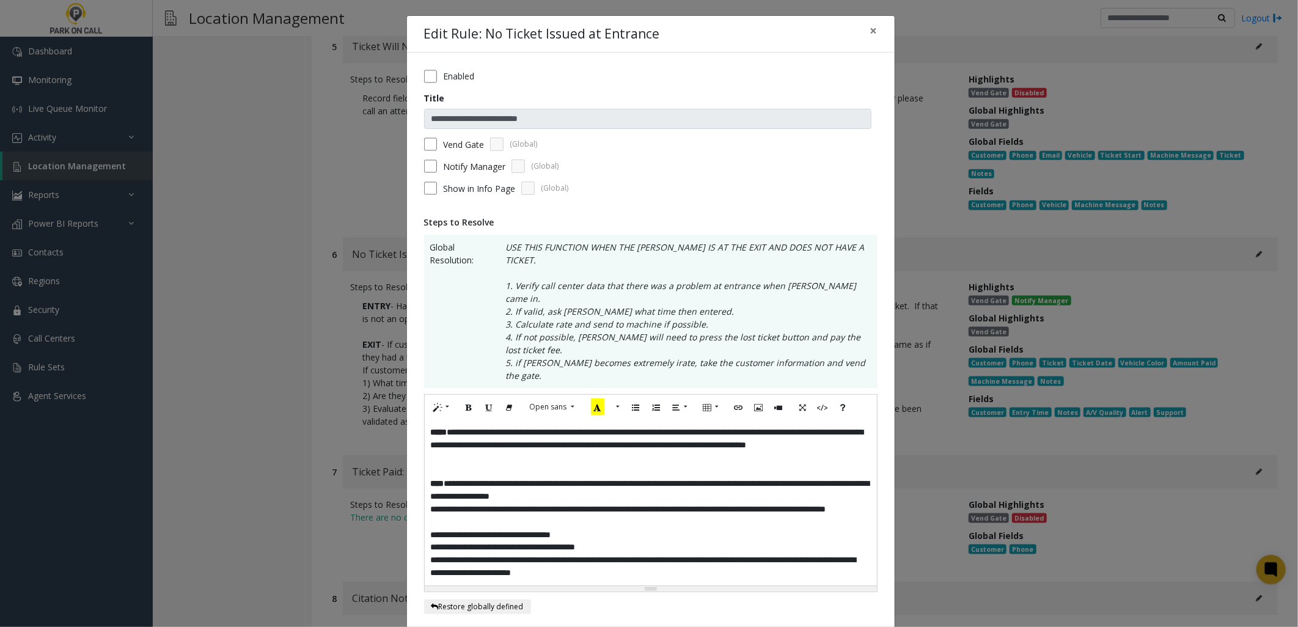
click at [425, 471] on div "**********" at bounding box center [651, 503] width 452 height 166
click at [504, 503] on p "**********" at bounding box center [651, 516] width 440 height 26
drag, startPoint x: 737, startPoint y: 472, endPoint x: 658, endPoint y: 469, distance: 78.9
click at [658, 503] on p "**********" at bounding box center [651, 516] width 440 height 26
click at [531, 503] on p "**********" at bounding box center [651, 516] width 440 height 26
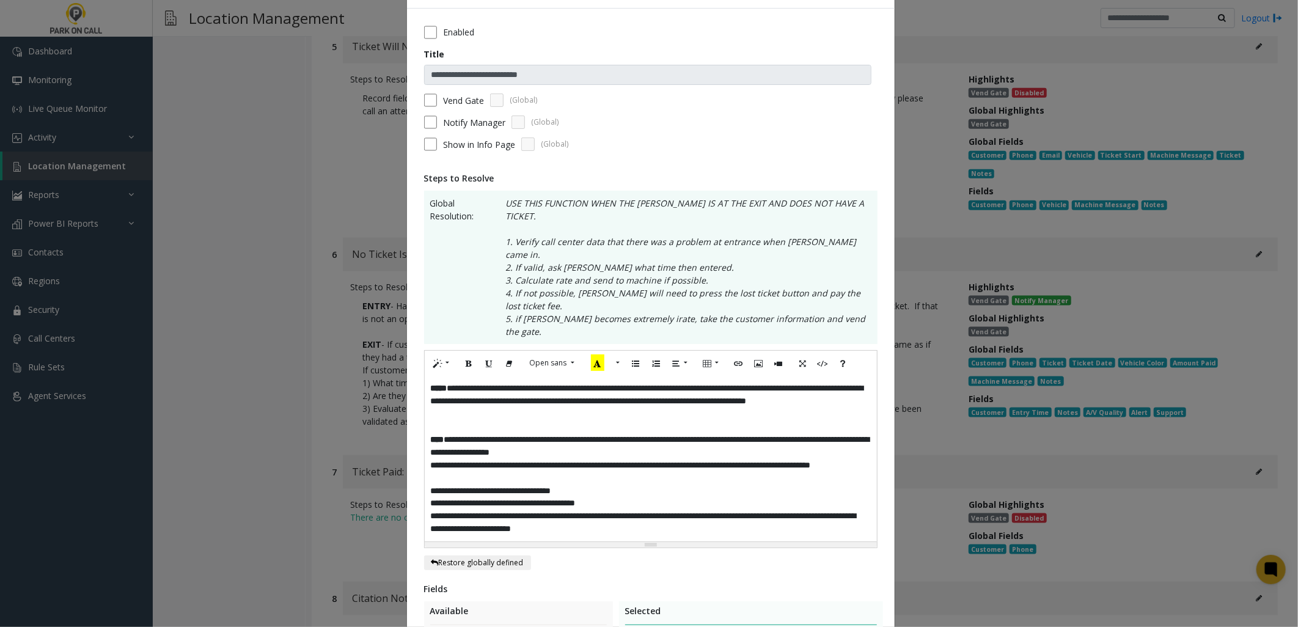
scroll to position [68, 0]
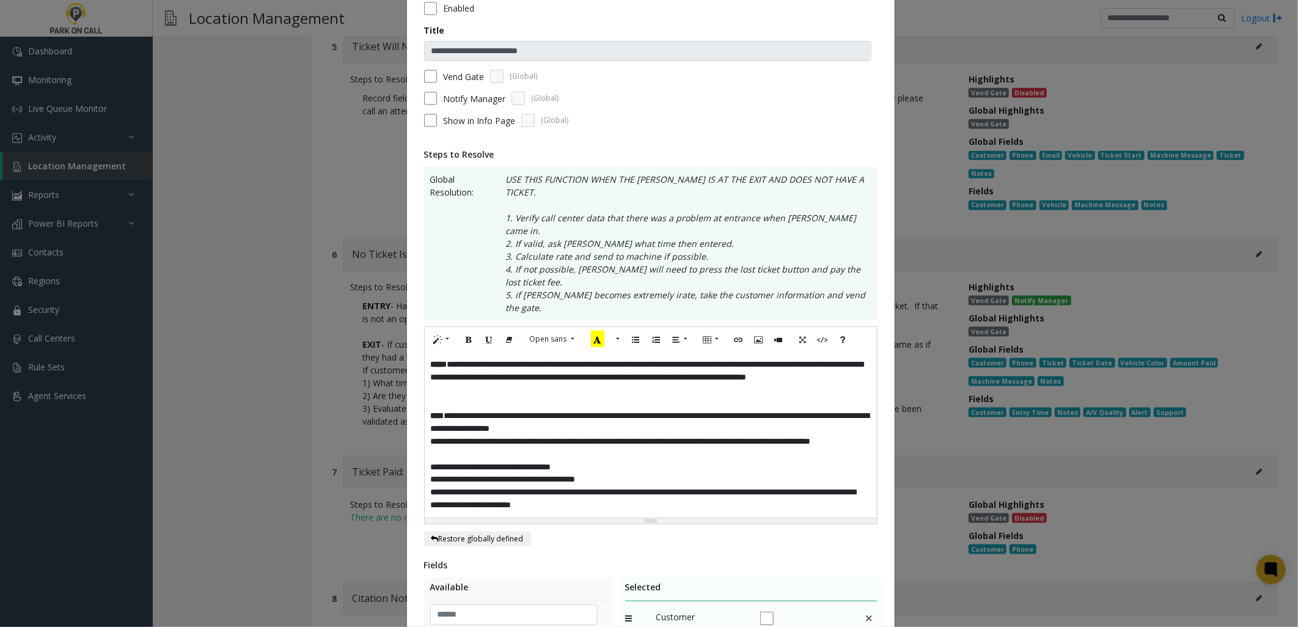
click at [614, 461] on p "**********" at bounding box center [651, 467] width 440 height 13
click at [437, 461] on p "**********" at bounding box center [651, 467] width 440 height 13
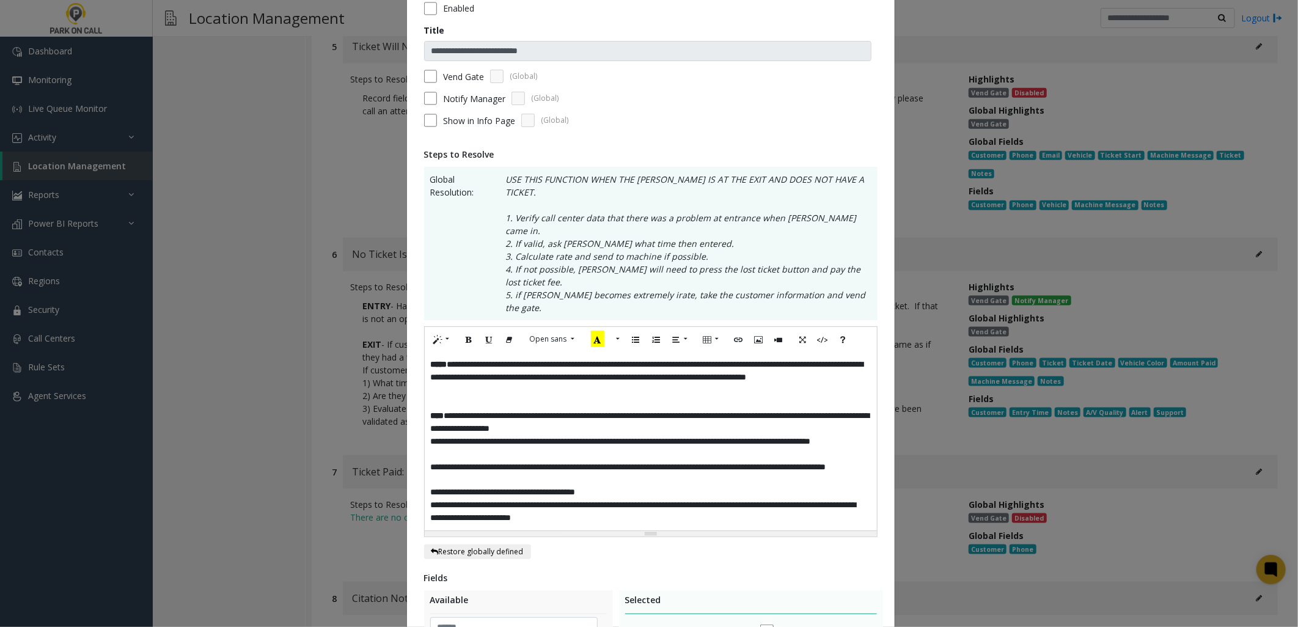
drag, startPoint x: 569, startPoint y: 425, endPoint x: 716, endPoint y: 453, distance: 149.8
click at [570, 461] on p "**********" at bounding box center [651, 474] width 440 height 26
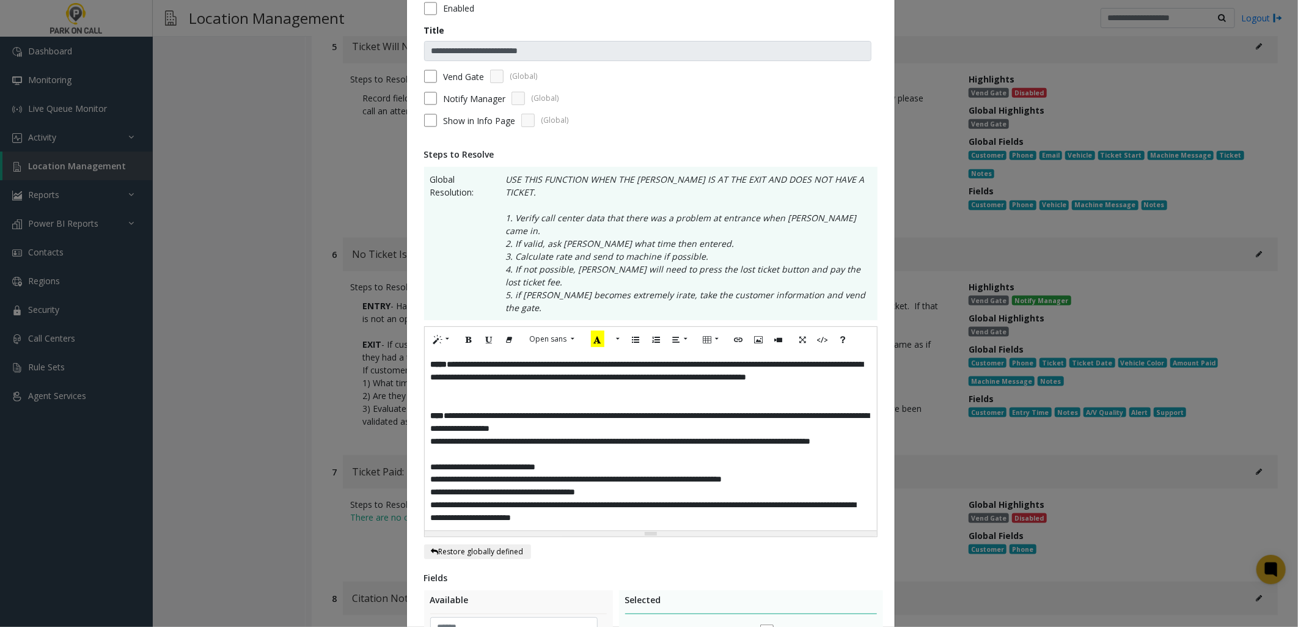
click at [573, 473] on p "**********" at bounding box center [651, 479] width 440 height 13
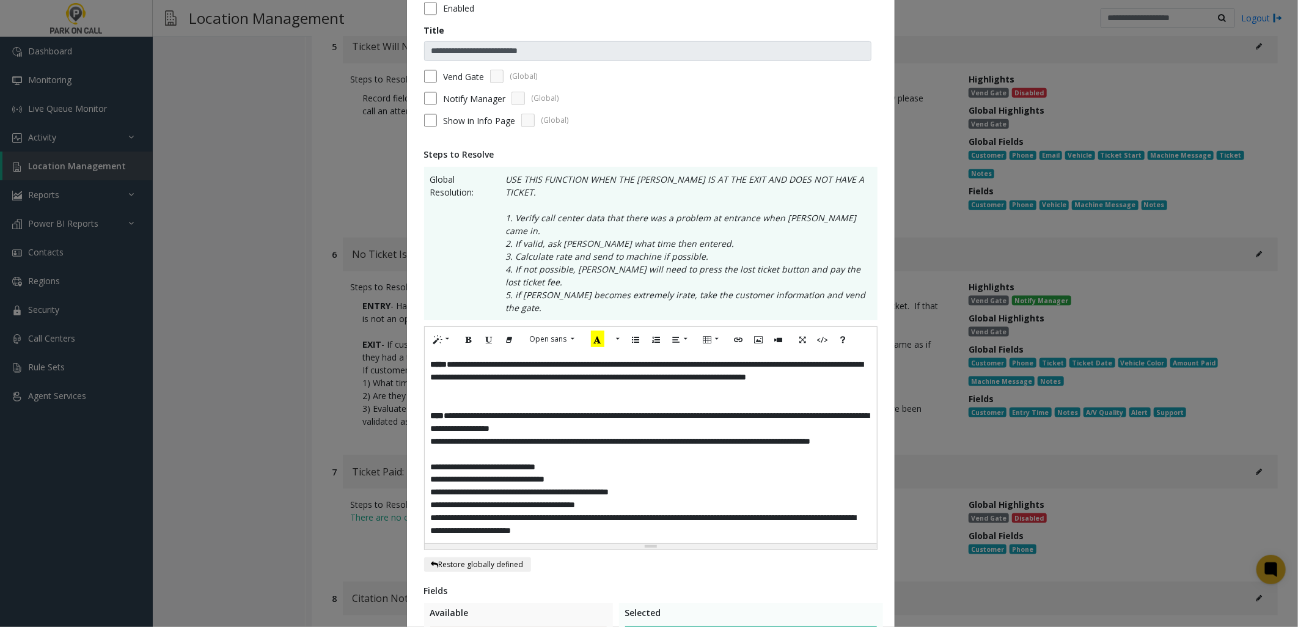
click at [685, 486] on p "**********" at bounding box center [651, 492] width 440 height 13
click at [505, 486] on p "**********" at bounding box center [651, 492] width 440 height 13
click at [564, 486] on p "**********" at bounding box center [651, 492] width 440 height 13
drag, startPoint x: 593, startPoint y: 454, endPoint x: 618, endPoint y: 465, distance: 27.1
click at [618, 465] on div "**********" at bounding box center [651, 447] width 452 height 191
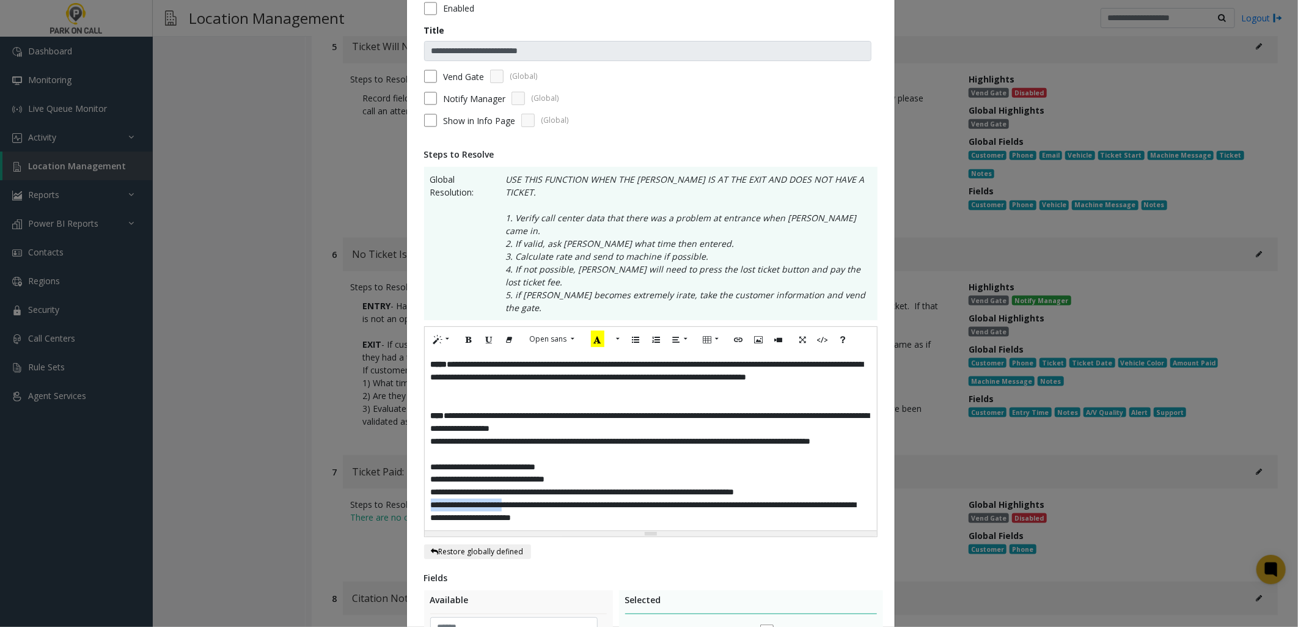
drag, startPoint x: 520, startPoint y: 465, endPoint x: 394, endPoint y: 465, distance: 126.5
click at [394, 465] on div "**********" at bounding box center [649, 313] width 1298 height 627
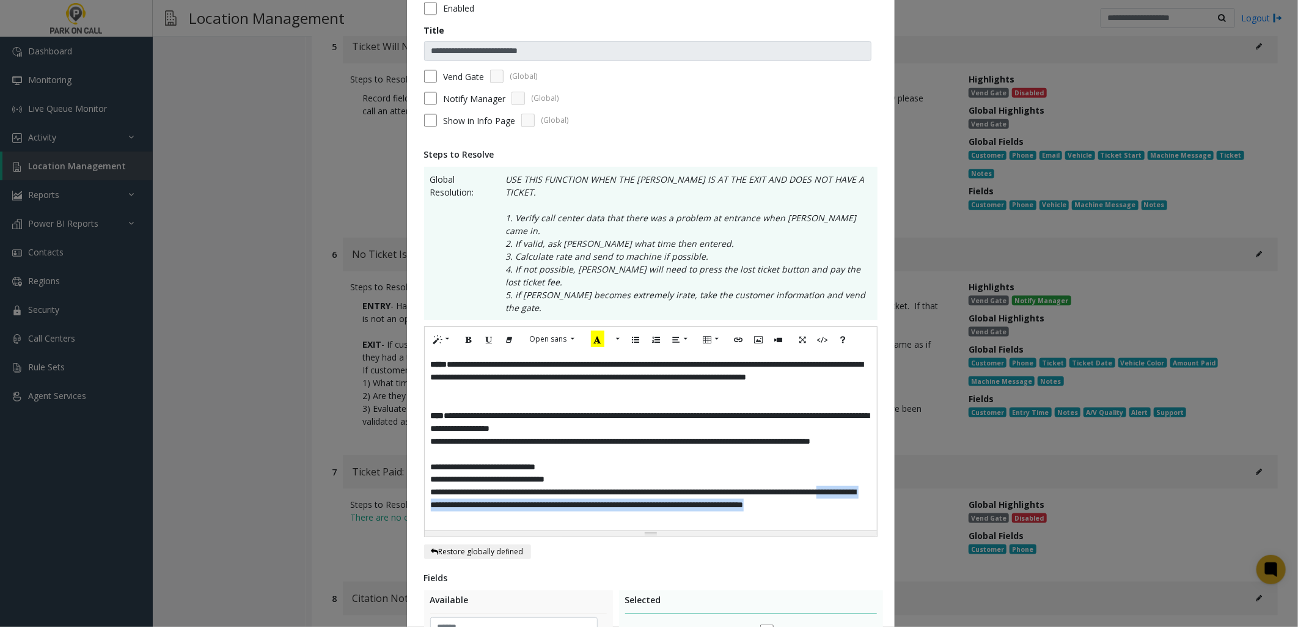
drag, startPoint x: 499, startPoint y: 479, endPoint x: 484, endPoint y: 469, distance: 18.0
click at [484, 486] on p "**********" at bounding box center [651, 505] width 440 height 39
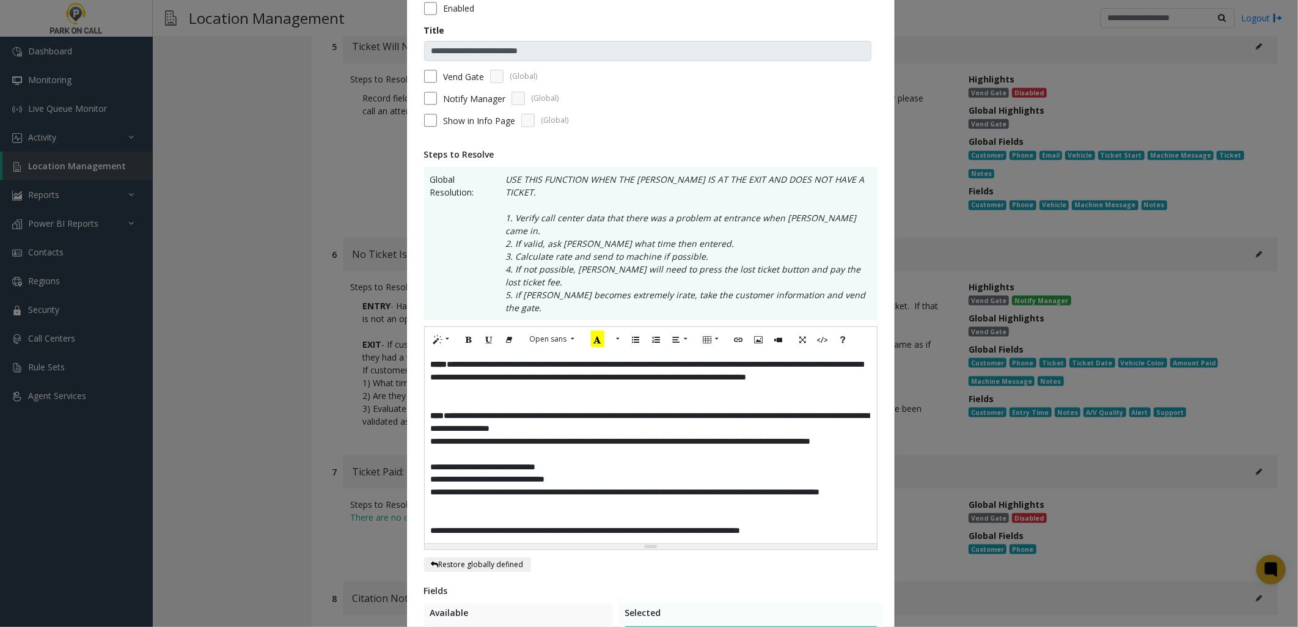
click at [804, 512] on p at bounding box center [651, 518] width 440 height 13
click at [526, 410] on p "**********" at bounding box center [651, 423] width 440 height 26
click at [492, 486] on p "**********" at bounding box center [651, 499] width 440 height 26
drag, startPoint x: 515, startPoint y: 416, endPoint x: 410, endPoint y: 405, distance: 105.1
click at [410, 406] on div "**********" at bounding box center [651, 451] width 488 height 932
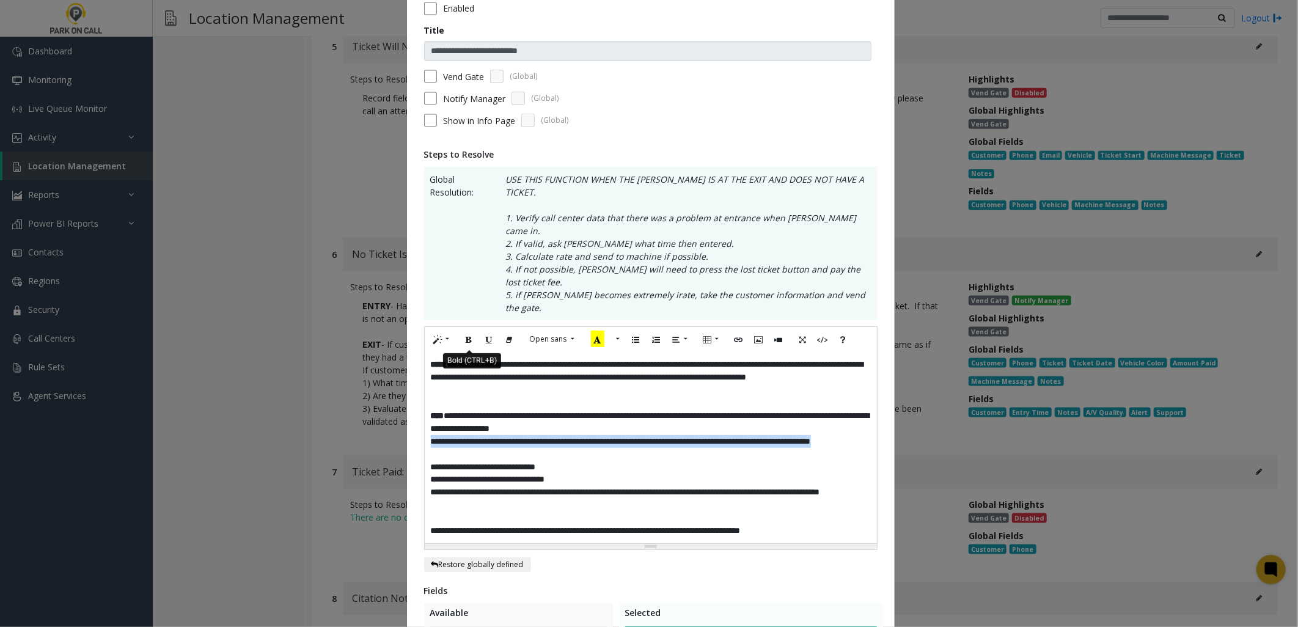
click at [466, 334] on icon "Bold (CTRL+B)" at bounding box center [469, 339] width 7 height 10
click at [546, 486] on p "**********" at bounding box center [651, 499] width 440 height 26
click at [436, 461] on p "**********" at bounding box center [651, 467] width 440 height 13
click at [502, 486] on p "**********" at bounding box center [651, 499] width 440 height 26
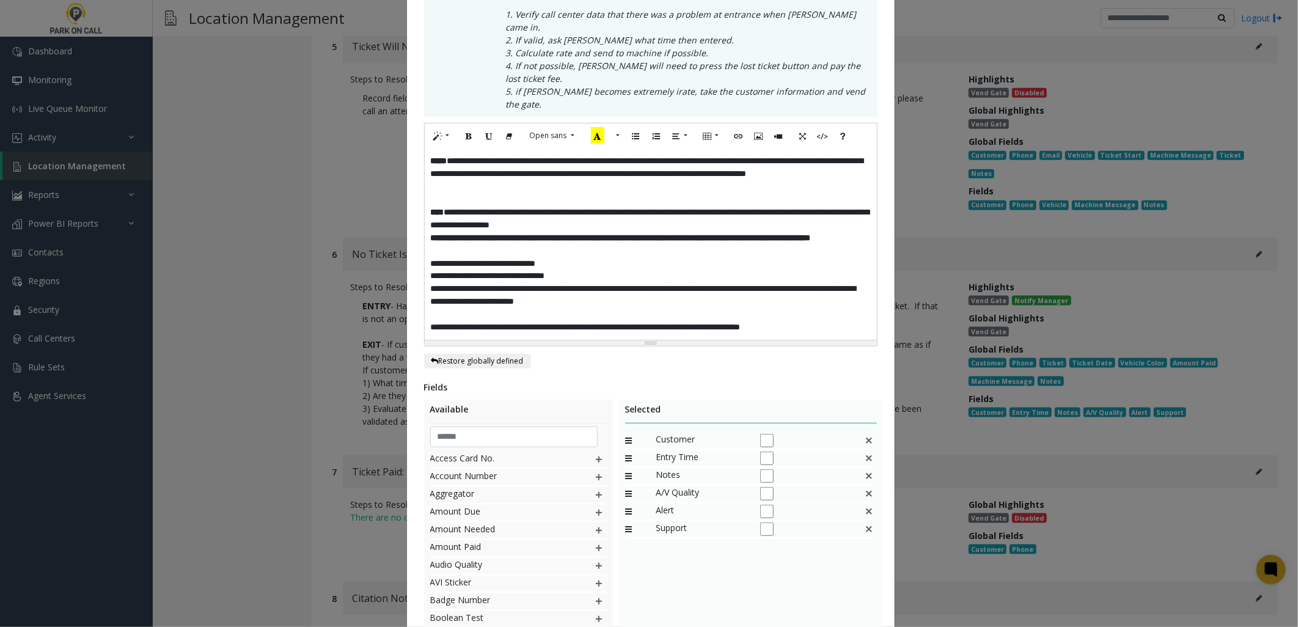
scroll to position [336, 0]
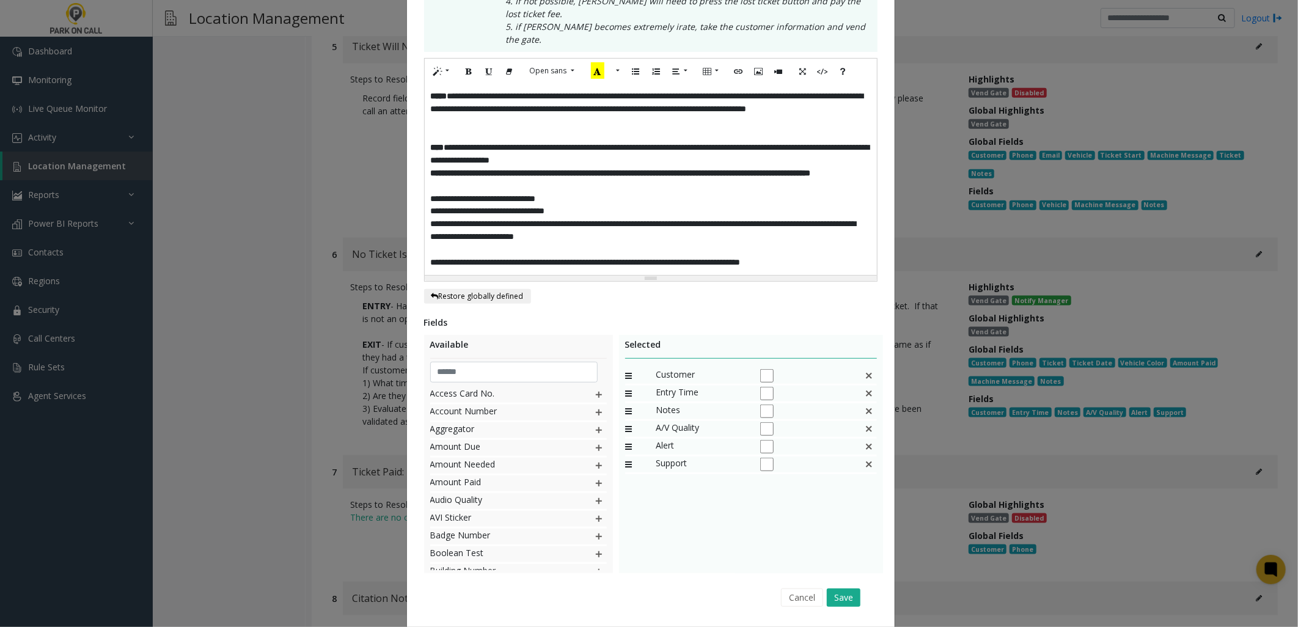
drag, startPoint x: 840, startPoint y: 563, endPoint x: 701, endPoint y: 465, distance: 170.2
click at [701, 465] on div "Fields Available Access Card No. Account Number Aggregator Amount Due Amount Ne…" at bounding box center [651, 464] width 454 height 297
drag, startPoint x: 842, startPoint y: 553, endPoint x: 727, endPoint y: 495, distance: 128.5
click at [728, 497] on div "Fields Available Access Card No. Account Number Aggregator Amount Due Amount Ne…" at bounding box center [651, 464] width 454 height 297
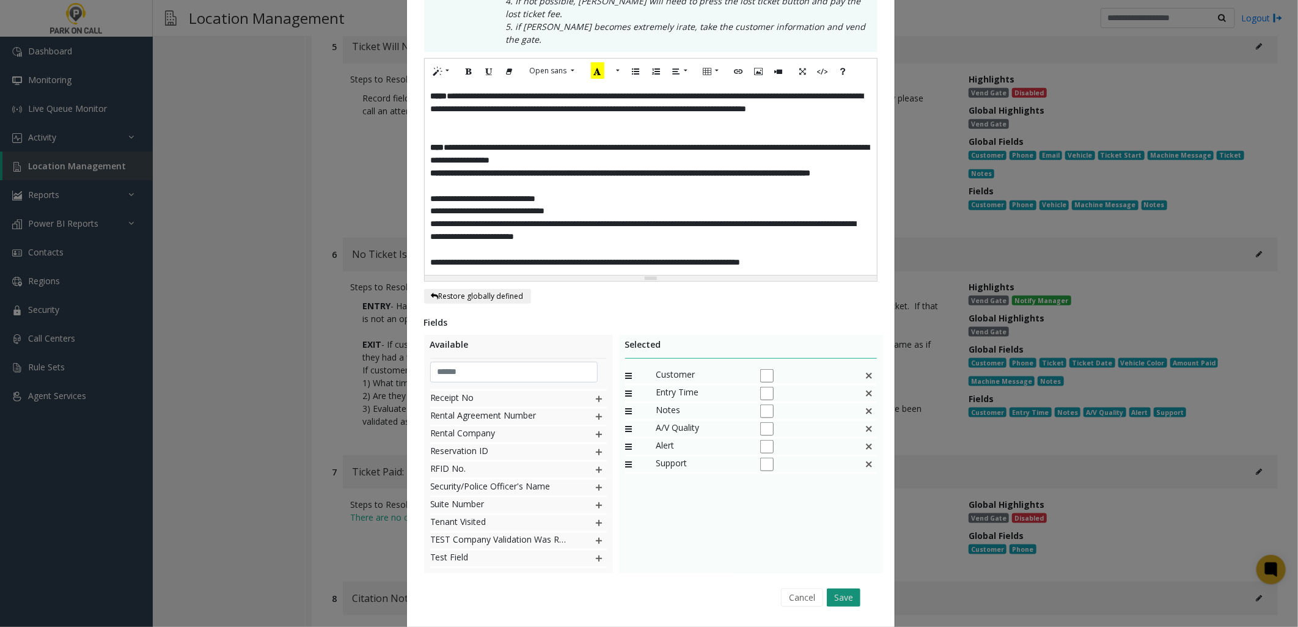
click at [837, 589] on button "Save" at bounding box center [844, 598] width 34 height 18
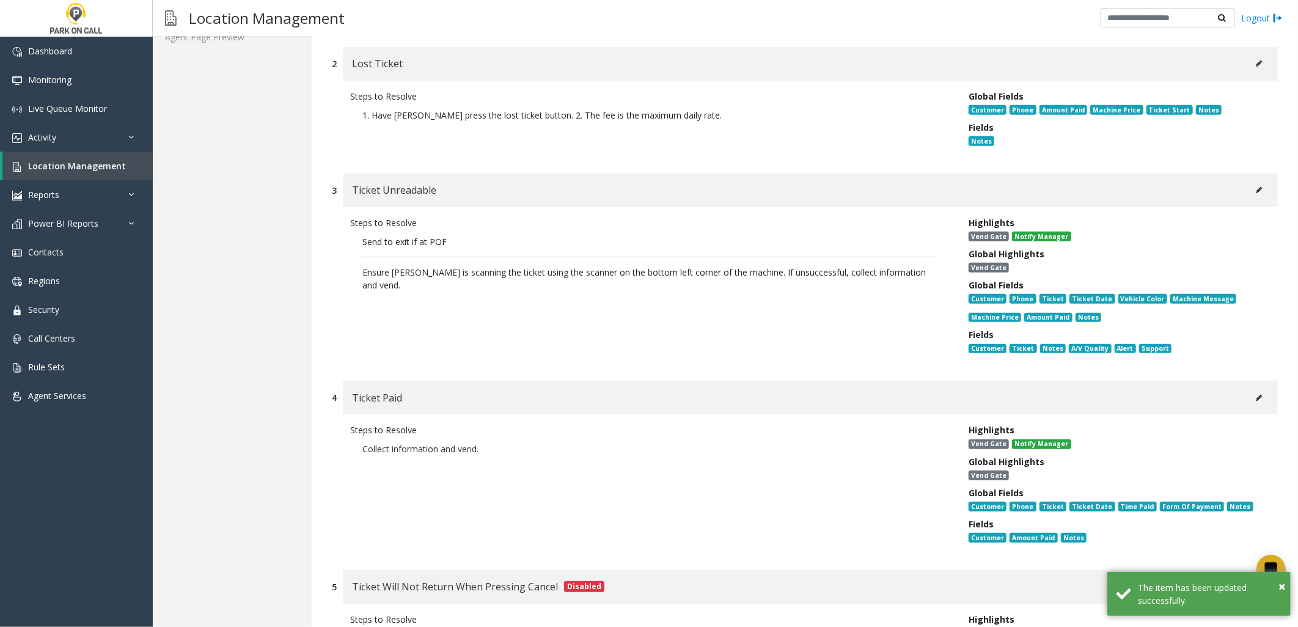
scroll to position [339, 0]
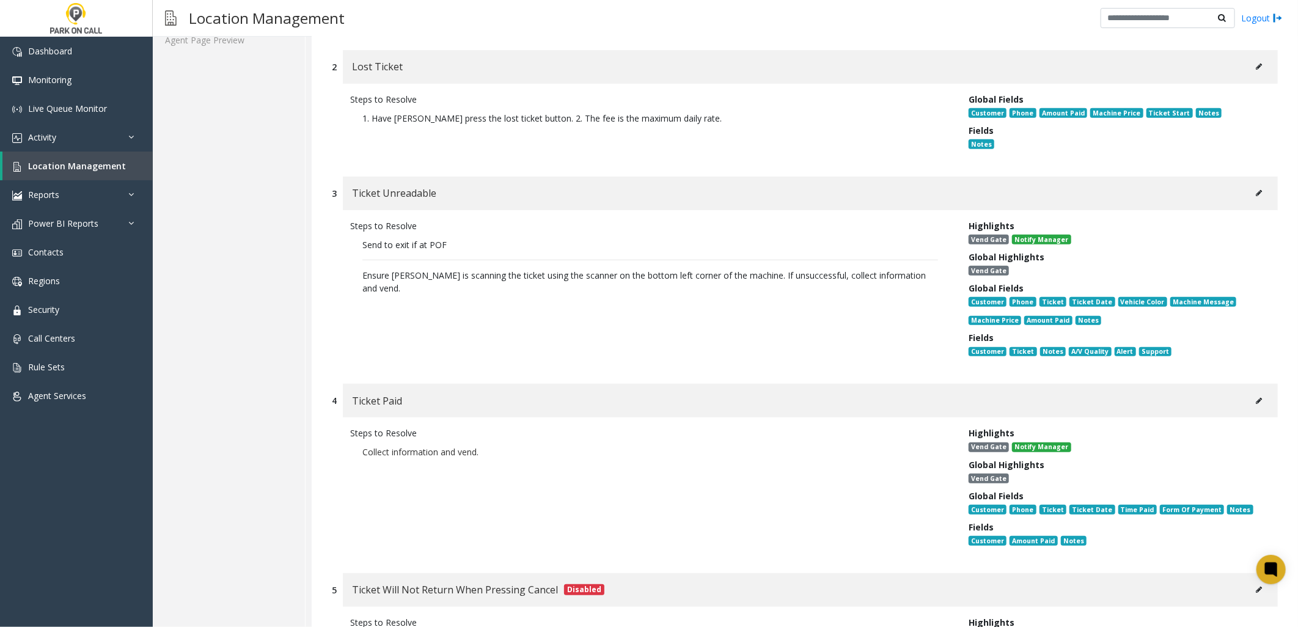
click at [871, 270] on span "Ensure [PERSON_NAME] is scanning the ticket using the scanner on the bottom lef…" at bounding box center [644, 282] width 564 height 24
click at [408, 189] on span "Ticket Unreadable" at bounding box center [394, 193] width 84 height 16
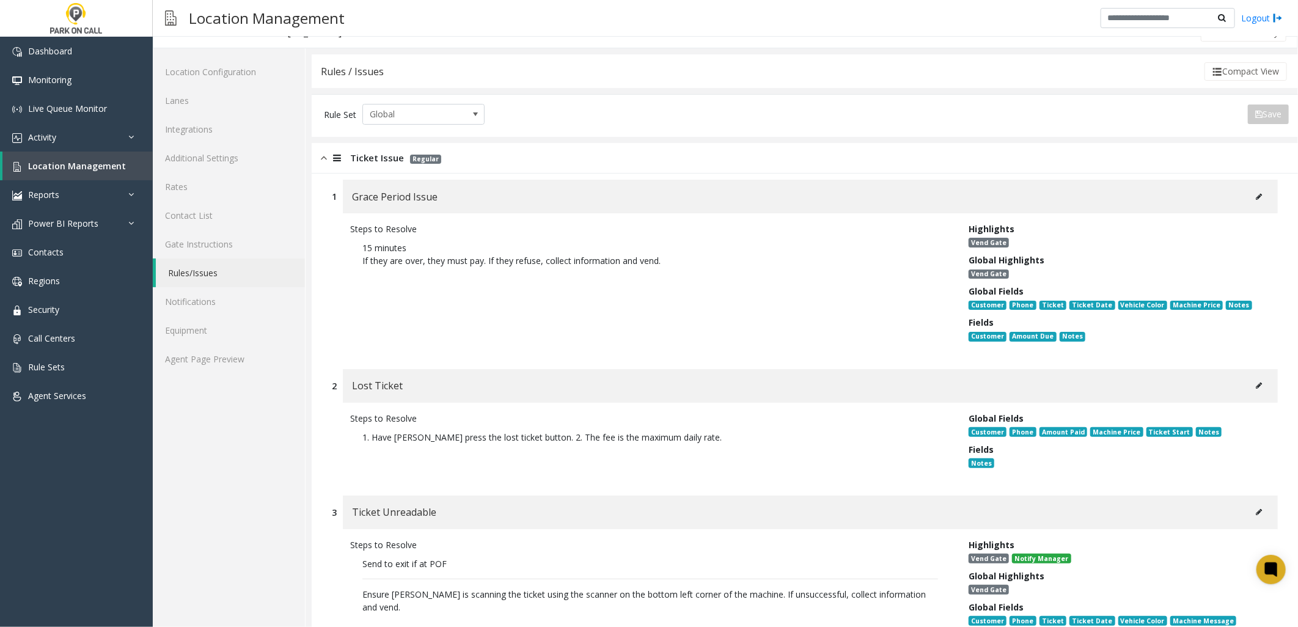
scroll to position [0, 0]
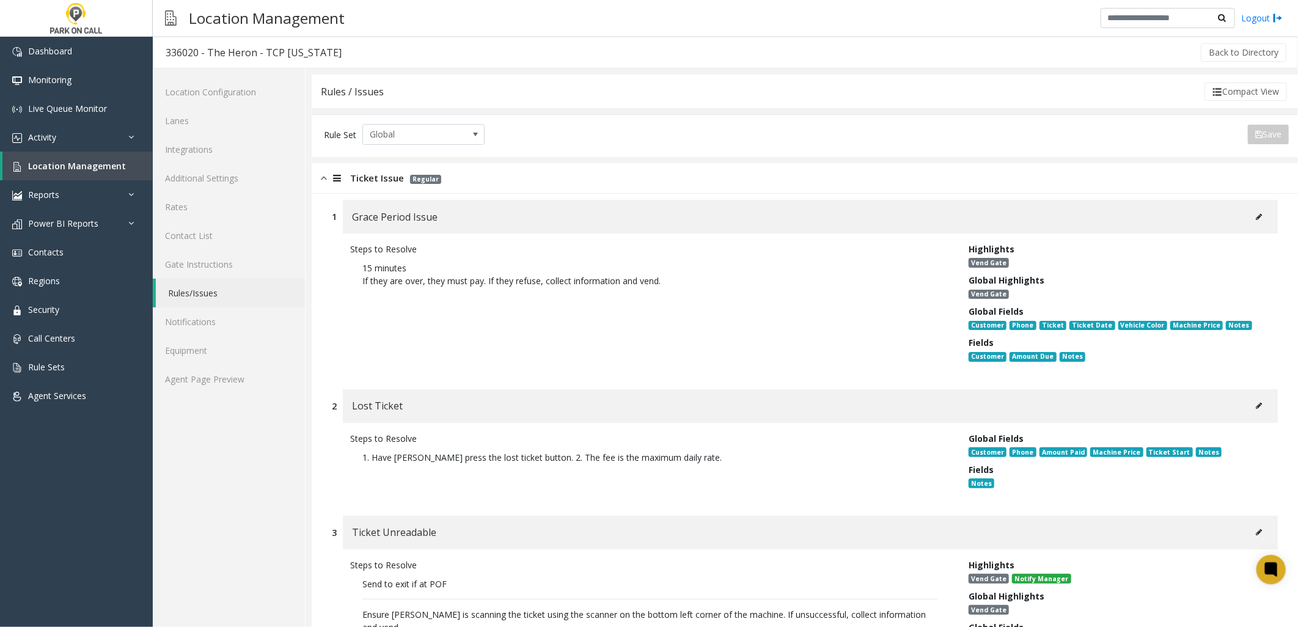
click at [381, 182] on span "Ticket Issue" at bounding box center [377, 178] width 54 height 14
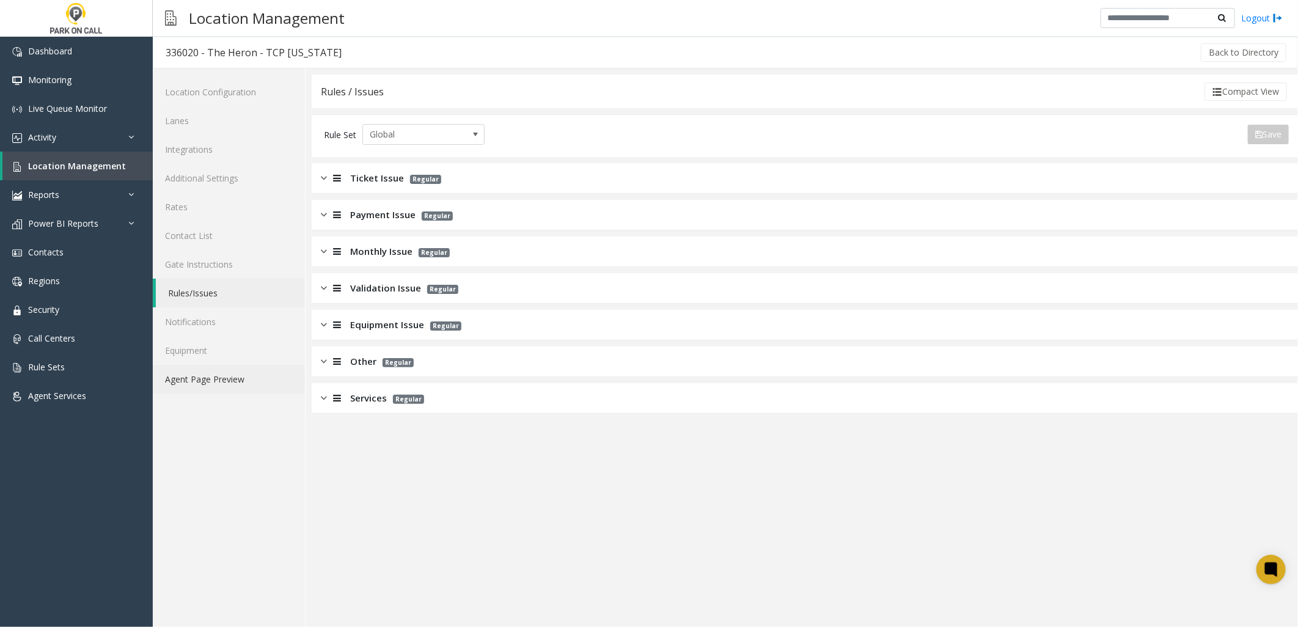
click at [213, 376] on link "Agent Page Preview" at bounding box center [229, 379] width 152 height 29
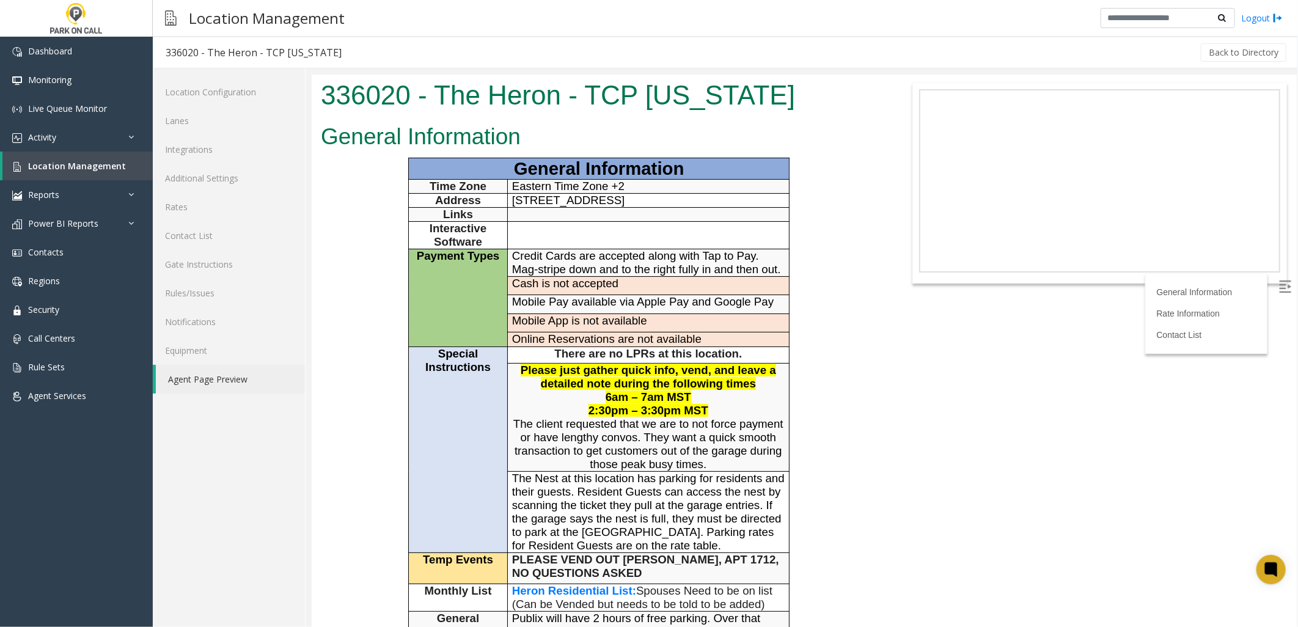
click at [1029, 433] on body "336020 - The Heron - TCP [US_STATE] General Information General Information Tim…" at bounding box center [803, 350] width 985 height 553
